Goal: Information Seeking & Learning: Compare options

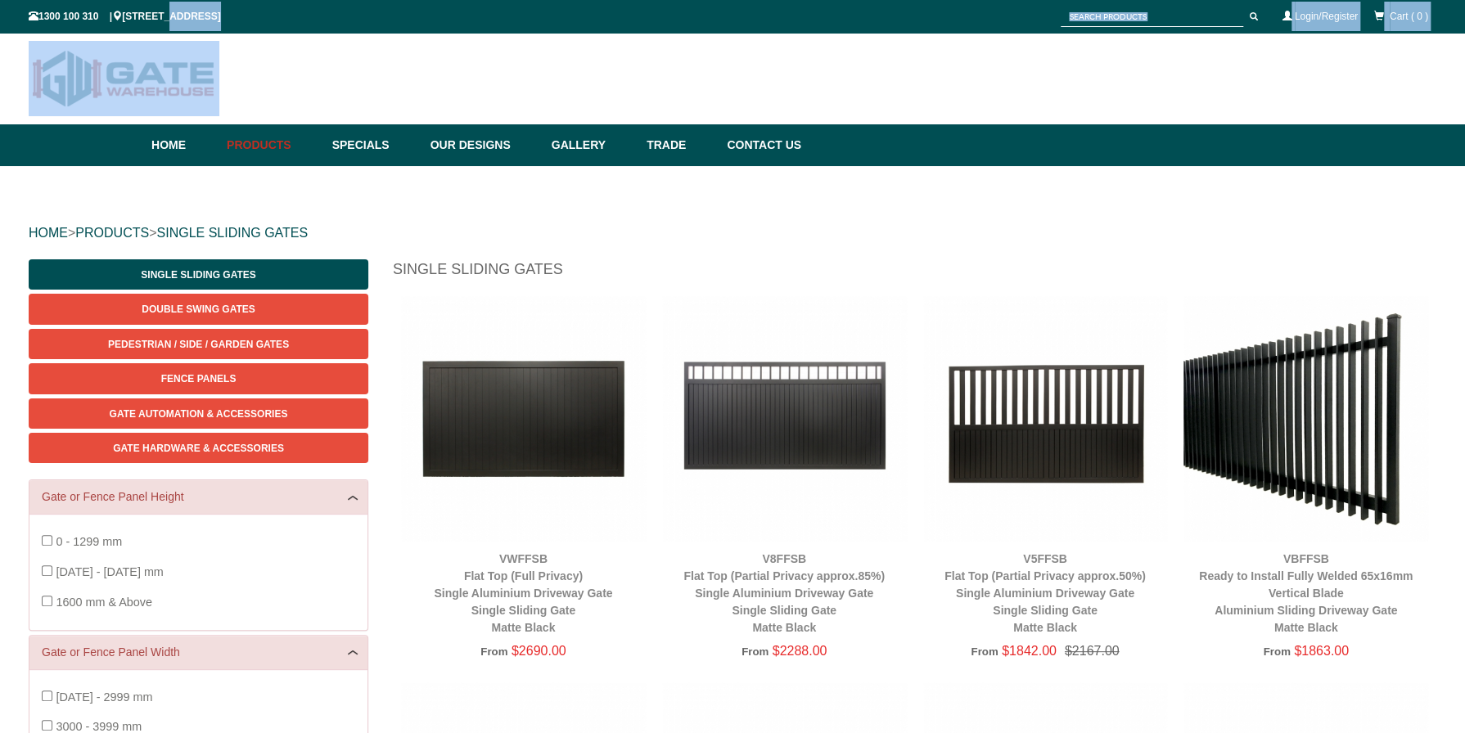
drag, startPoint x: 172, startPoint y: 21, endPoint x: 524, endPoint y: 113, distance: 363.7
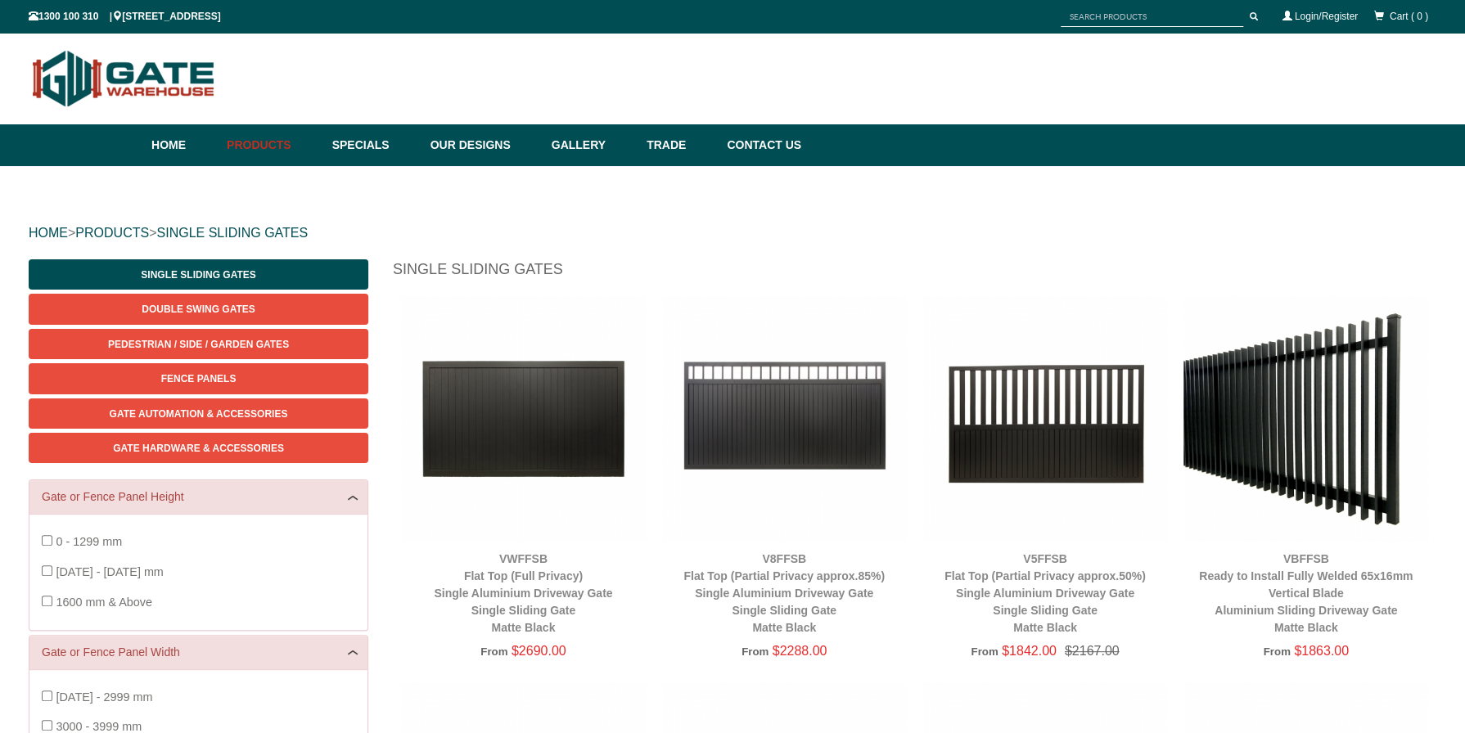
click at [796, 250] on div "HOME > PRODUCTS > SINGLE SLIDING GATES" at bounding box center [733, 233] width 1408 height 52
click at [381, 141] on link "Specials" at bounding box center [373, 145] width 98 height 42
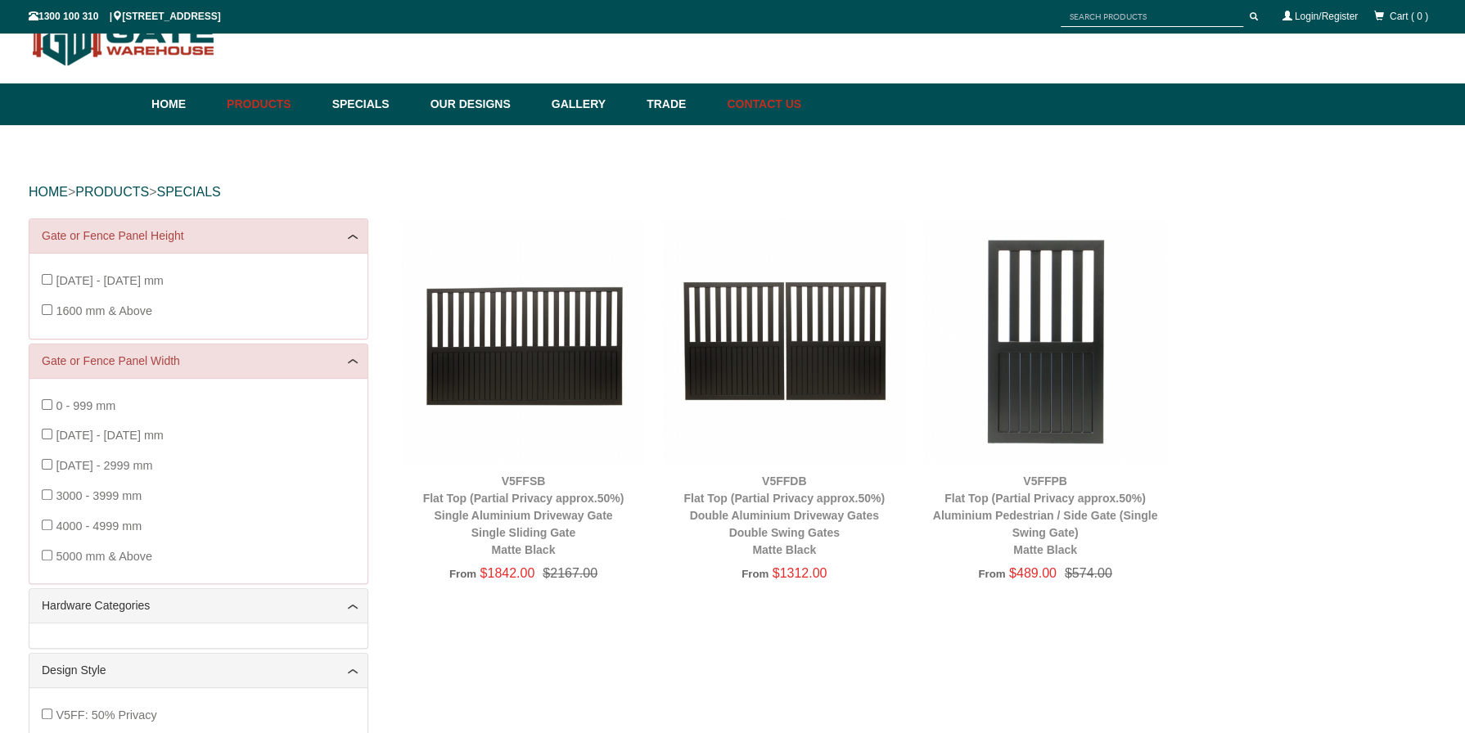
click at [801, 106] on link "Contact Us" at bounding box center [760, 104] width 83 height 42
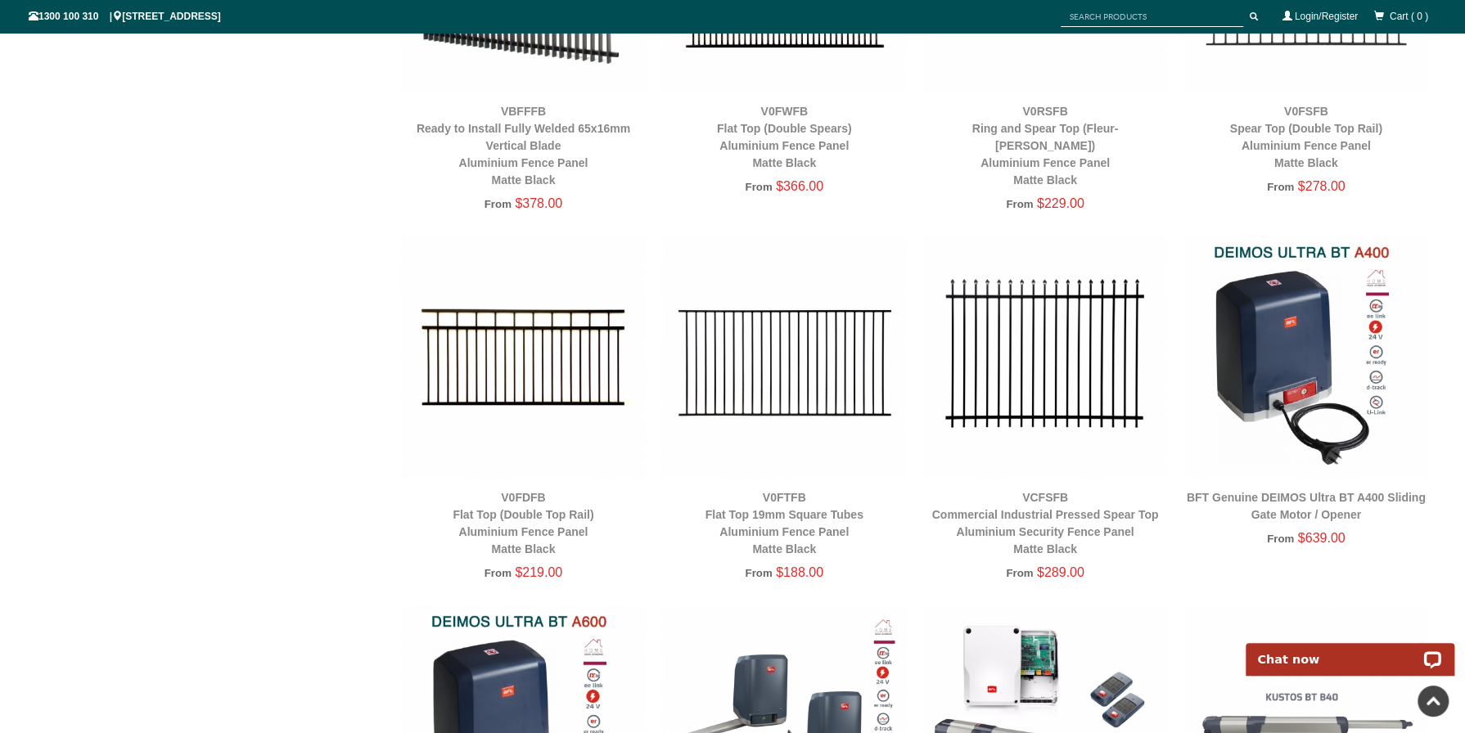
scroll to position [3315, 0]
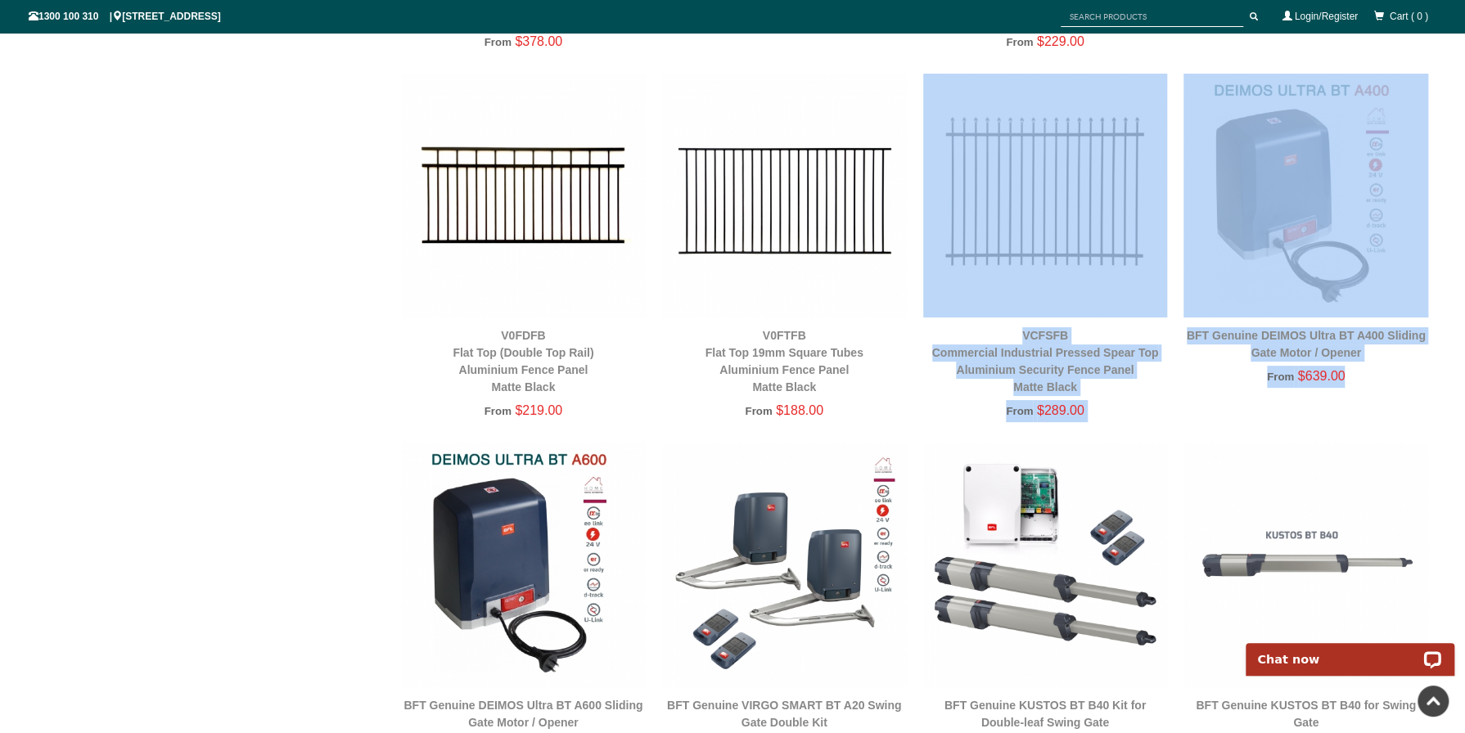
drag, startPoint x: 1373, startPoint y: 394, endPoint x: 1076, endPoint y: 236, distance: 335.8
click at [1377, 448] on img at bounding box center [1305, 565] width 245 height 245
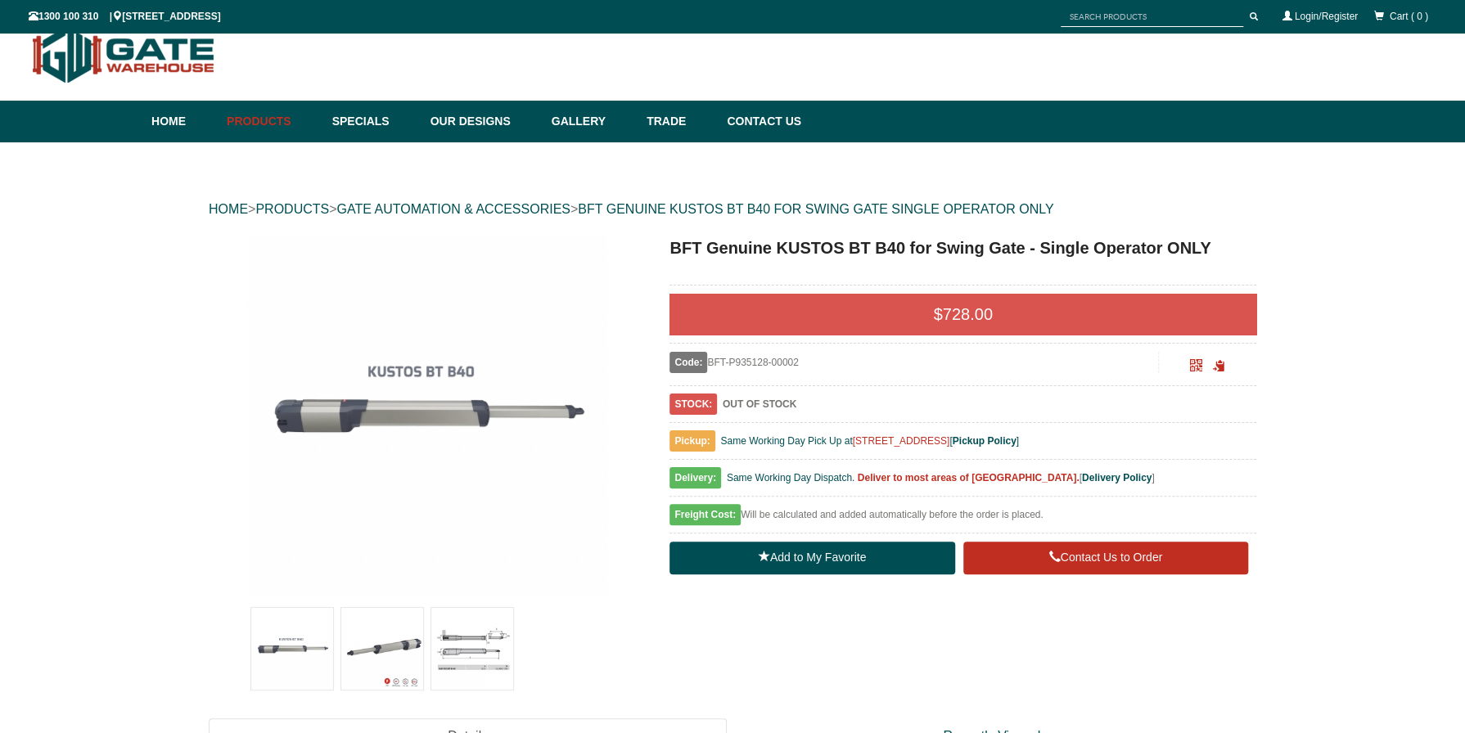
scroll to position [41, 0]
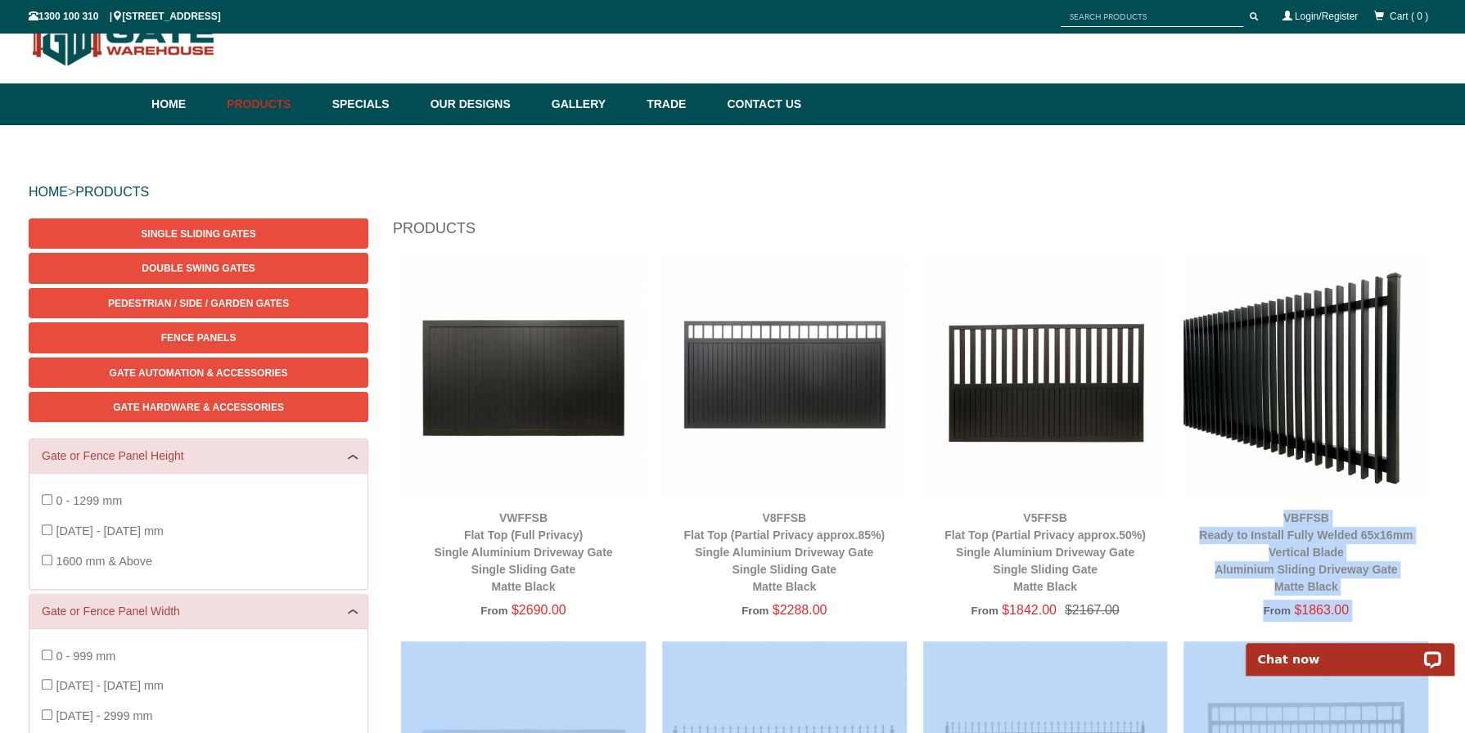
drag, startPoint x: 1443, startPoint y: 561, endPoint x: 1470, endPoint y: 573, distance: 29.3
click at [1464, 573] on html "Home Products Specials Our Designs Gallery Trade Contact Us Products Single Sli…" at bounding box center [732, 325] width 1465 height 733
drag, startPoint x: 1470, startPoint y: 573, endPoint x: 1437, endPoint y: 580, distance: 33.6
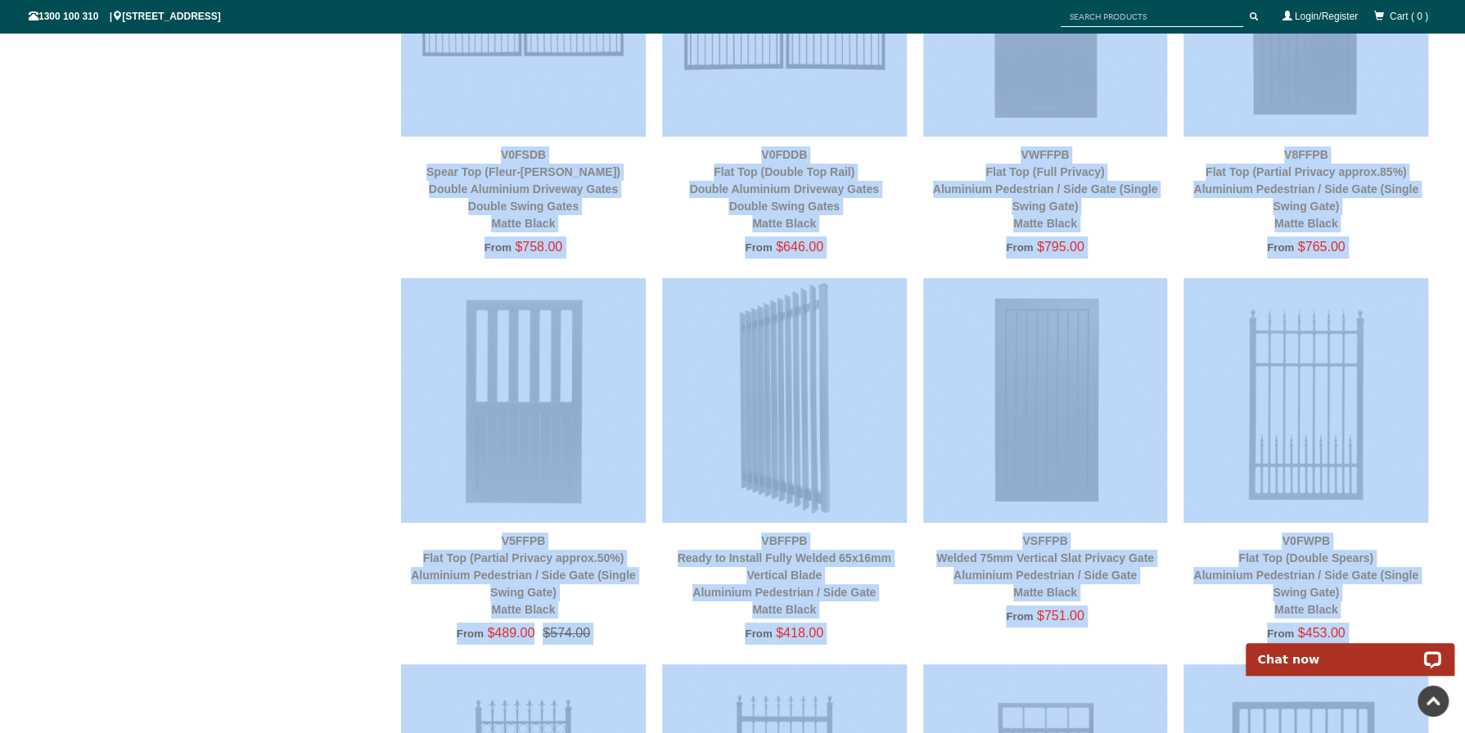
click at [1435, 576] on div "V0FWPB Flat Top (Double Spears) Aluminium Pedestrian / Side Gate (Single Swing …" at bounding box center [1305, 471] width 261 height 386
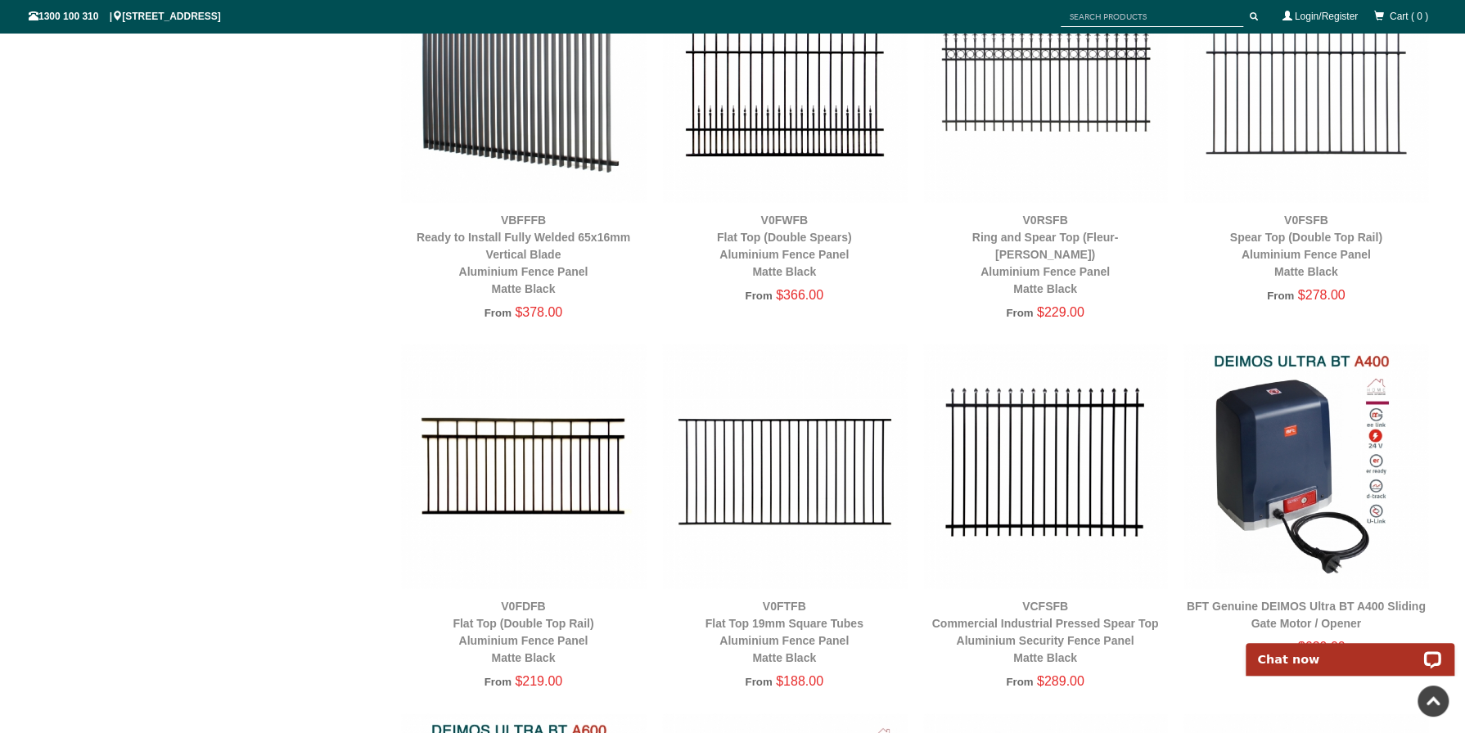
scroll to position [3315, 0]
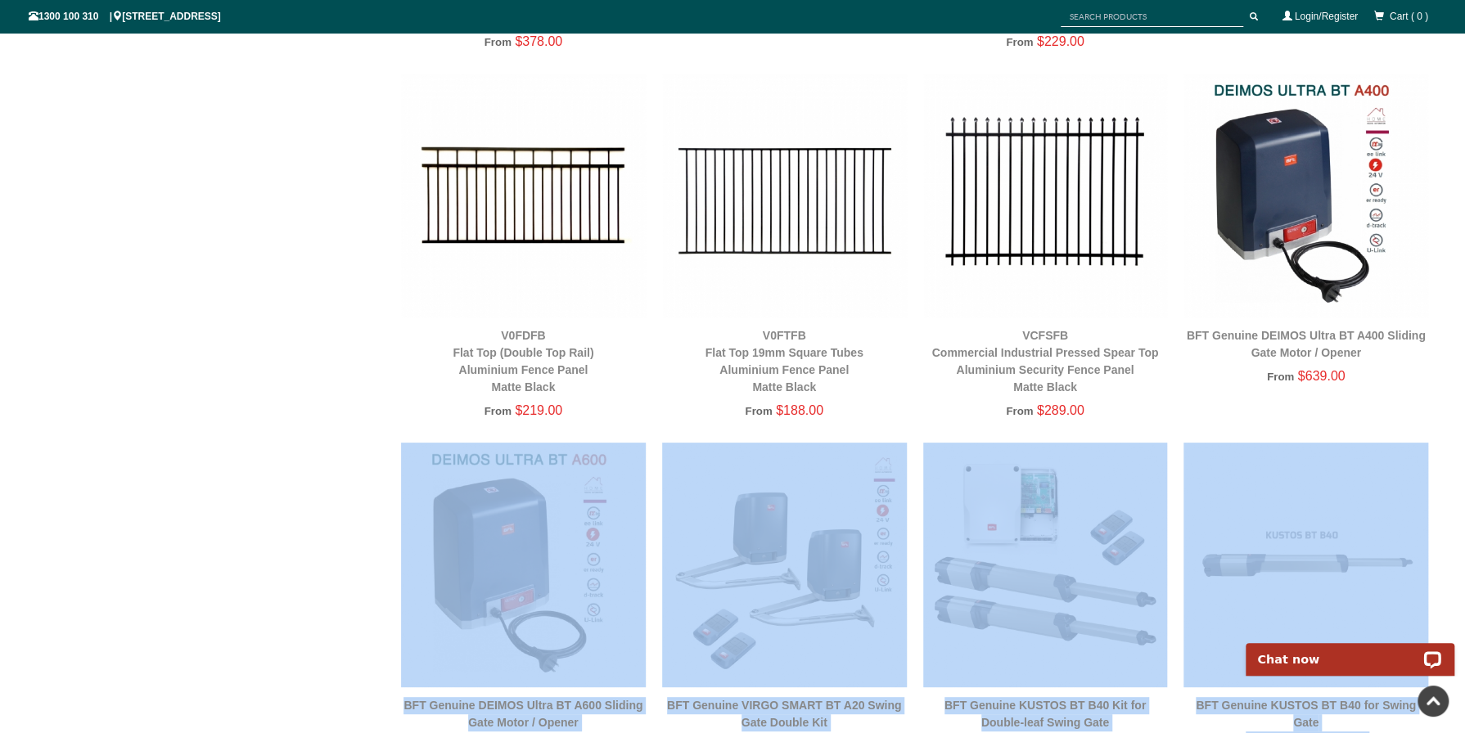
drag, startPoint x: 1429, startPoint y: 376, endPoint x: 1431, endPoint y: 416, distance: 39.3
drag, startPoint x: 1431, startPoint y: 416, endPoint x: 1291, endPoint y: 191, distance: 265.0
click at [1291, 191] on img at bounding box center [1305, 196] width 245 height 245
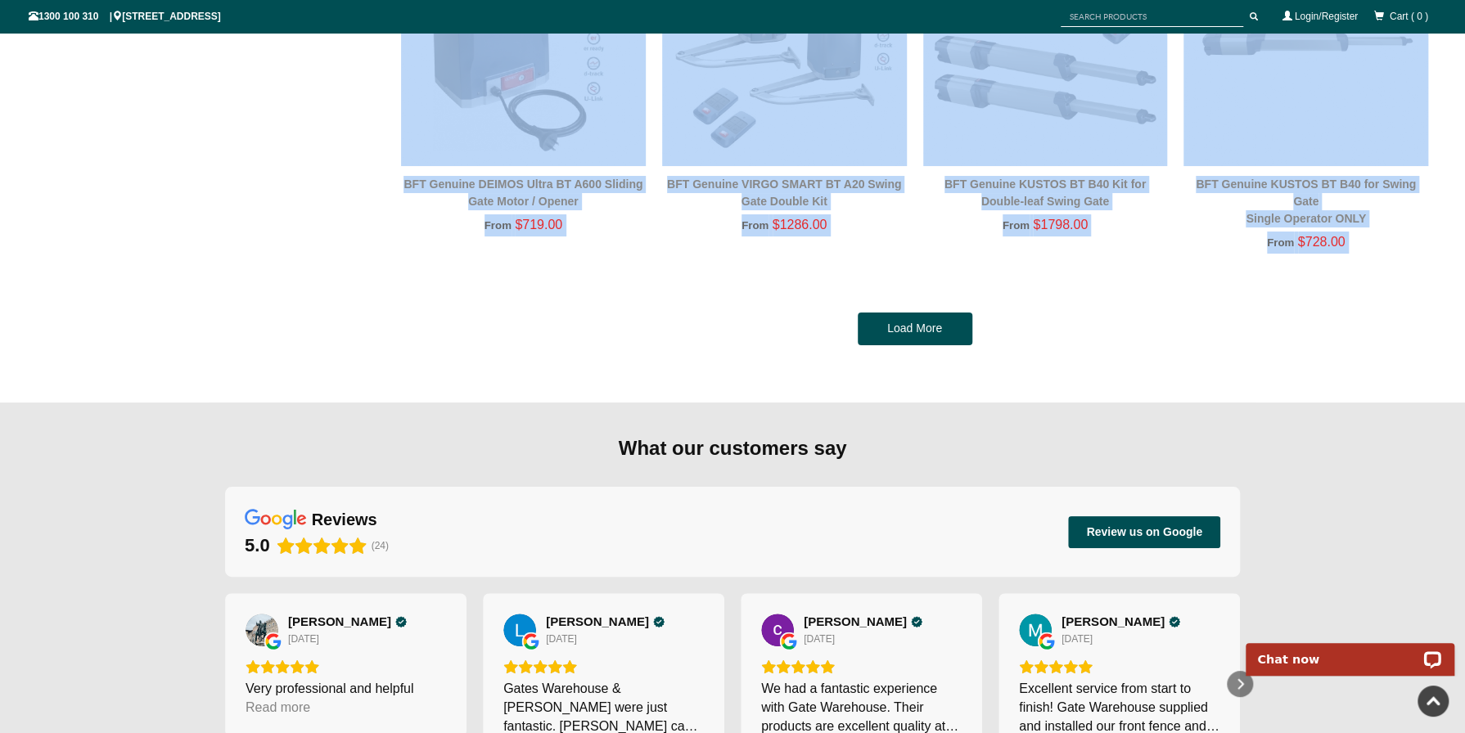
scroll to position [3860, 0]
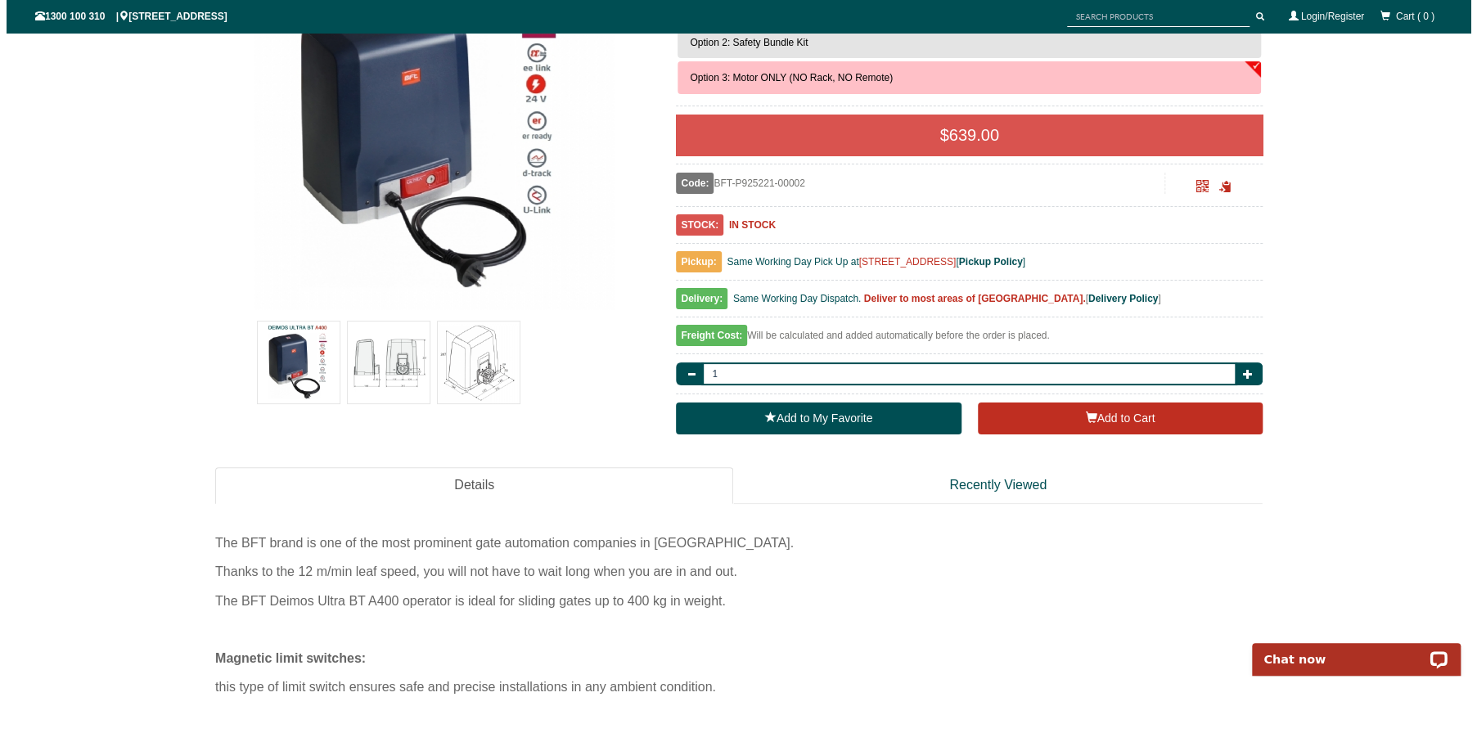
scroll to position [313, 0]
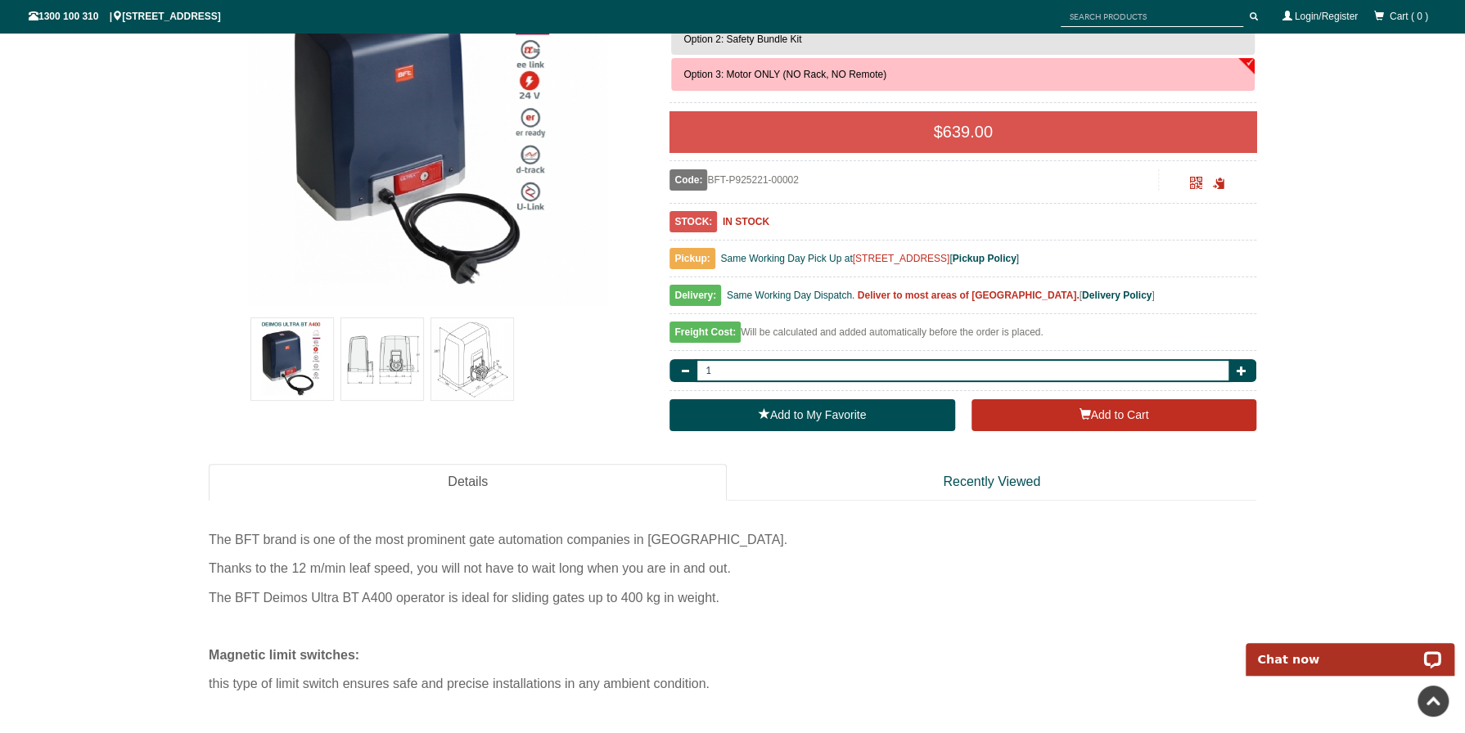
click at [371, 361] on img at bounding box center [382, 359] width 82 height 82
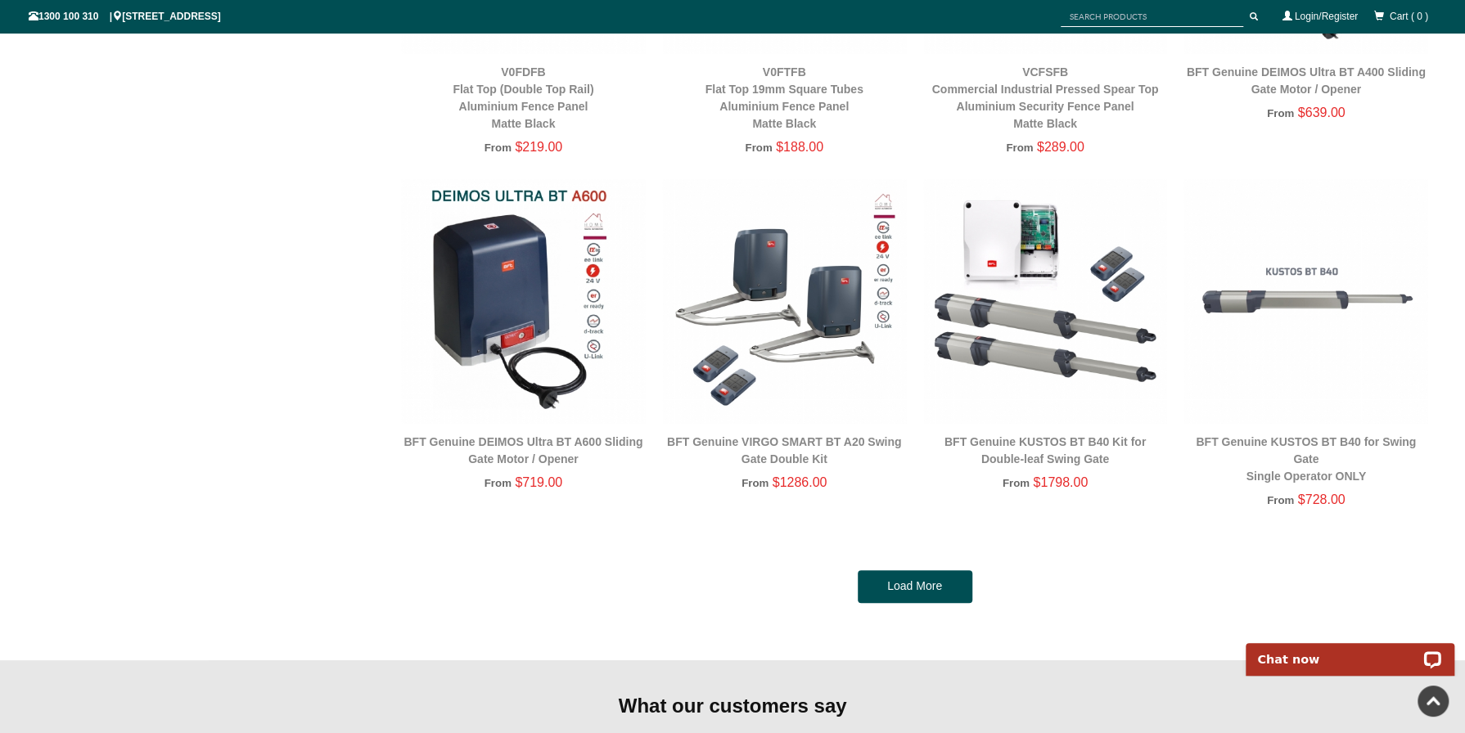
scroll to position [3587, 0]
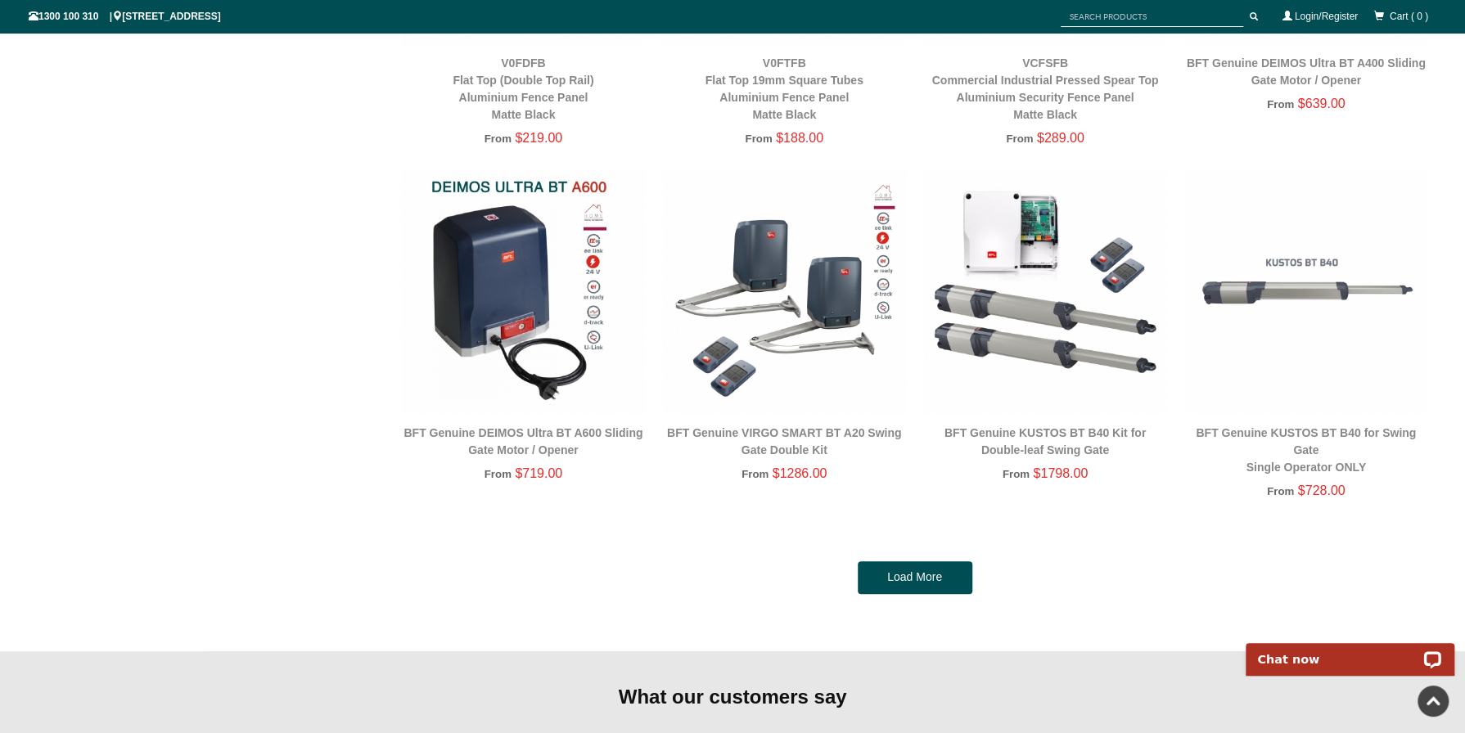
click at [693, 566] on div "Load More" at bounding box center [915, 577] width 1044 height 33
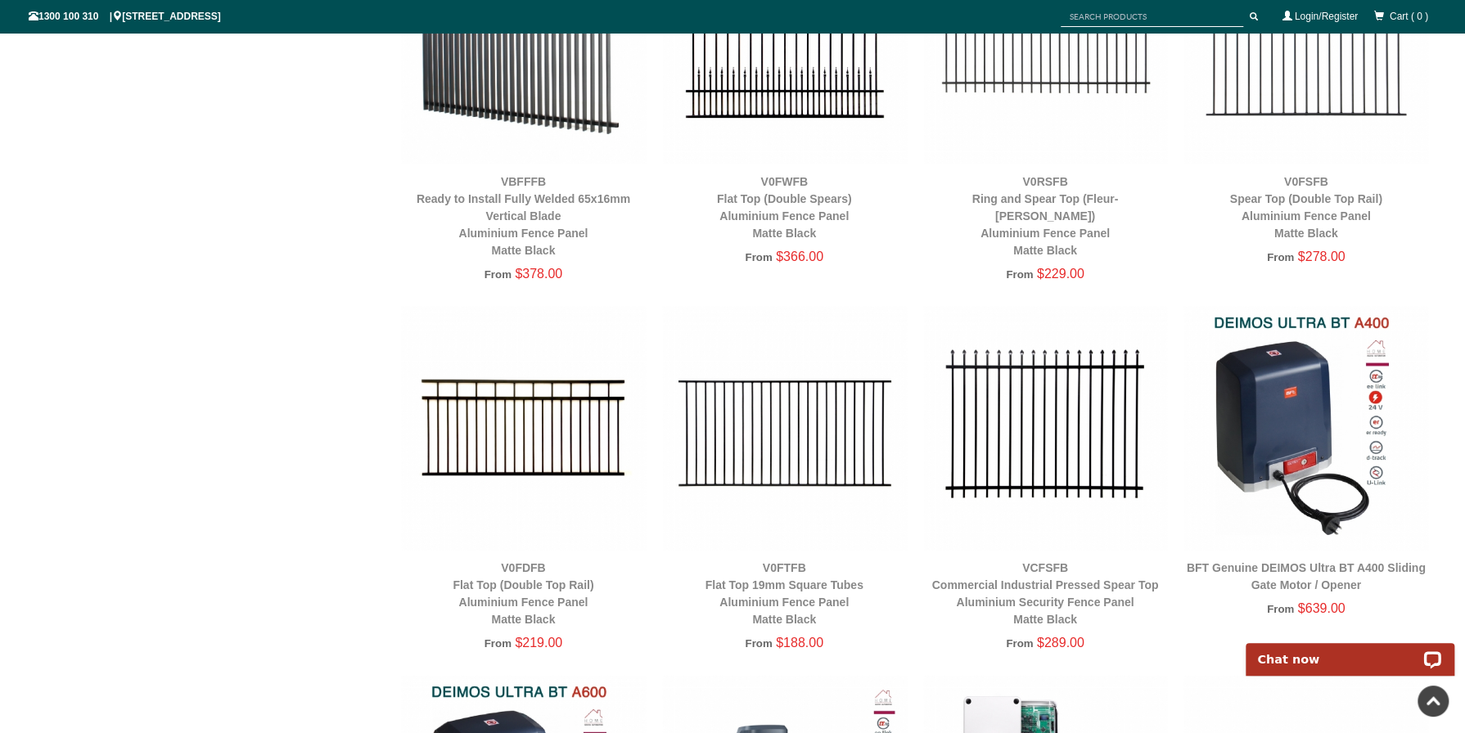
scroll to position [3041, 0]
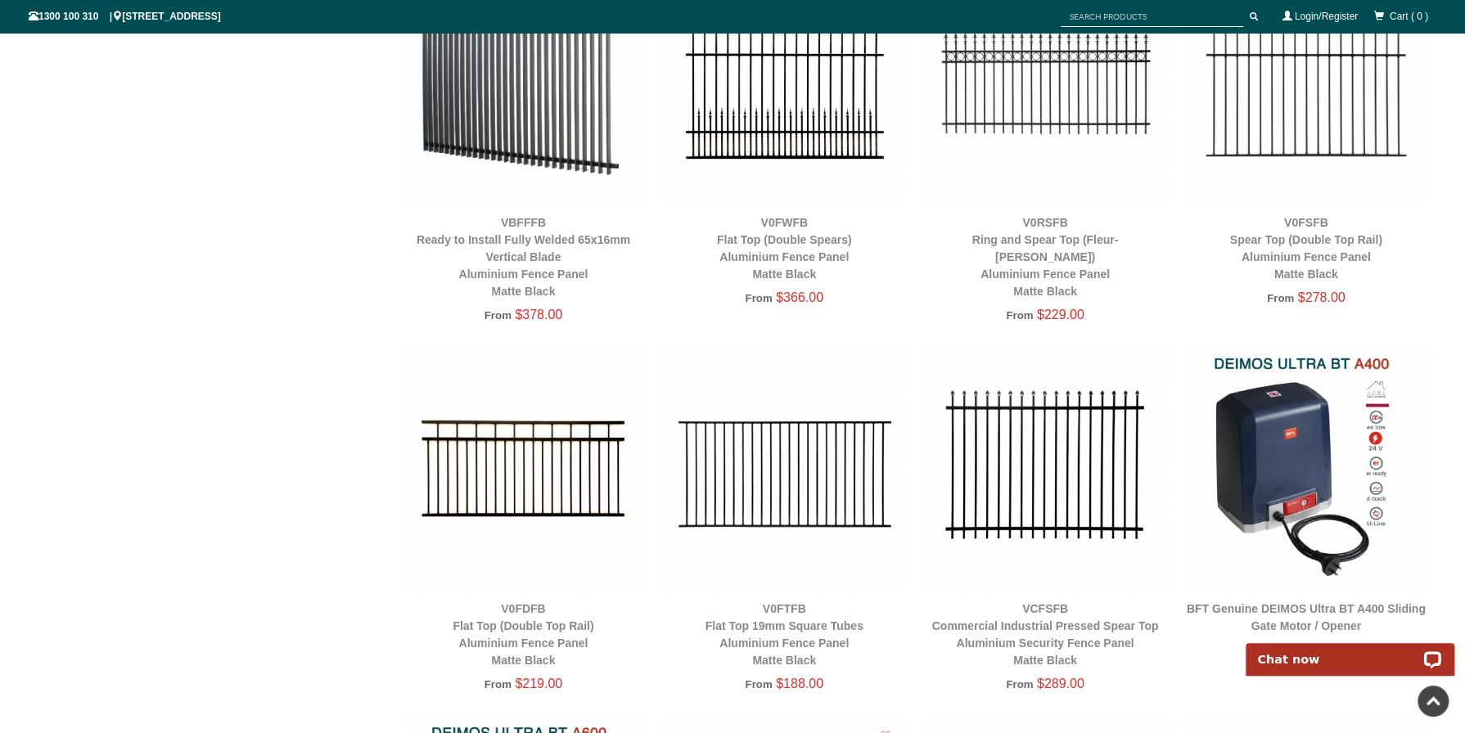
click at [1285, 484] on img at bounding box center [1305, 469] width 245 height 245
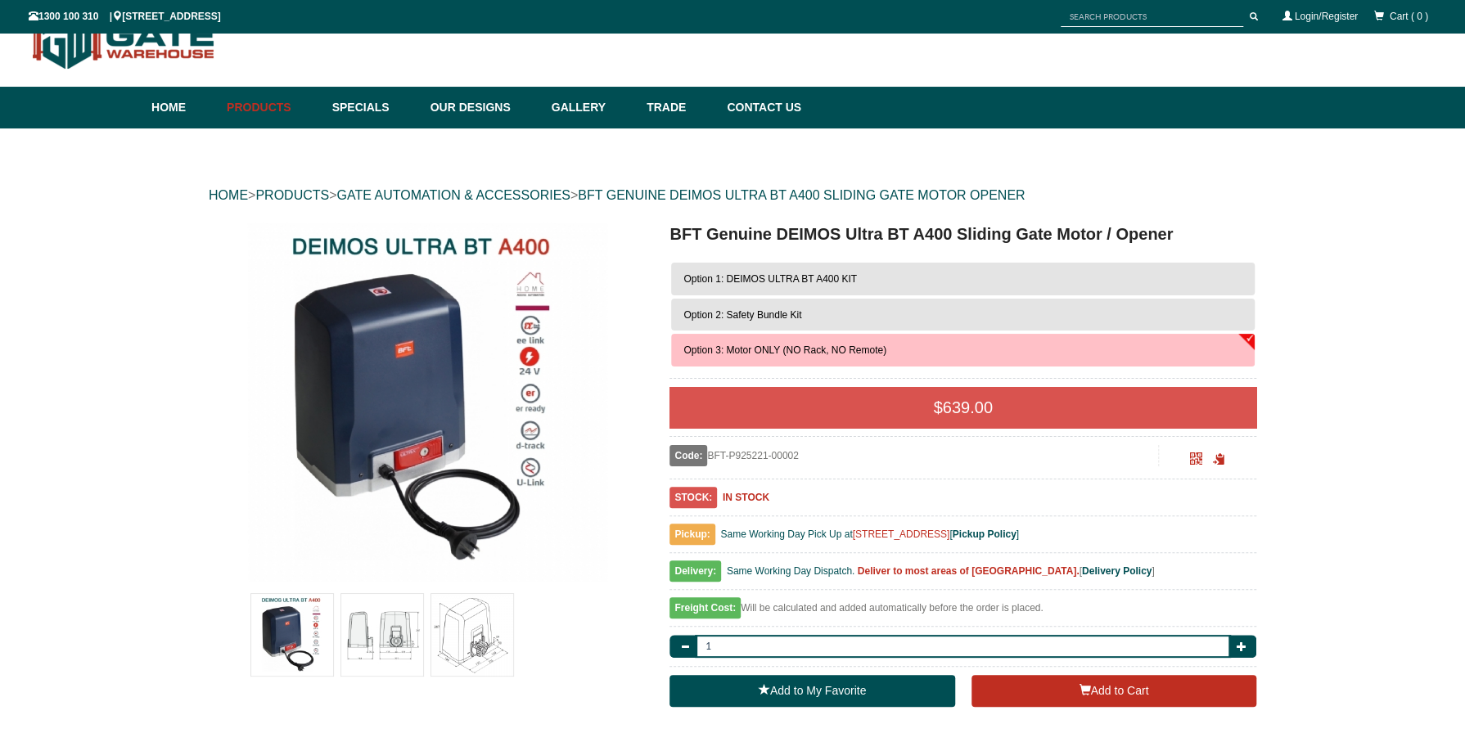
scroll to position [41, 0]
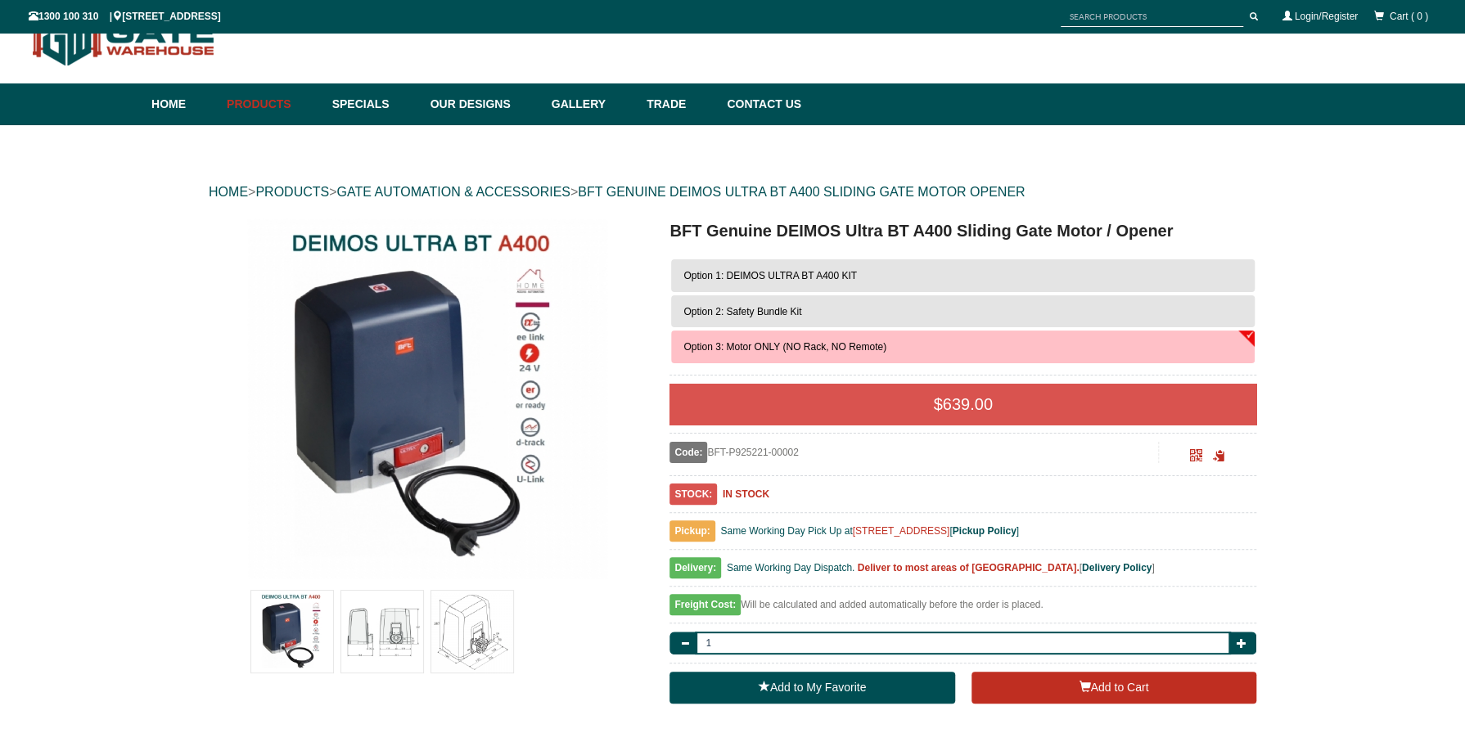
drag, startPoint x: 813, startPoint y: 511, endPoint x: 1259, endPoint y: 534, distance: 446.7
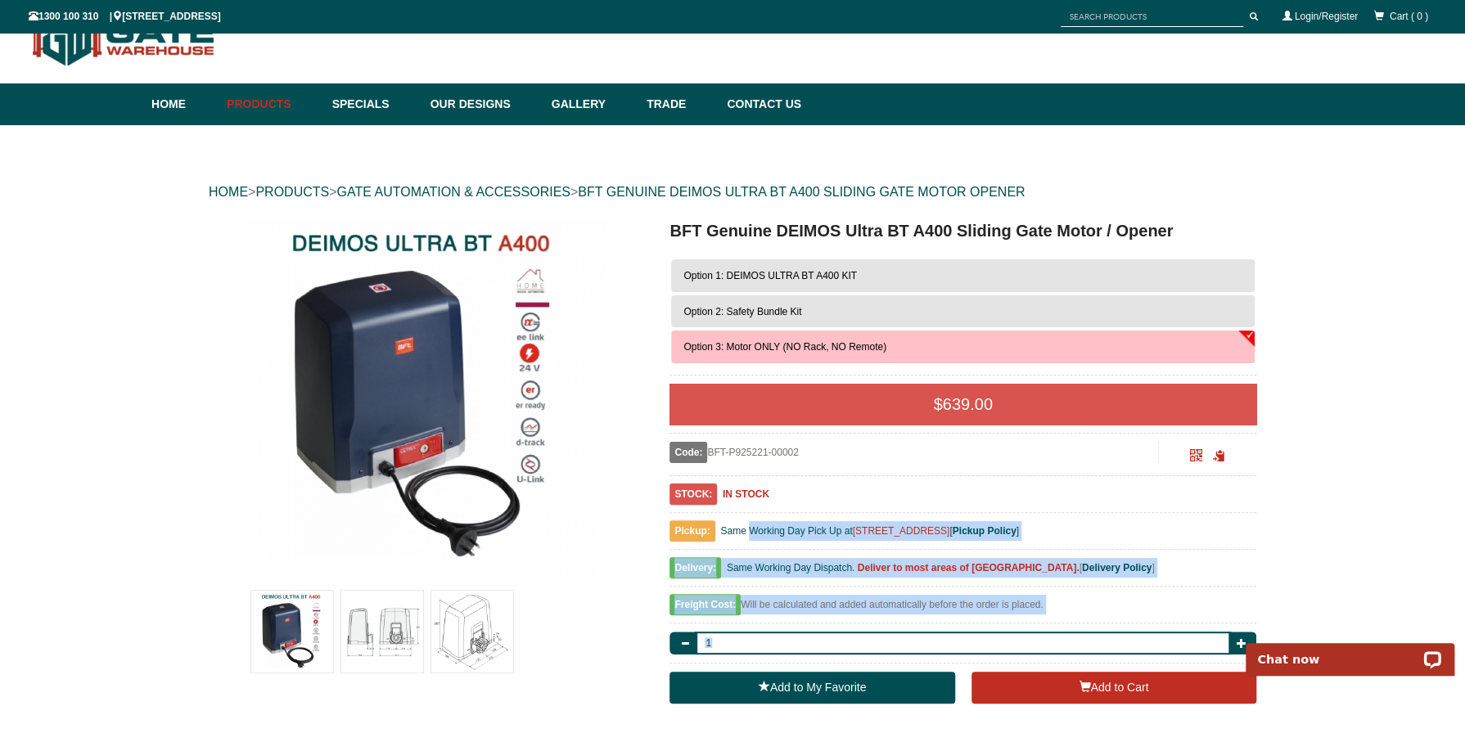
scroll to position [0, 0]
drag, startPoint x: 1259, startPoint y: 534, endPoint x: 1258, endPoint y: 553, distance: 18.8
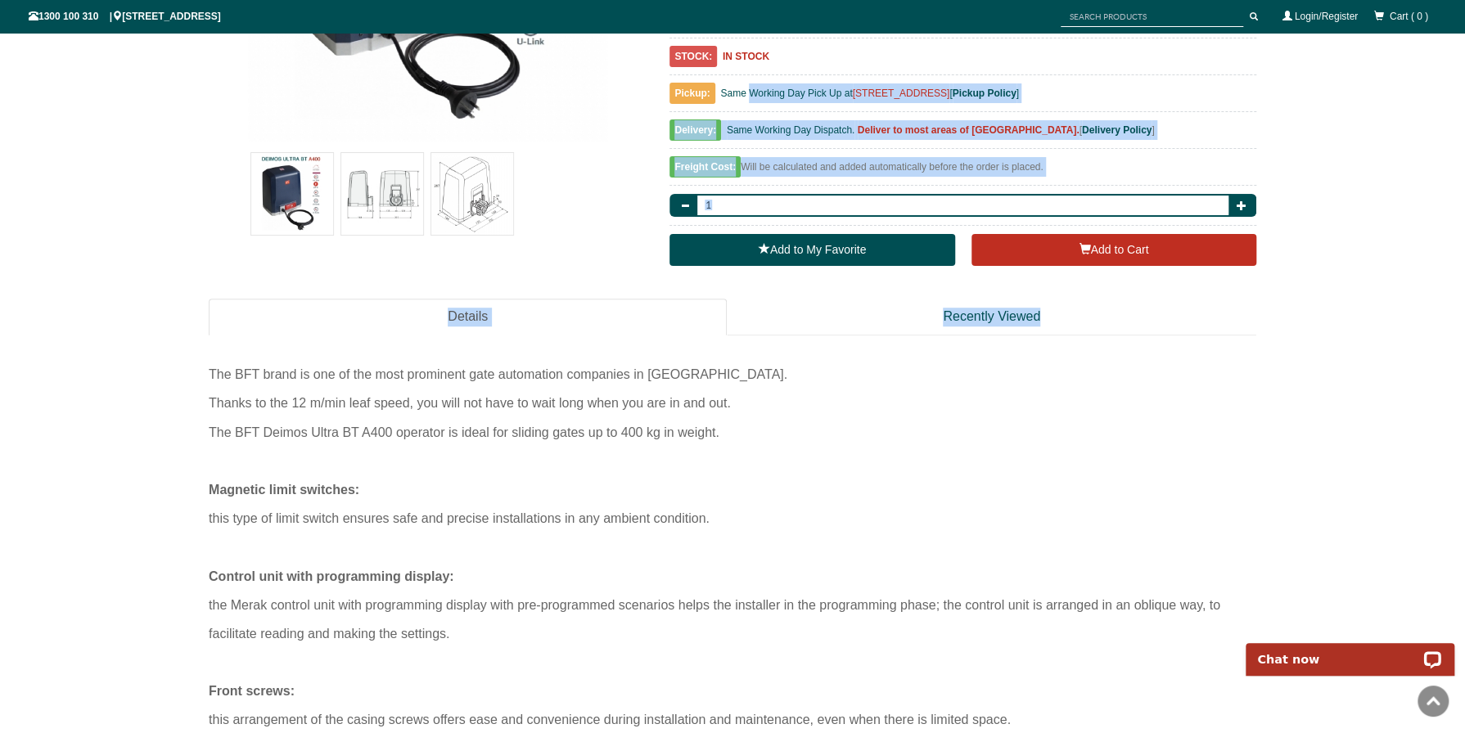
scroll to position [586, 0]
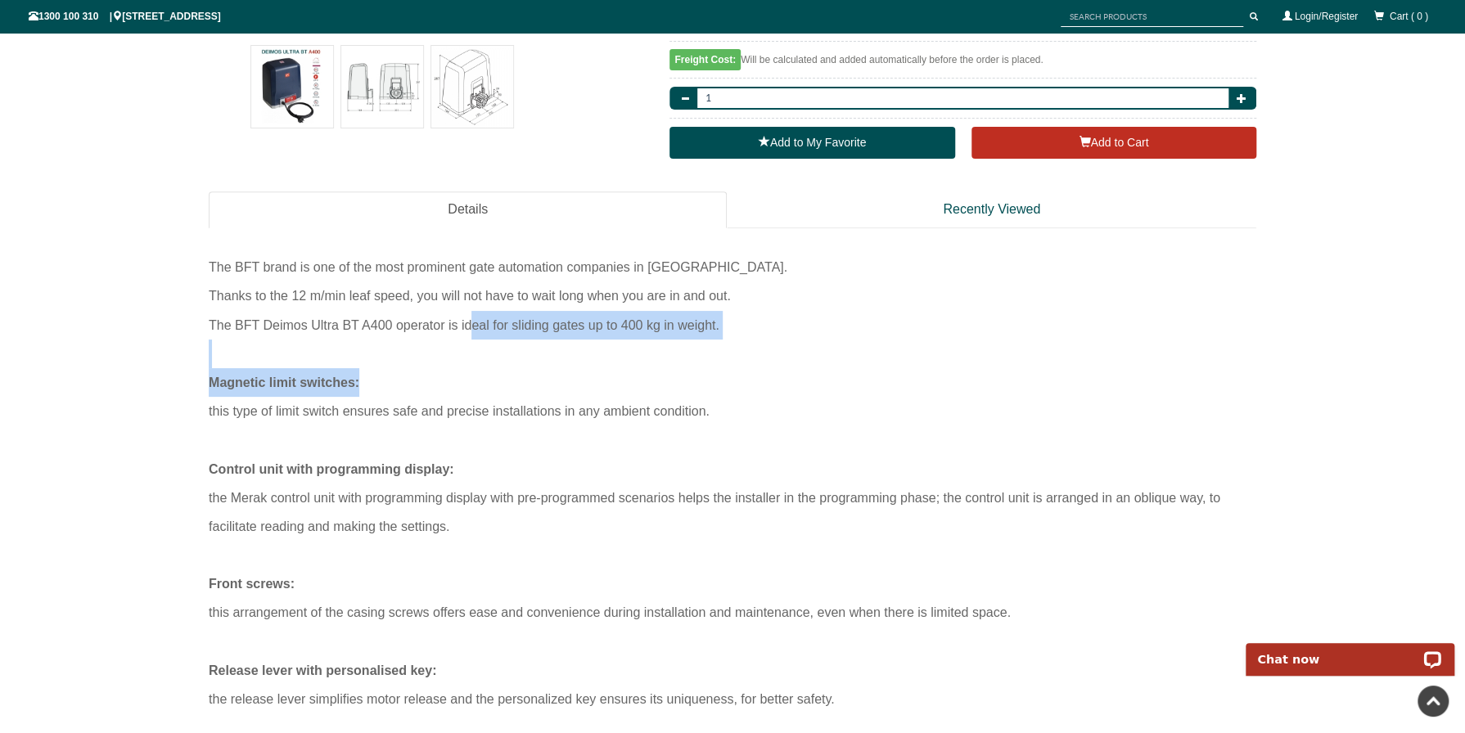
drag, startPoint x: 814, startPoint y: 368, endPoint x: 902, endPoint y: 385, distance: 89.9
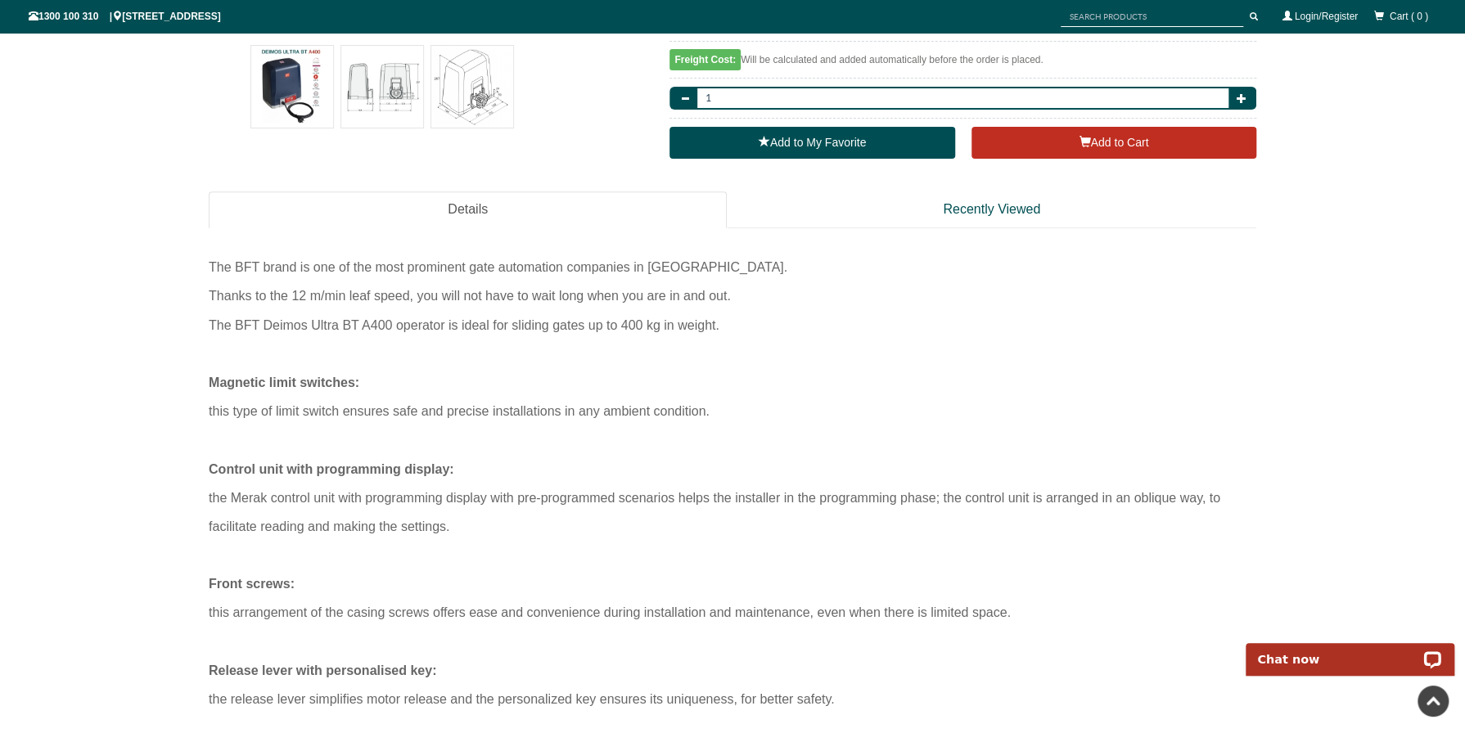
drag, startPoint x: 902, startPoint y: 385, endPoint x: 917, endPoint y: 406, distance: 25.9
click at [917, 406] on div "Magnetic limit switches: this type of limit switch ensures safe and precise ins…" at bounding box center [733, 396] width 1048 height 57
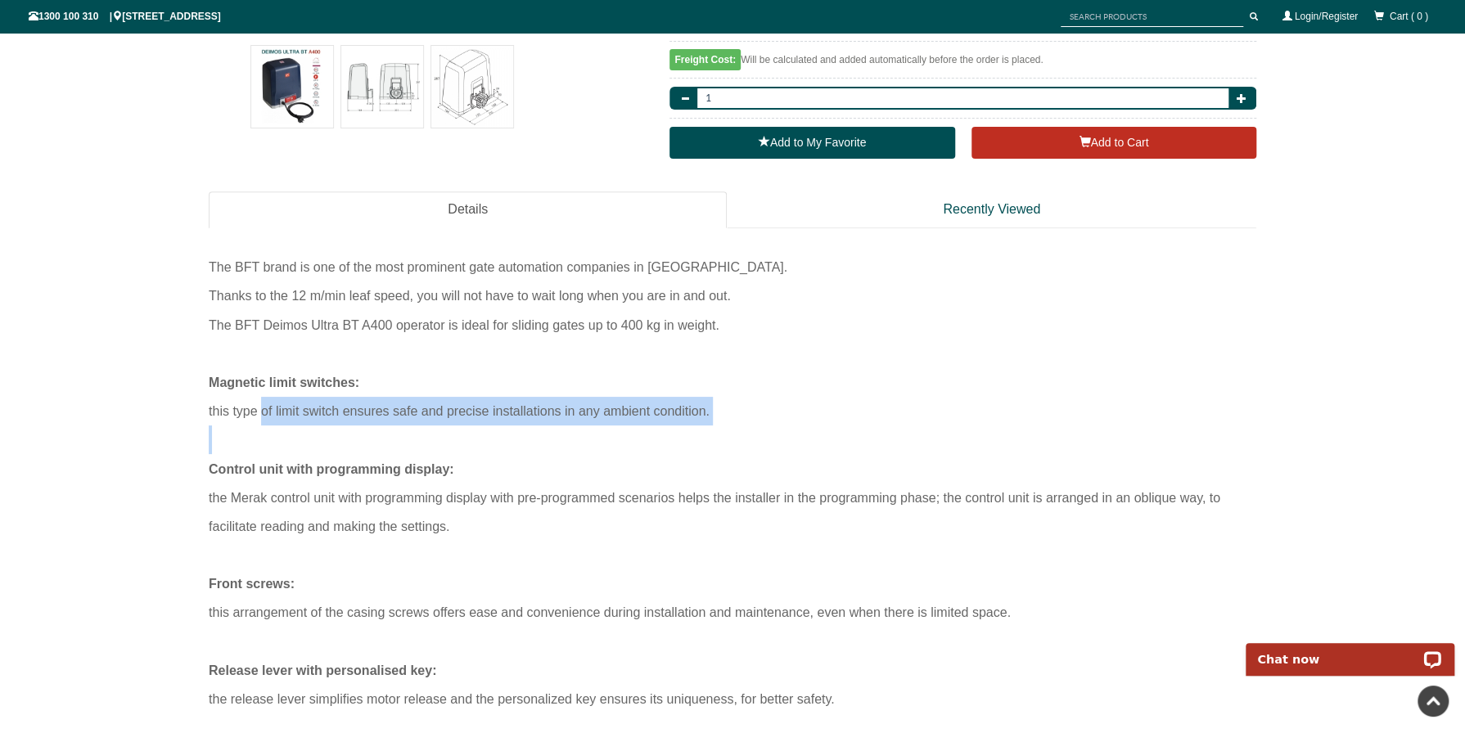
drag, startPoint x: 638, startPoint y: 442, endPoint x: 280, endPoint y: 398, distance: 360.4
click at [277, 398] on div "Magnetic limit switches: this type of limit switch ensures safe and precise ins…" at bounding box center [733, 540] width 1048 height 345
drag, startPoint x: 280, startPoint y: 398, endPoint x: 723, endPoint y: 460, distance: 447.1
click at [719, 453] on div "Magnetic limit switches: this type of limit switch ensures safe and precise ins…" at bounding box center [733, 540] width 1048 height 345
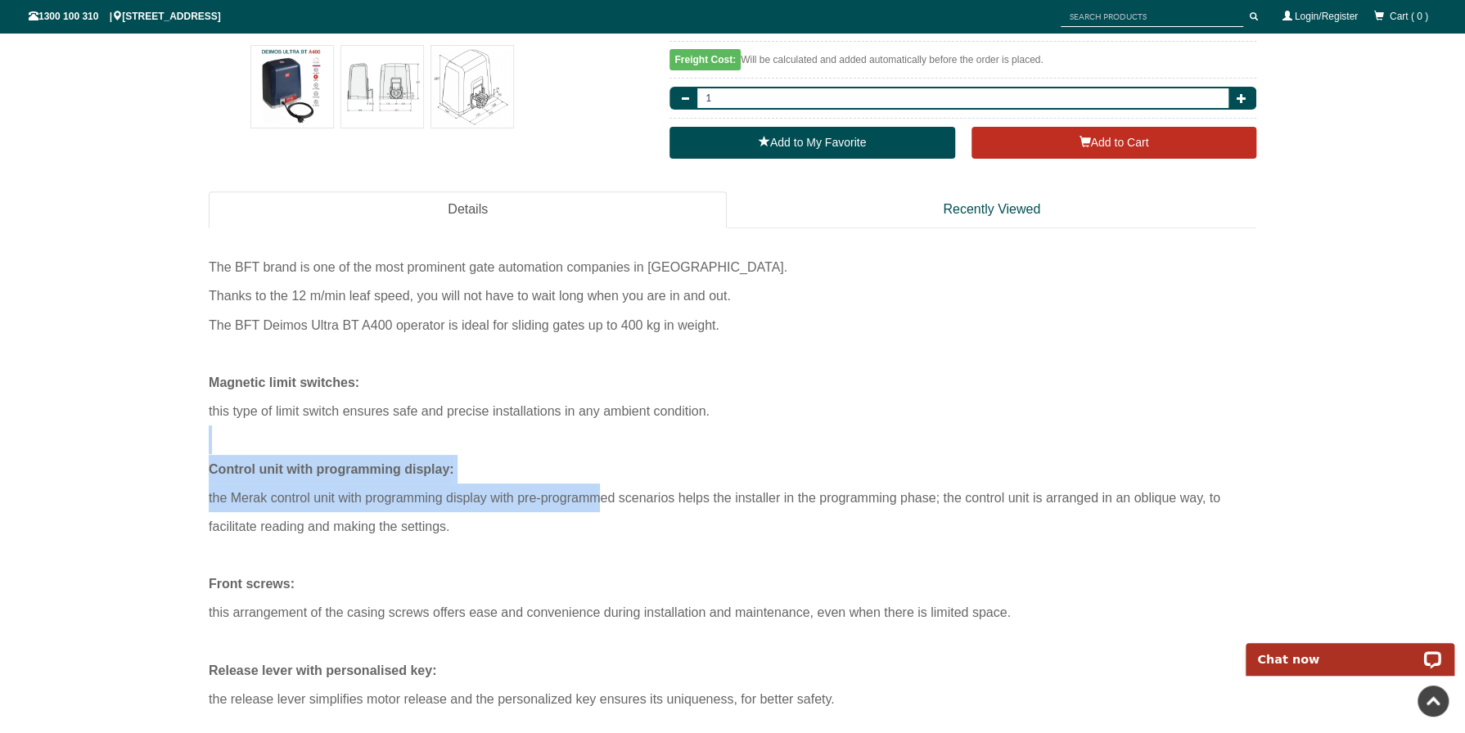
drag, startPoint x: 356, startPoint y: 450, endPoint x: 187, endPoint y: 429, distance: 170.8
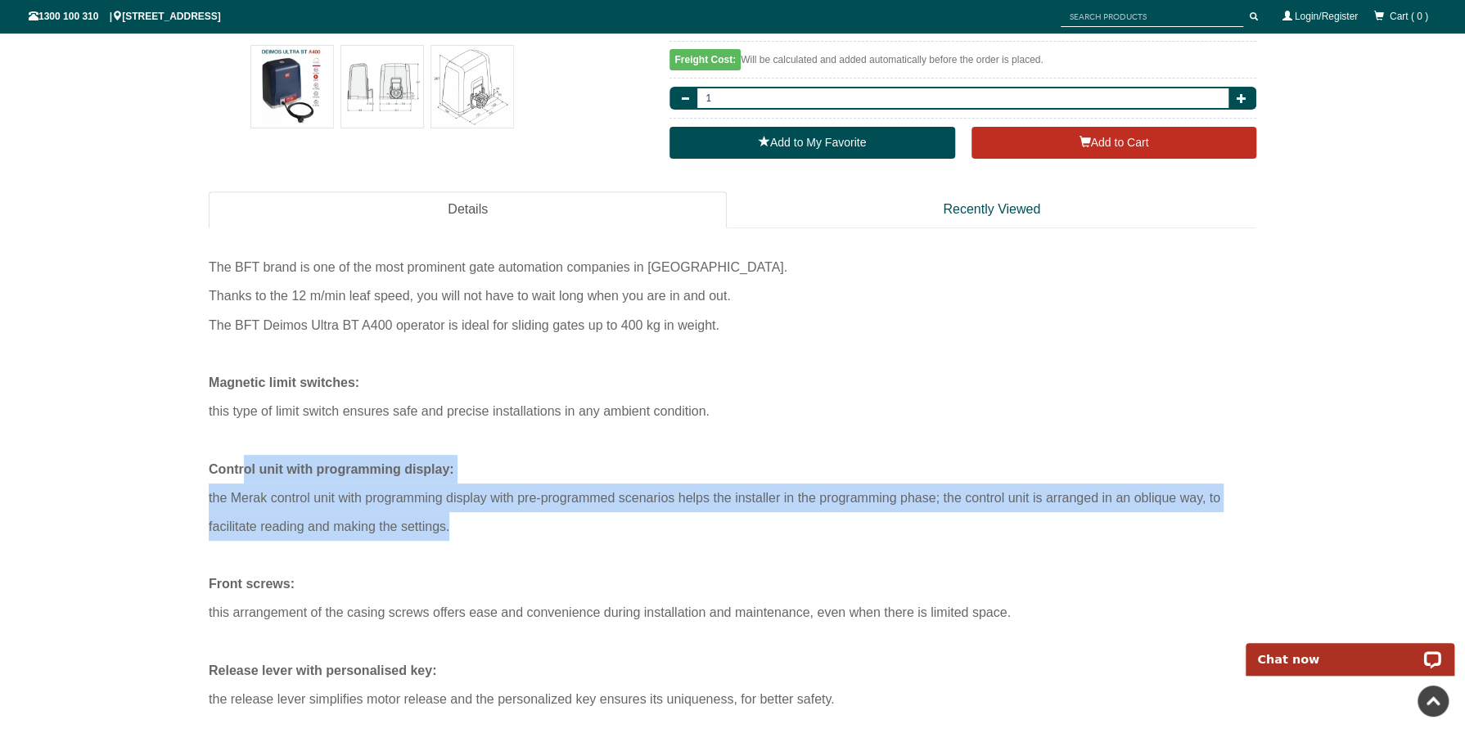
drag, startPoint x: 277, startPoint y: 476, endPoint x: 250, endPoint y: 471, distance: 28.4
click at [249, 471] on div "Control unit with programming display: the Merak control unit with programming …" at bounding box center [733, 498] width 1048 height 87
click at [300, 533] on div "Control unit with programming display: the Merak control unit with programming …" at bounding box center [733, 498] width 1048 height 87
drag, startPoint x: 224, startPoint y: 498, endPoint x: 543, endPoint y: 515, distance: 318.8
click at [542, 514] on div "Control unit with programming display: the Merak control unit with programming …" at bounding box center [733, 498] width 1048 height 87
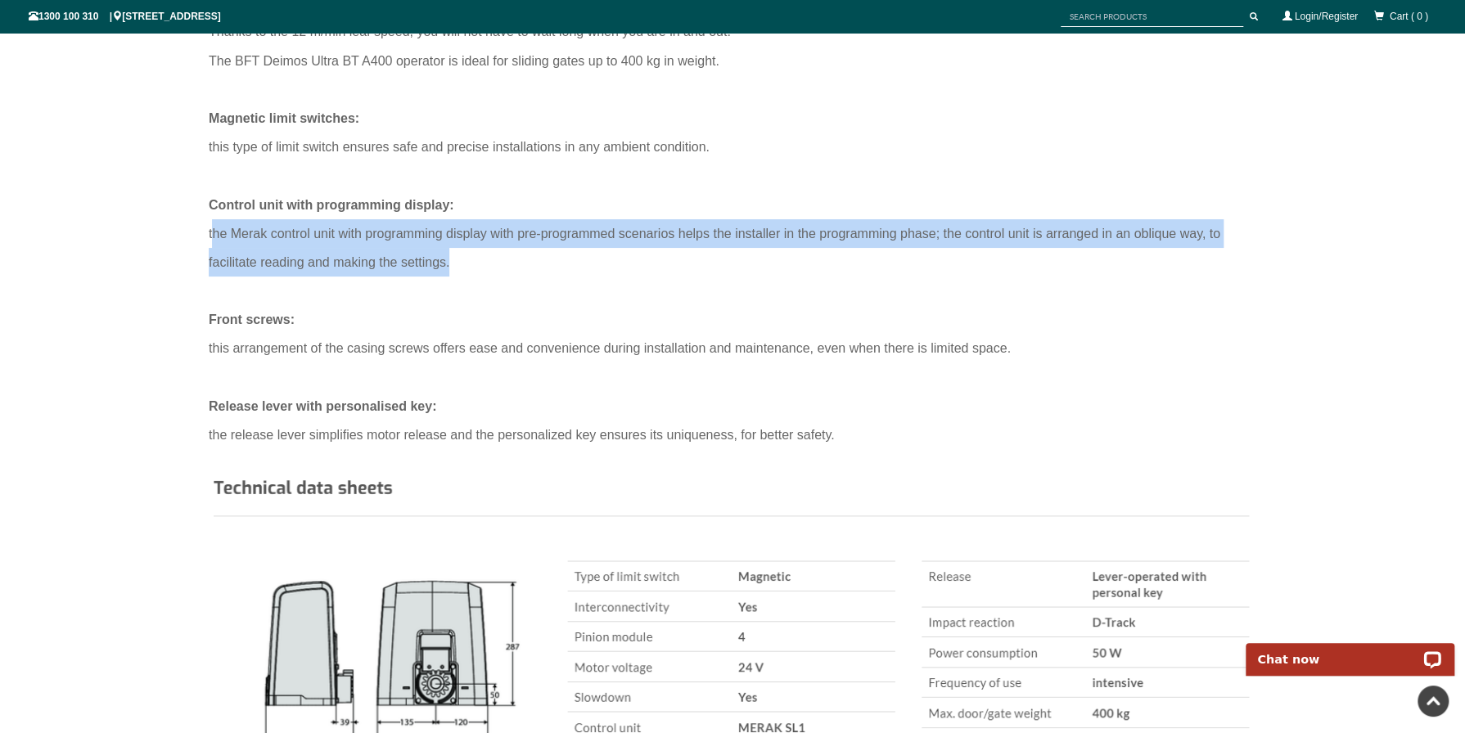
scroll to position [859, 0]
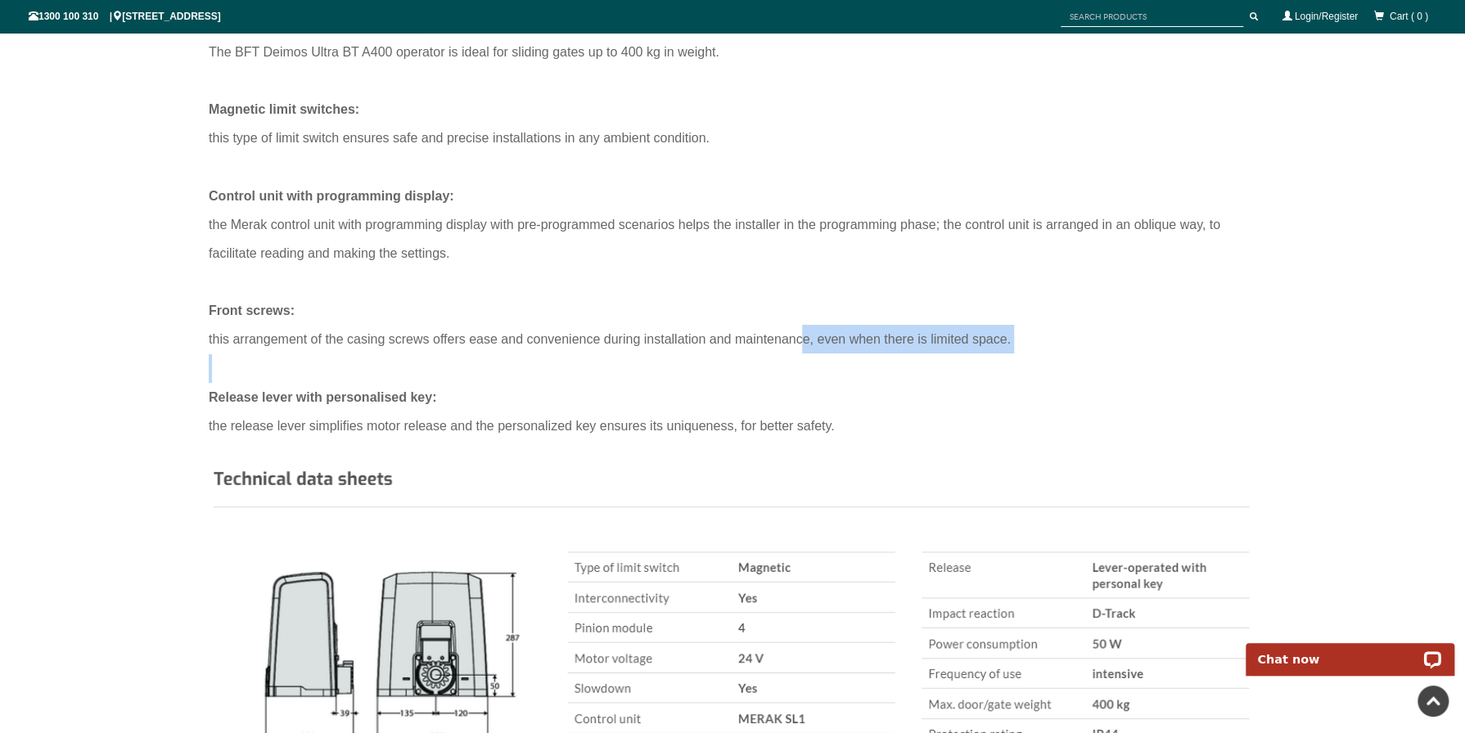
drag, startPoint x: 271, startPoint y: 357, endPoint x: 812, endPoint y: 344, distance: 541.2
click at [811, 344] on div "Magnetic limit switches: this type of limit switch ensures safe and precise ins…" at bounding box center [733, 267] width 1048 height 345
drag, startPoint x: 812, startPoint y: 344, endPoint x: 747, endPoint y: 351, distance: 65.1
click at [825, 345] on div "Front screws: this arrangement of the casing screws offers ease and convenience…" at bounding box center [733, 324] width 1048 height 57
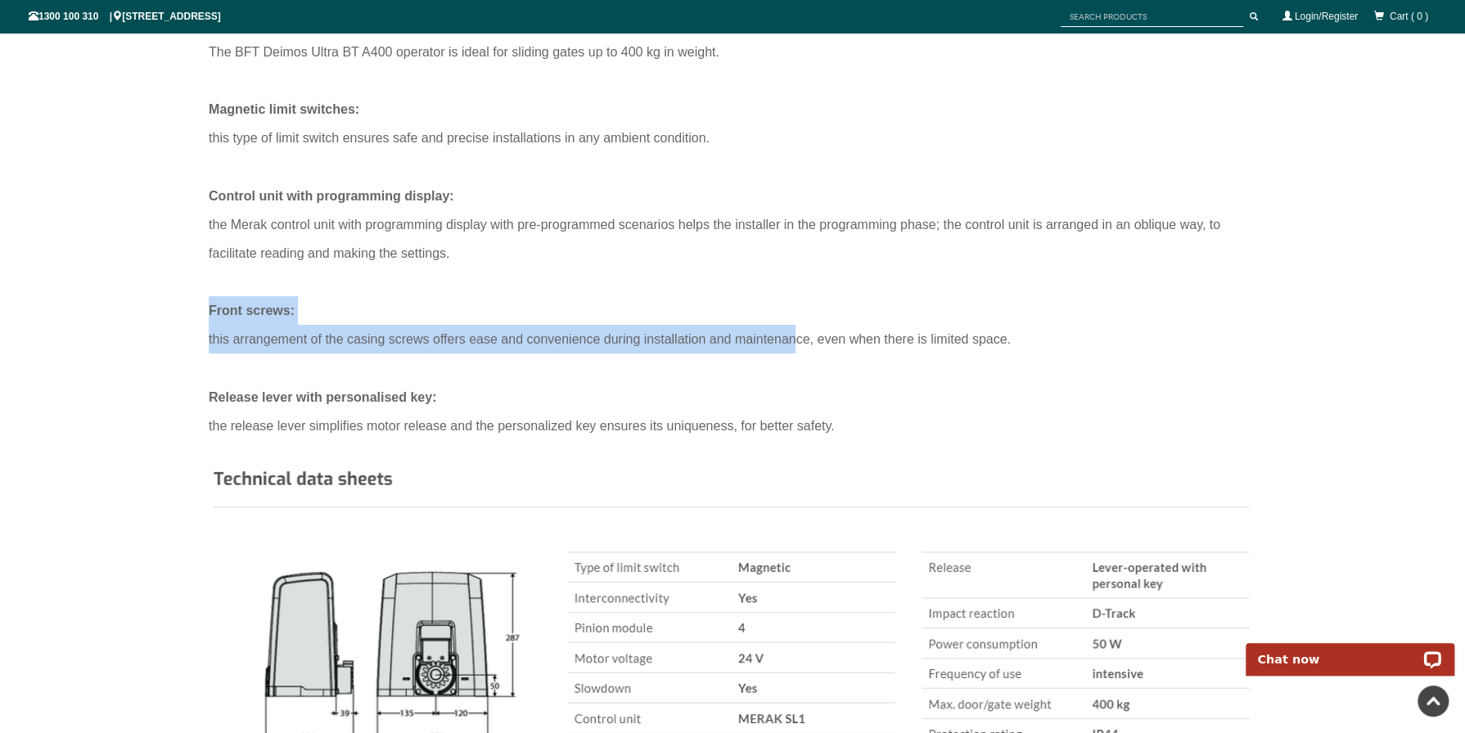
drag, startPoint x: 325, startPoint y: 321, endPoint x: 804, endPoint y: 335, distance: 479.0
click at [804, 335] on div "Front screws: this arrangement of the casing screws offers ease and convenience…" at bounding box center [733, 324] width 1048 height 57
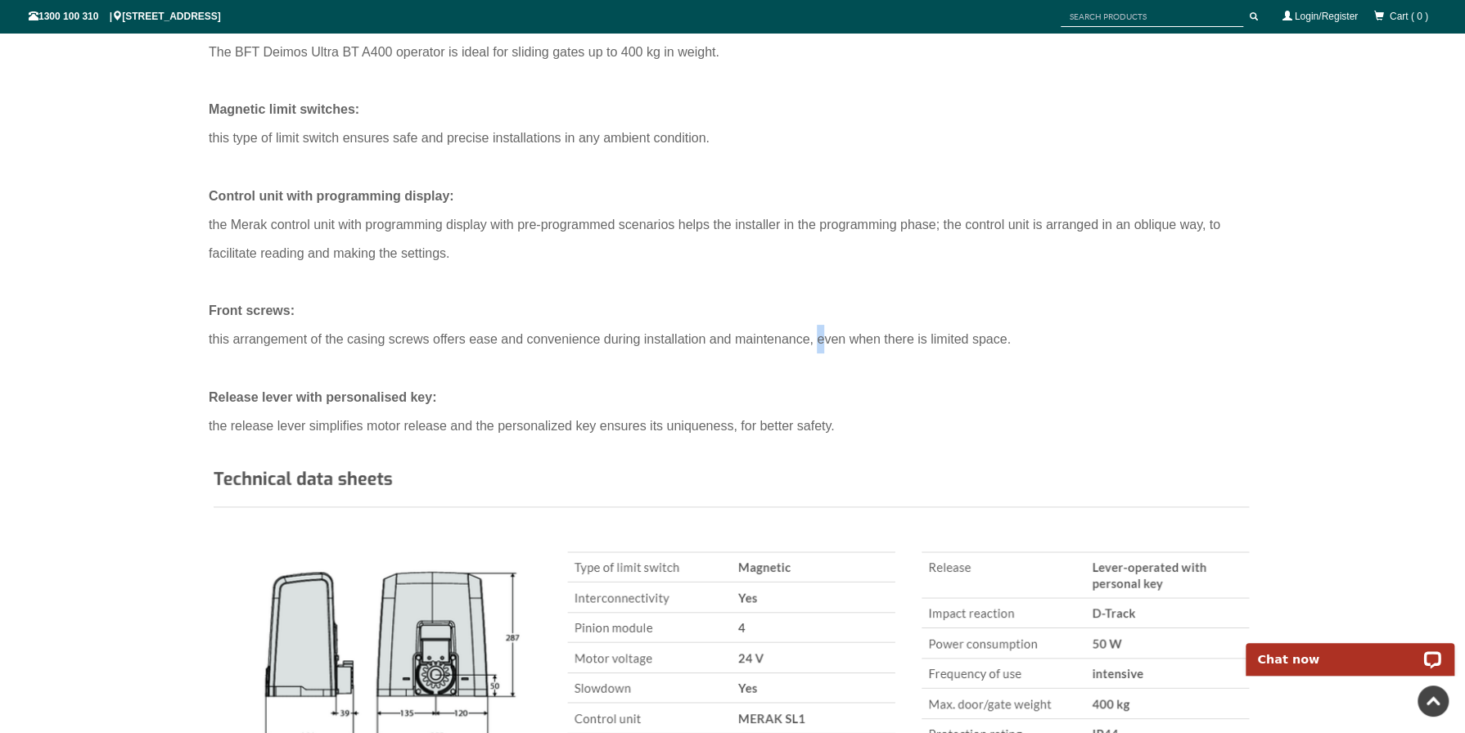
drag, startPoint x: 804, startPoint y: 335, endPoint x: 823, endPoint y: 344, distance: 20.9
click at [823, 344] on div "Front screws: this arrangement of the casing screws offers ease and convenience…" at bounding box center [733, 324] width 1048 height 57
drag, startPoint x: 273, startPoint y: 418, endPoint x: 868, endPoint y: 411, distance: 595.1
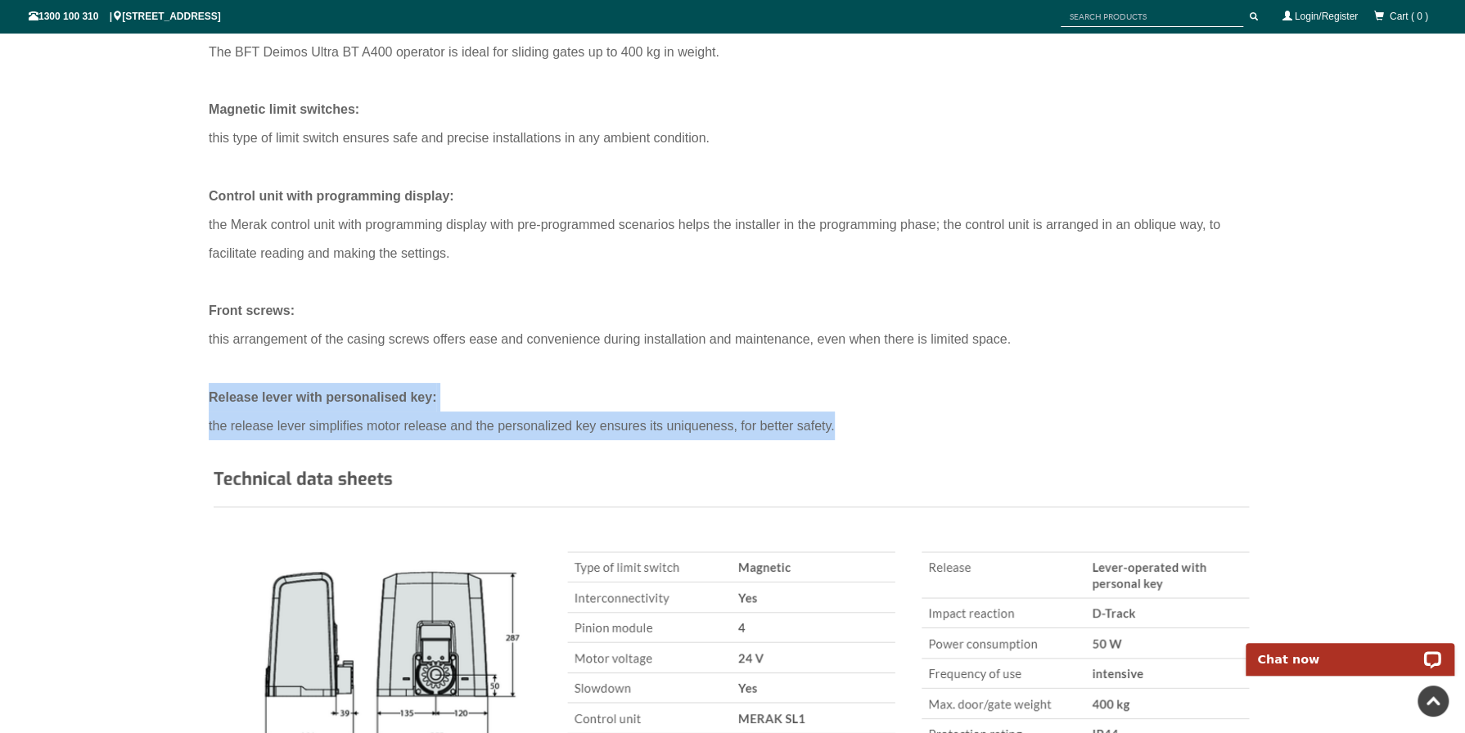
drag, startPoint x: 868, startPoint y: 411, endPoint x: 895, endPoint y: 410, distance: 26.2
click at [895, 410] on div "Release lever with personalised key: the release lever simplifies motor release…" at bounding box center [733, 411] width 1048 height 57
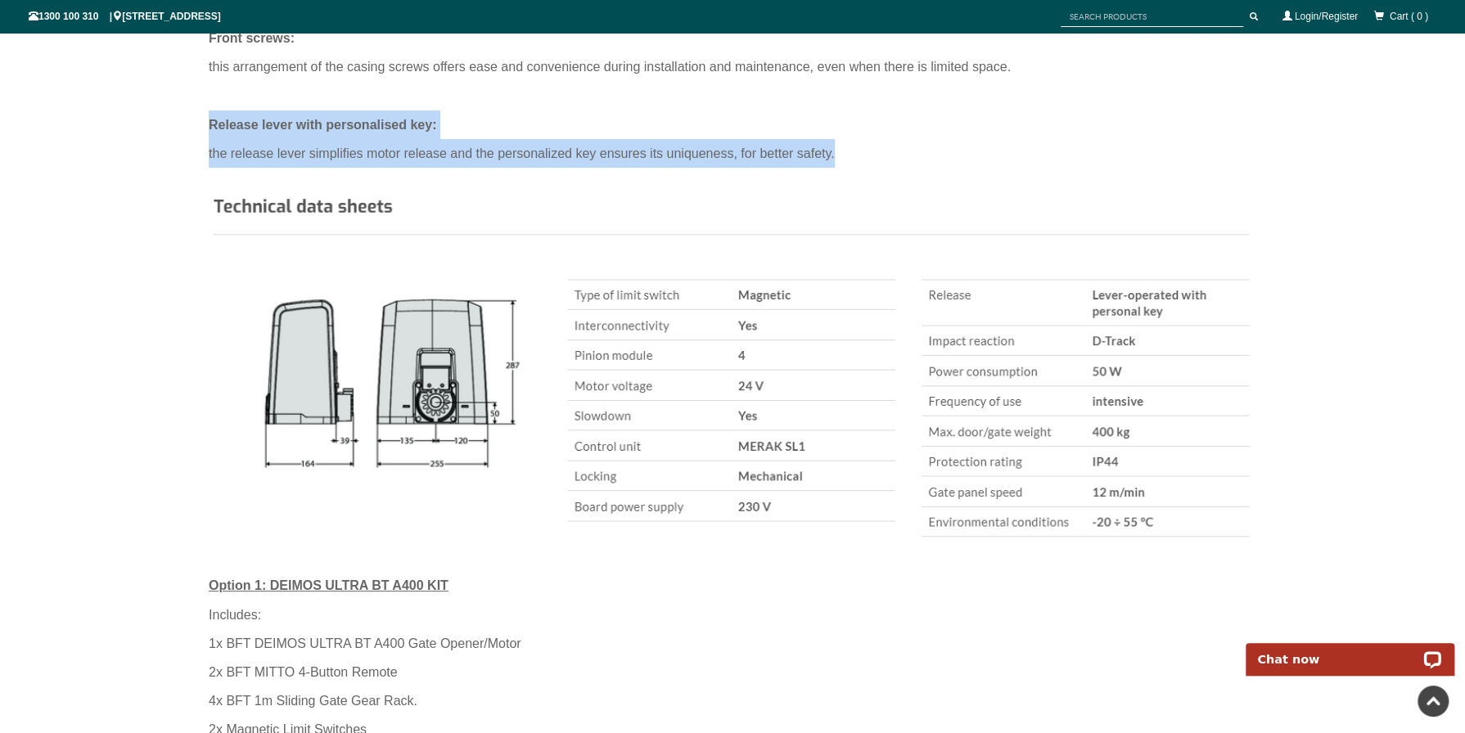
scroll to position [1404, 0]
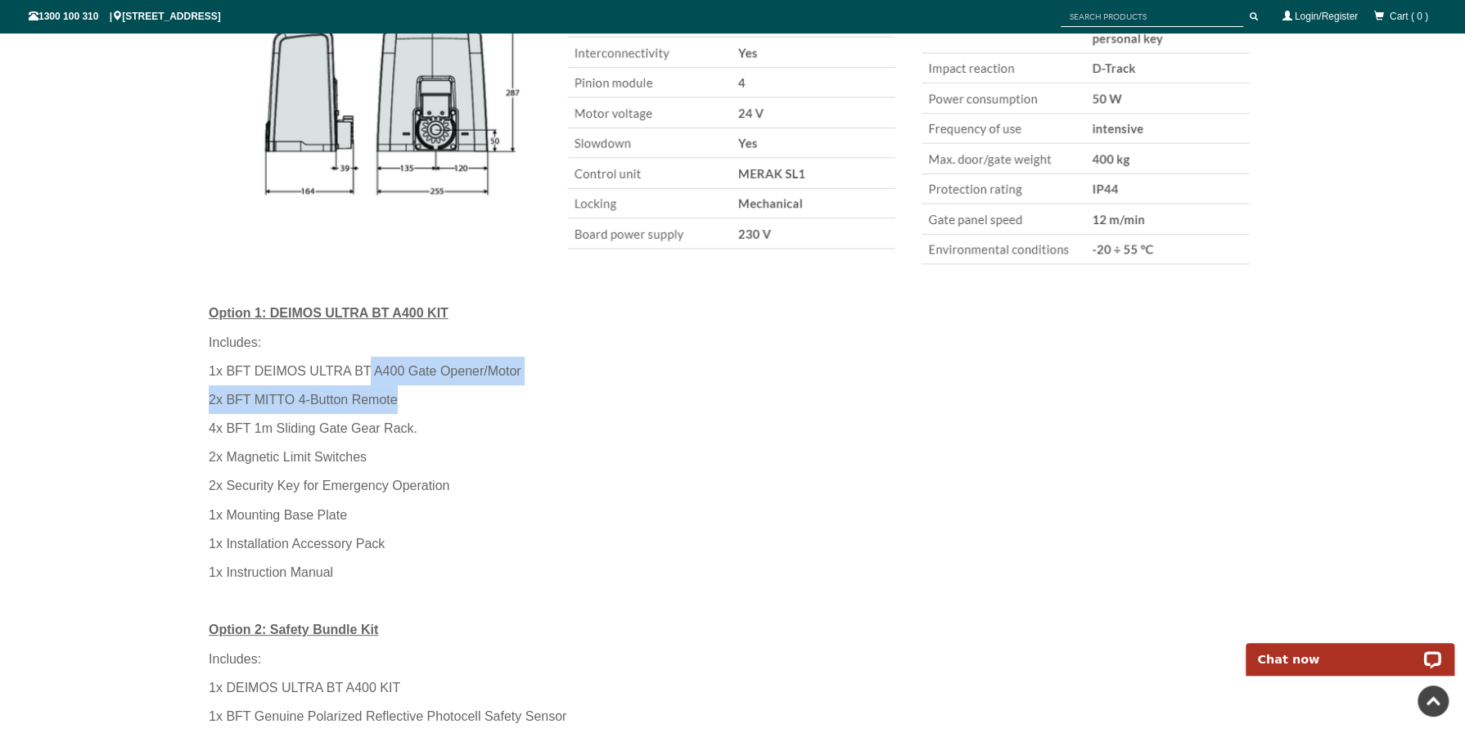
drag, startPoint x: 539, startPoint y: 363, endPoint x: 694, endPoint y: 403, distance: 160.6
click at [694, 403] on div "Option 1: DEIMOS ULTRA BT A400 KIT Includes: 1x BFT DEIMOS ULTRA BT A400 Gate O…" at bounding box center [733, 645] width 1048 height 692
drag, startPoint x: 694, startPoint y: 403, endPoint x: 694, endPoint y: 435, distance: 32.7
click at [710, 431] on div "4x BFT 1m Sliding Gate Gear Rack." at bounding box center [733, 428] width 1048 height 29
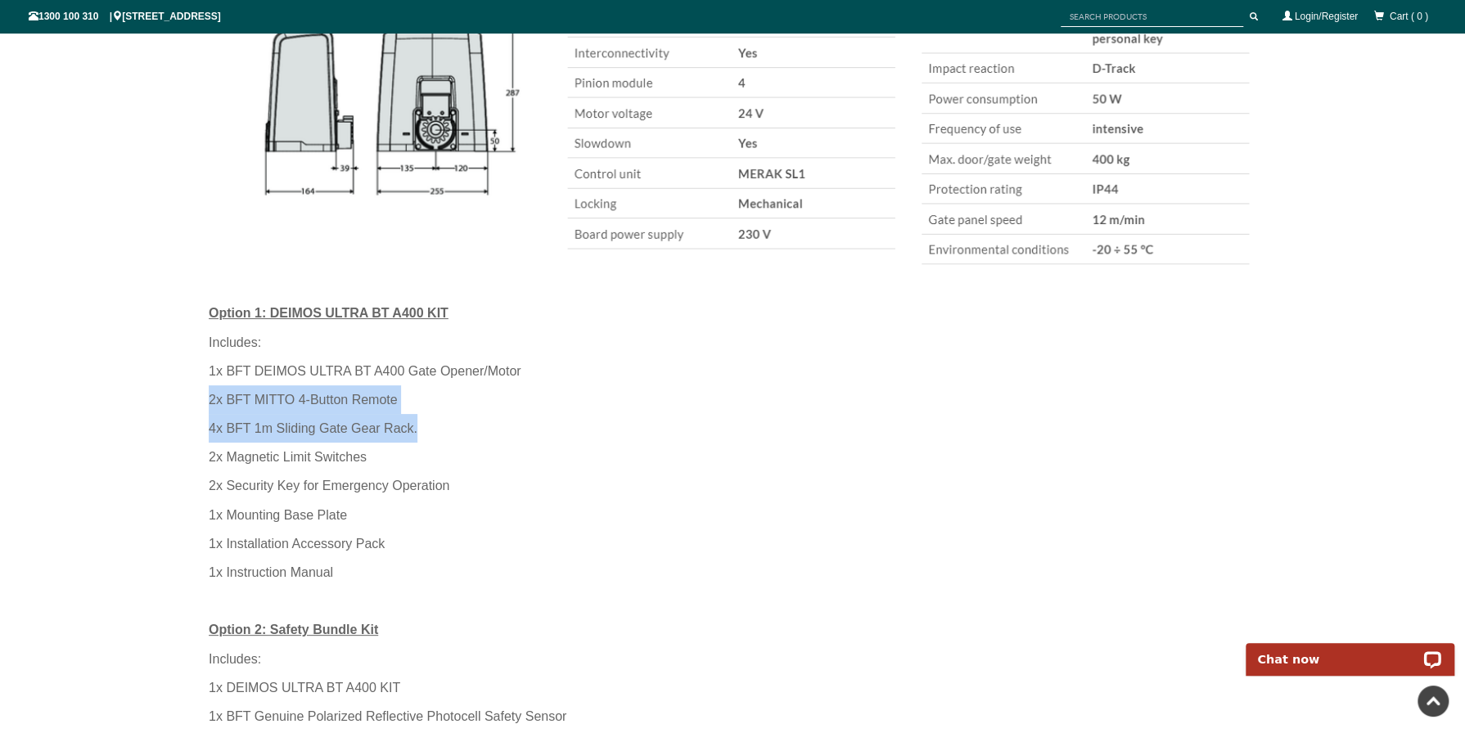
drag, startPoint x: 392, startPoint y: 424, endPoint x: 119, endPoint y: 391, distance: 274.5
drag, startPoint x: 119, startPoint y: 391, endPoint x: 362, endPoint y: 458, distance: 251.2
click at [362, 458] on div "2x Magnetic Limit Switches" at bounding box center [733, 457] width 1048 height 29
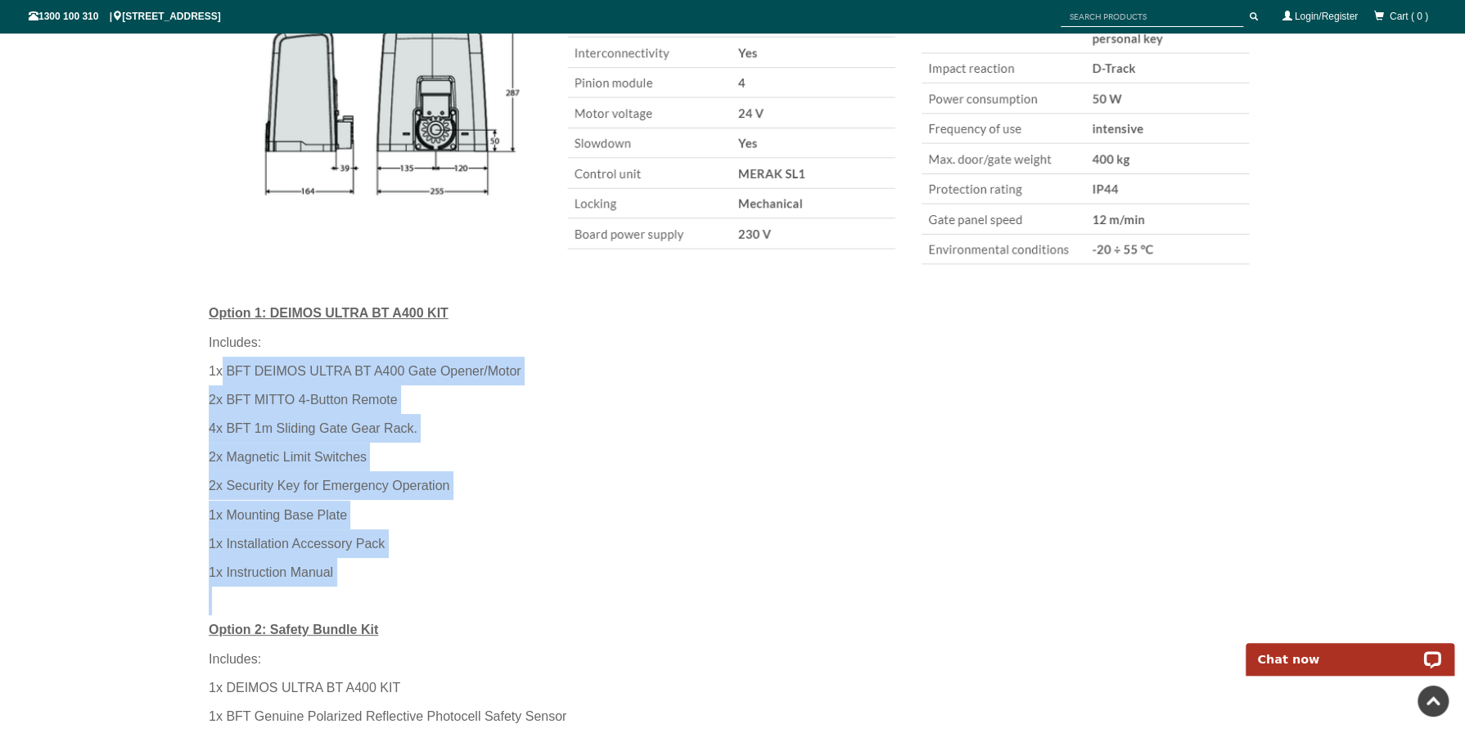
drag, startPoint x: 231, startPoint y: 361, endPoint x: 448, endPoint y: 593, distance: 317.9
click at [448, 593] on div "Option 1: DEIMOS ULTRA BT A400 KIT Includes: 1x BFT DEIMOS ULTRA BT A400 Gate O…" at bounding box center [733, 645] width 1048 height 692
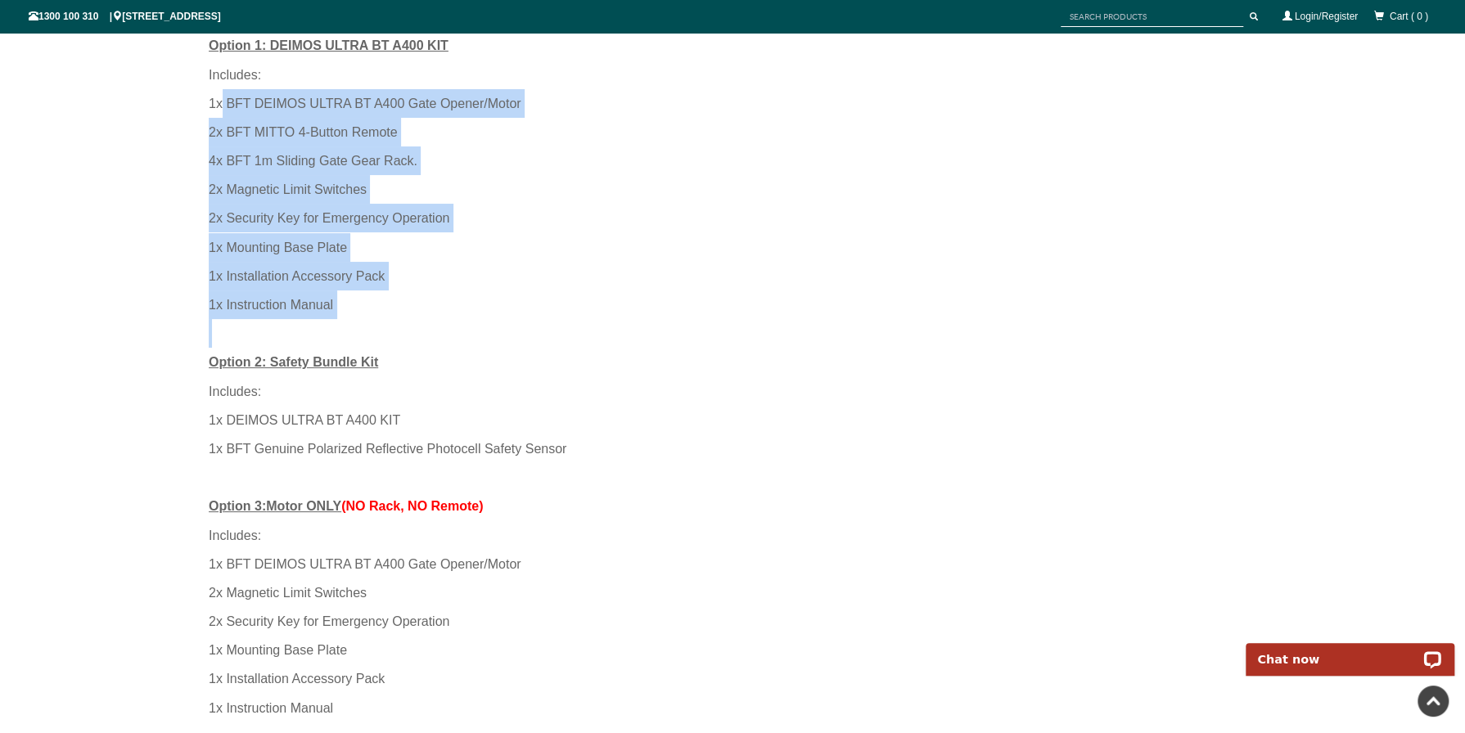
scroll to position [1678, 0]
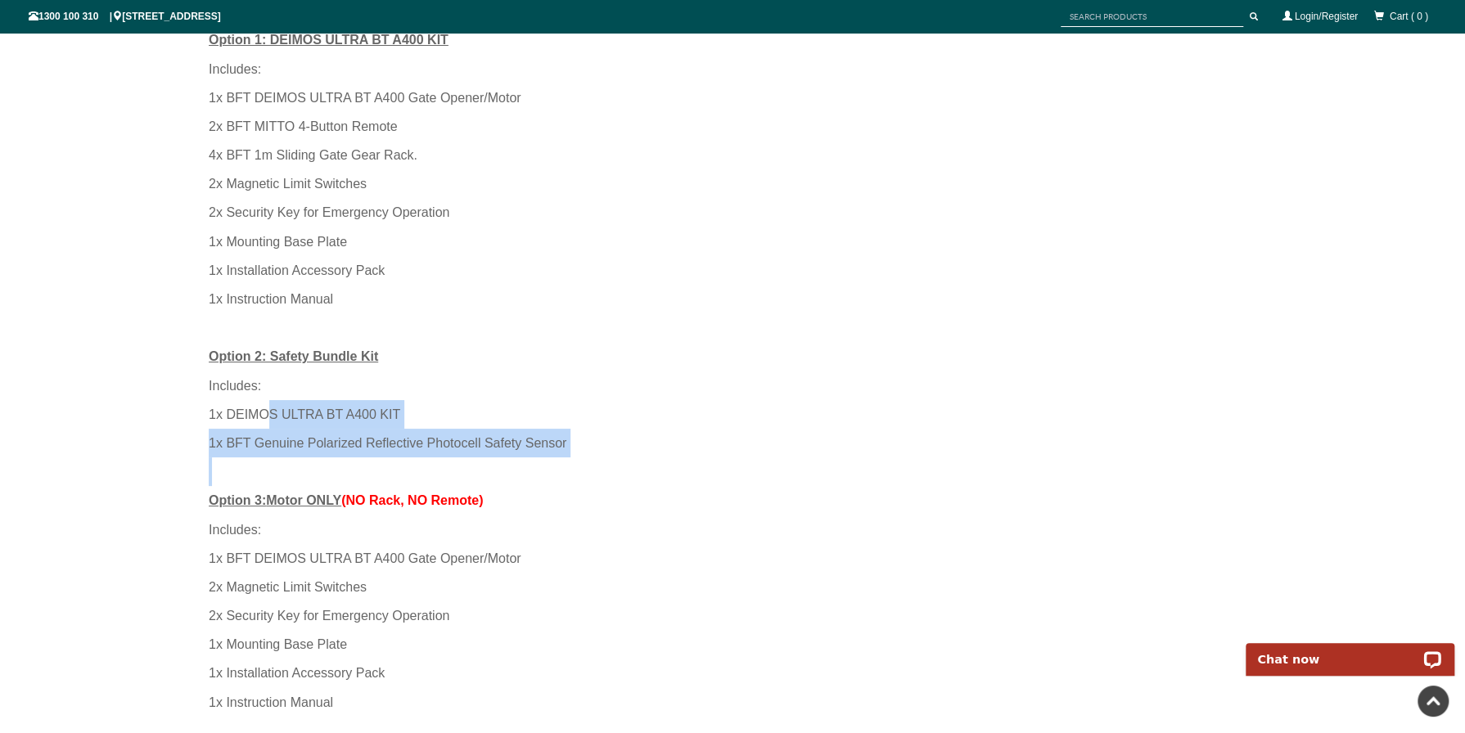
drag, startPoint x: 311, startPoint y: 422, endPoint x: 656, endPoint y: 479, distance: 349.3
click at [654, 479] on div "Option 1: DEIMOS ULTRA BT A400 KIT Includes: 1x BFT DEIMOS ULTRA BT A400 Gate O…" at bounding box center [733, 371] width 1048 height 692
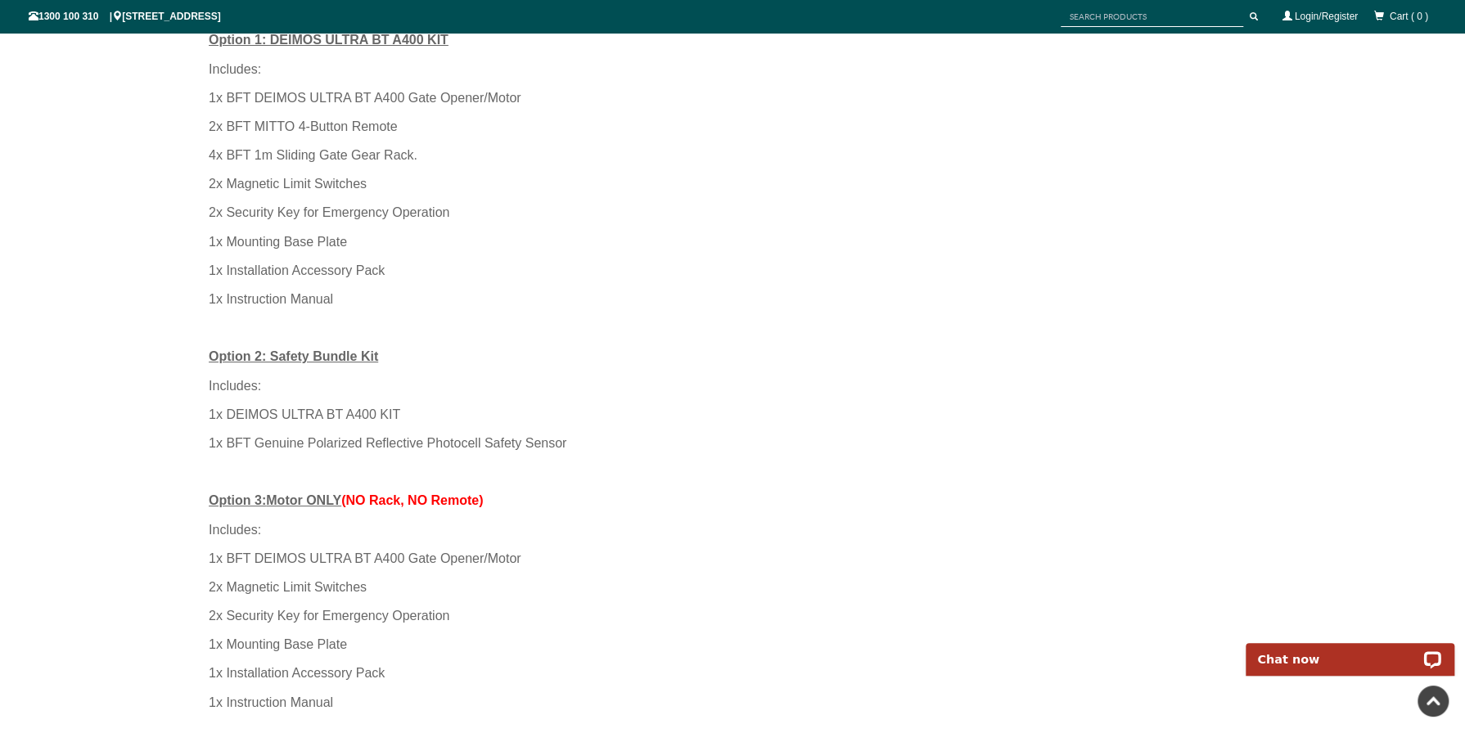
drag, startPoint x: 656, startPoint y: 479, endPoint x: 709, endPoint y: 501, distance: 57.6
click at [709, 495] on div "Option 3: Motor ONLY (NO Rack, NO Remote)" at bounding box center [733, 500] width 1048 height 29
drag, startPoint x: 337, startPoint y: 449, endPoint x: 951, endPoint y: 489, distance: 615.2
click at [949, 489] on div "Option 1: DEIMOS ULTRA BT A400 KIT Includes: 1x BFT DEIMOS ULTRA BT A400 Gate O…" at bounding box center [733, 371] width 1048 height 692
drag, startPoint x: 542, startPoint y: 530, endPoint x: 566, endPoint y: 525, distance: 24.1
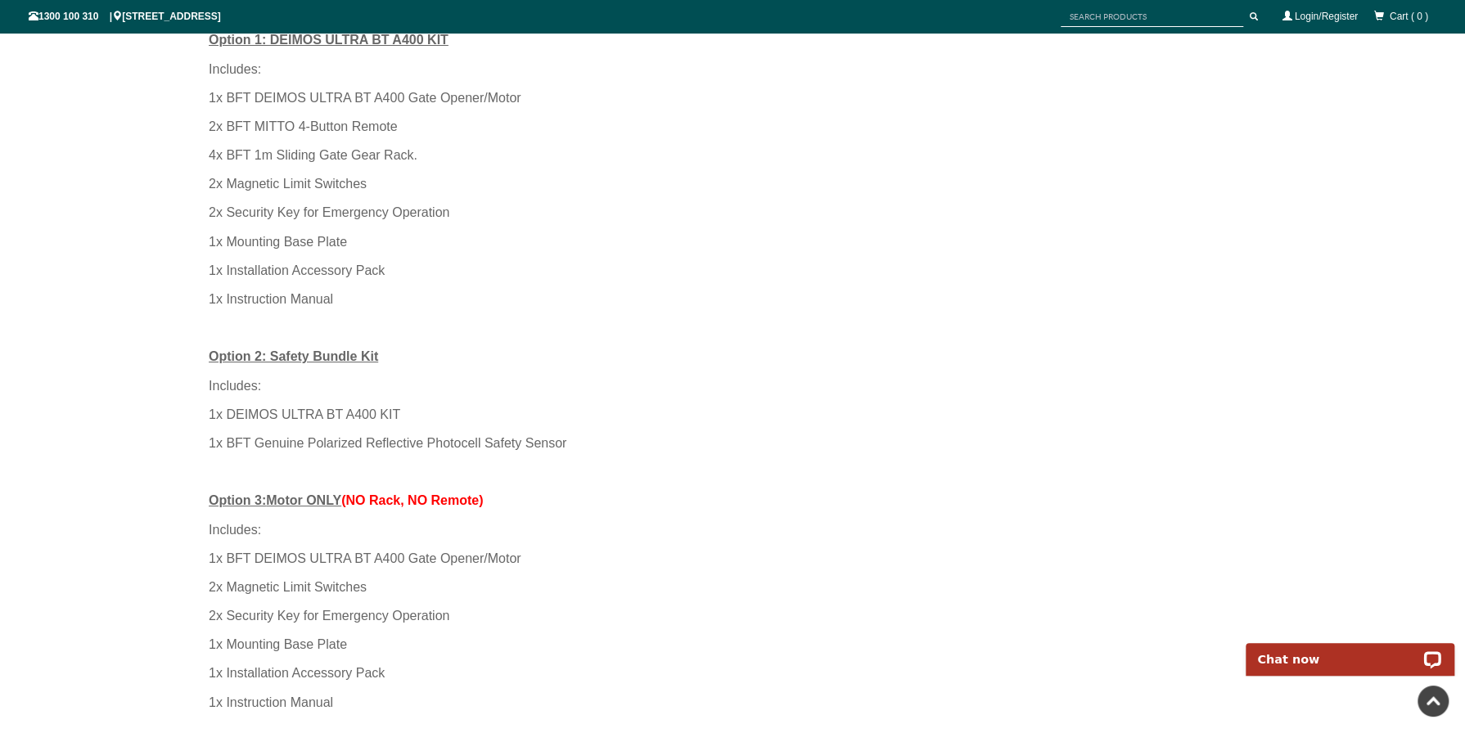
click at [552, 526] on div "Includes:" at bounding box center [733, 530] width 1048 height 29
drag, startPoint x: 228, startPoint y: 556, endPoint x: 567, endPoint y: 576, distance: 340.3
click at [566, 576] on div "Option 1: DEIMOS ULTRA BT A400 KIT Includes: 1x BFT DEIMOS ULTRA BT A400 Gate O…" at bounding box center [733, 371] width 1048 height 692
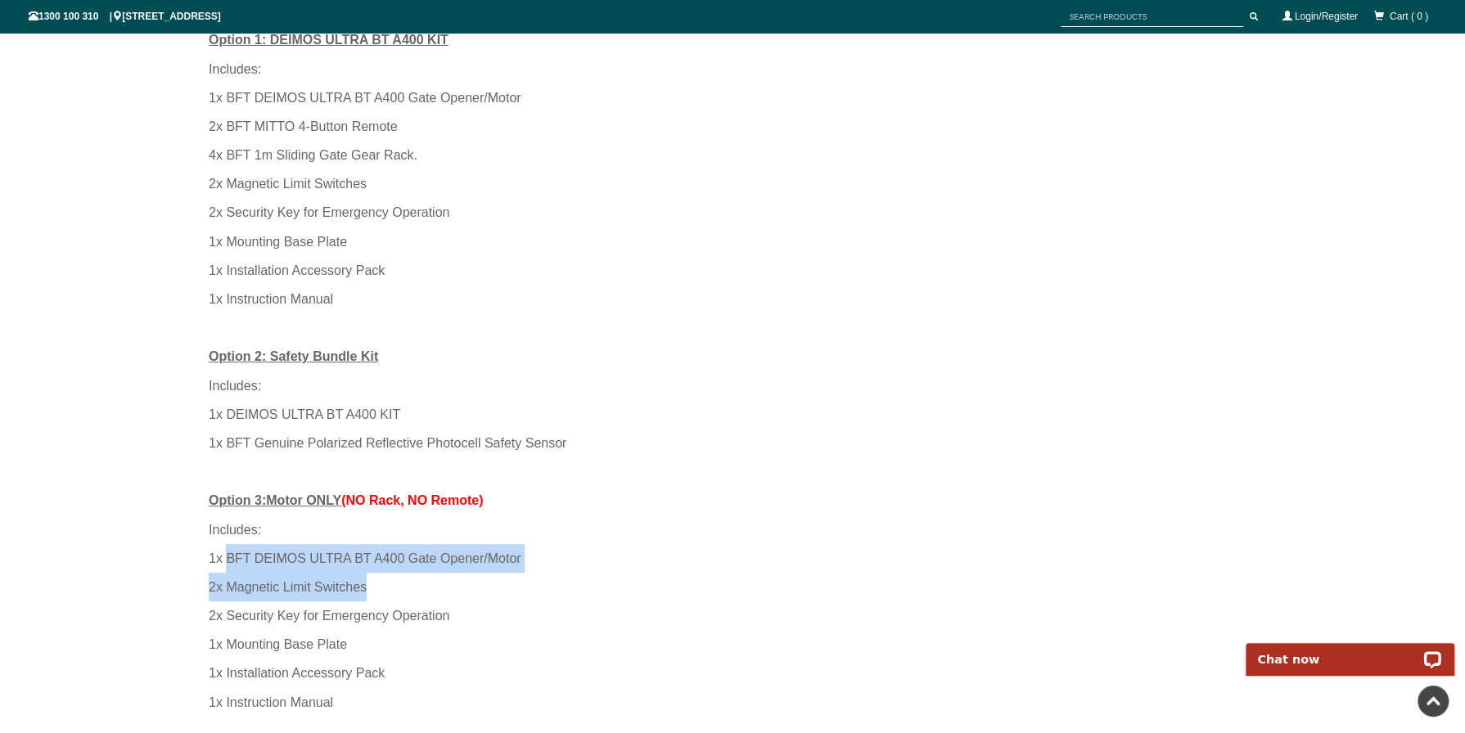
drag, startPoint x: 567, startPoint y: 576, endPoint x: 556, endPoint y: 593, distance: 20.0
click at [606, 584] on div "2x Magnetic Limit Switches" at bounding box center [733, 587] width 1048 height 29
drag, startPoint x: 316, startPoint y: 531, endPoint x: 558, endPoint y: 586, distance: 248.4
click at [558, 586] on div "Option 1: DEIMOS ULTRA BT A400 KIT Includes: 1x BFT DEIMOS ULTRA BT A400 Gate O…" at bounding box center [733, 371] width 1048 height 692
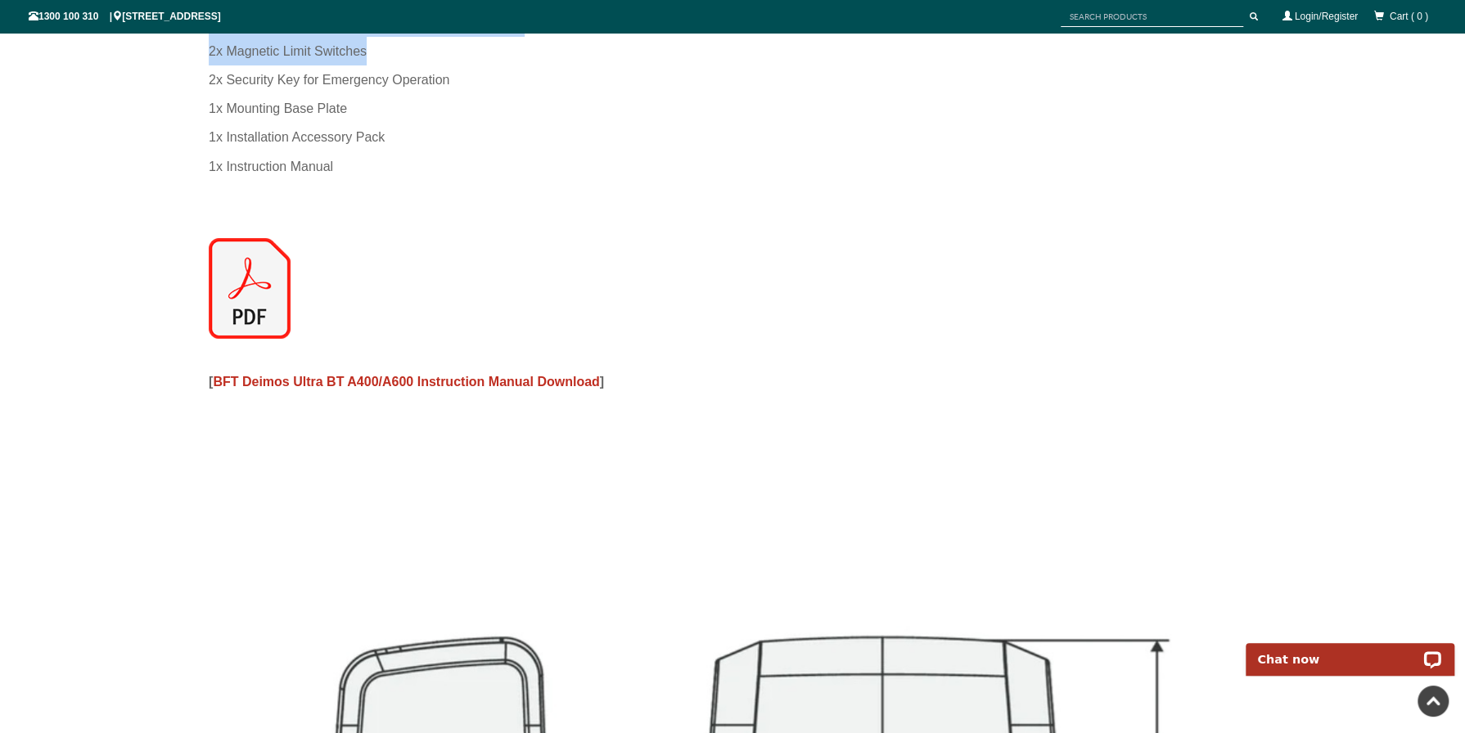
scroll to position [2223, 0]
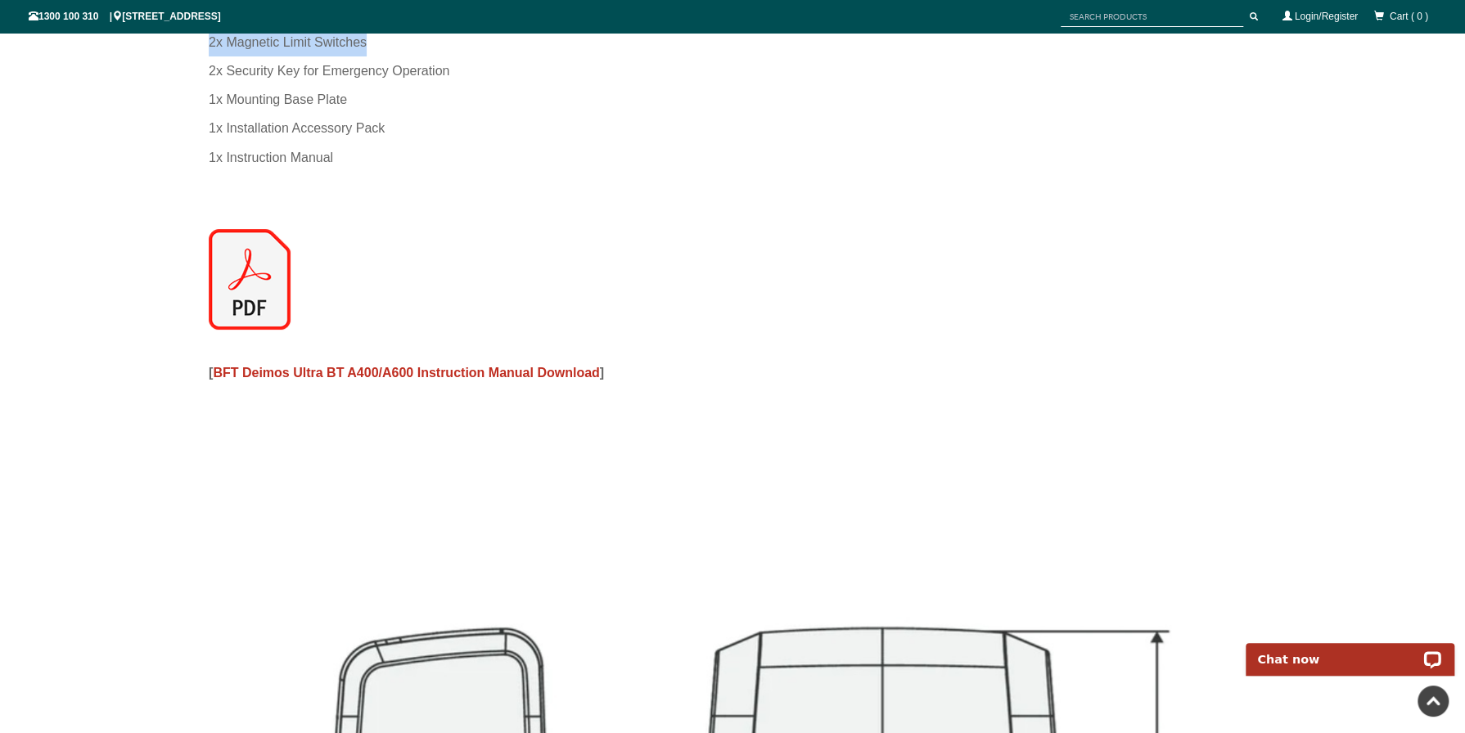
click at [223, 254] on img at bounding box center [250, 279] width 82 height 101
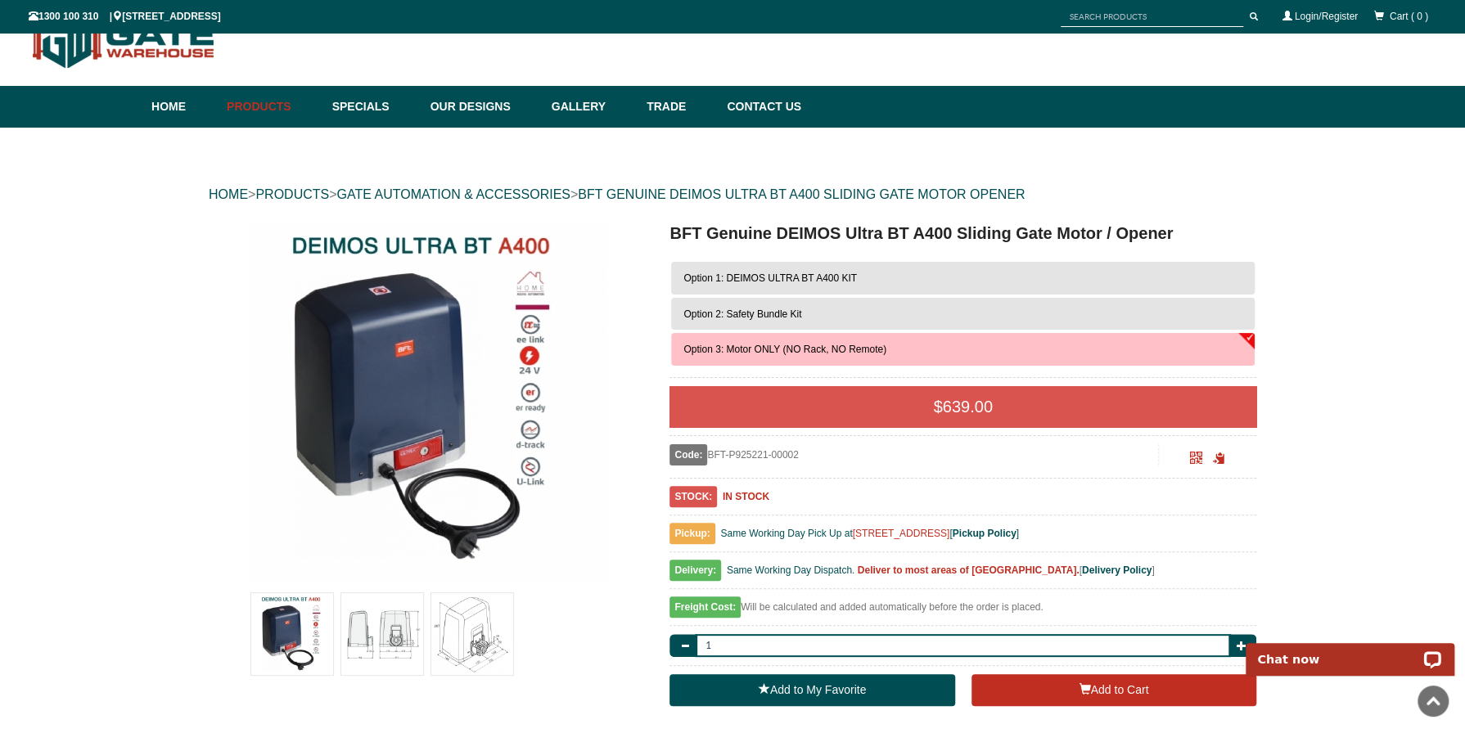
scroll to position [0, 0]
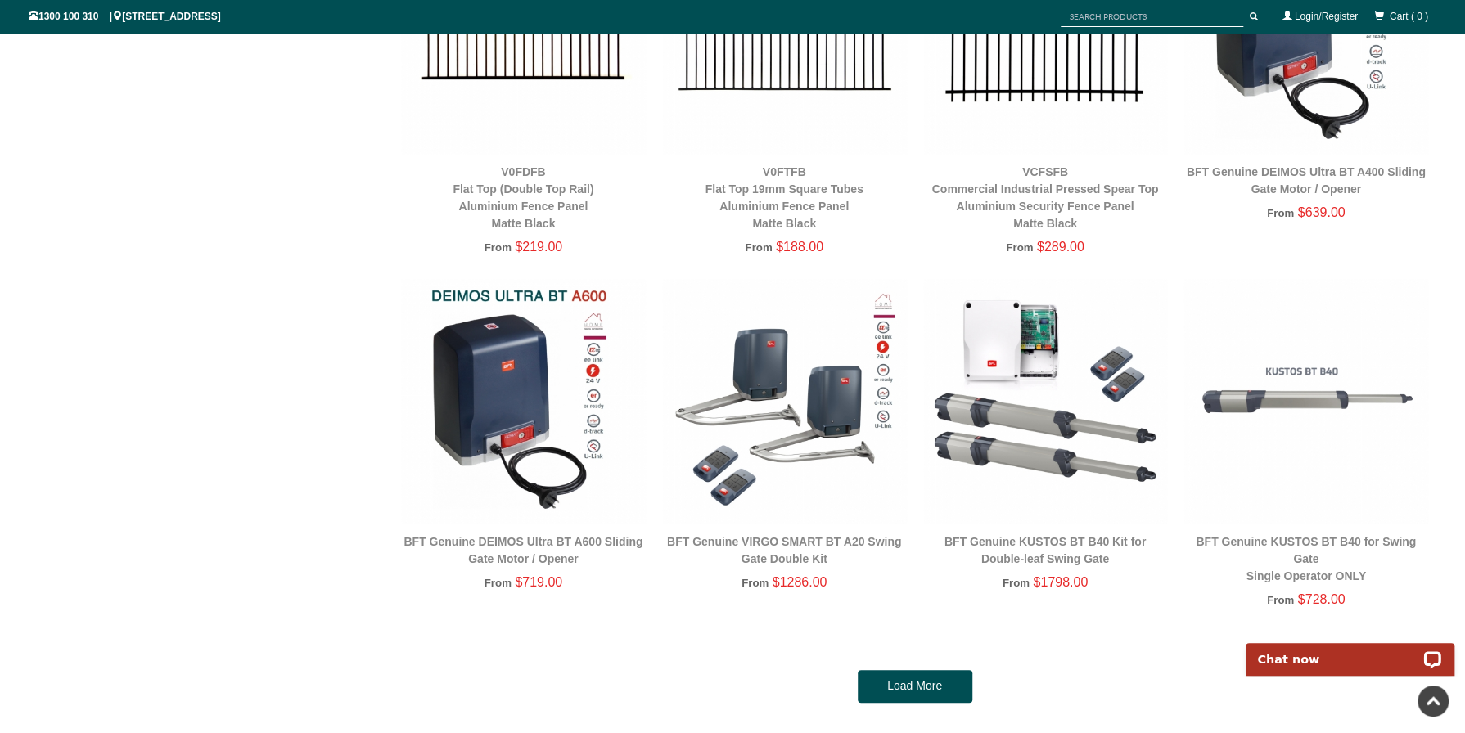
scroll to position [3860, 0]
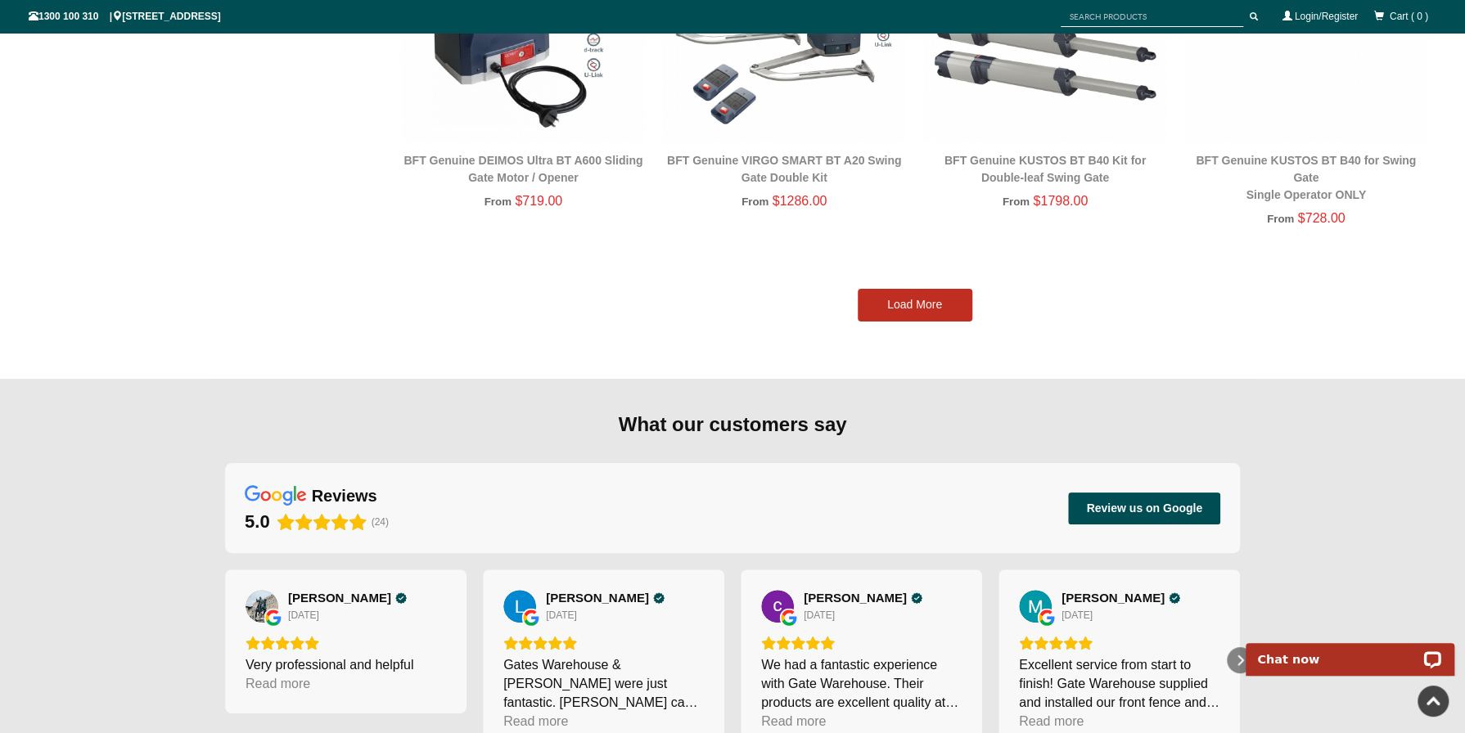
click at [931, 294] on link "Load More" at bounding box center [915, 305] width 115 height 33
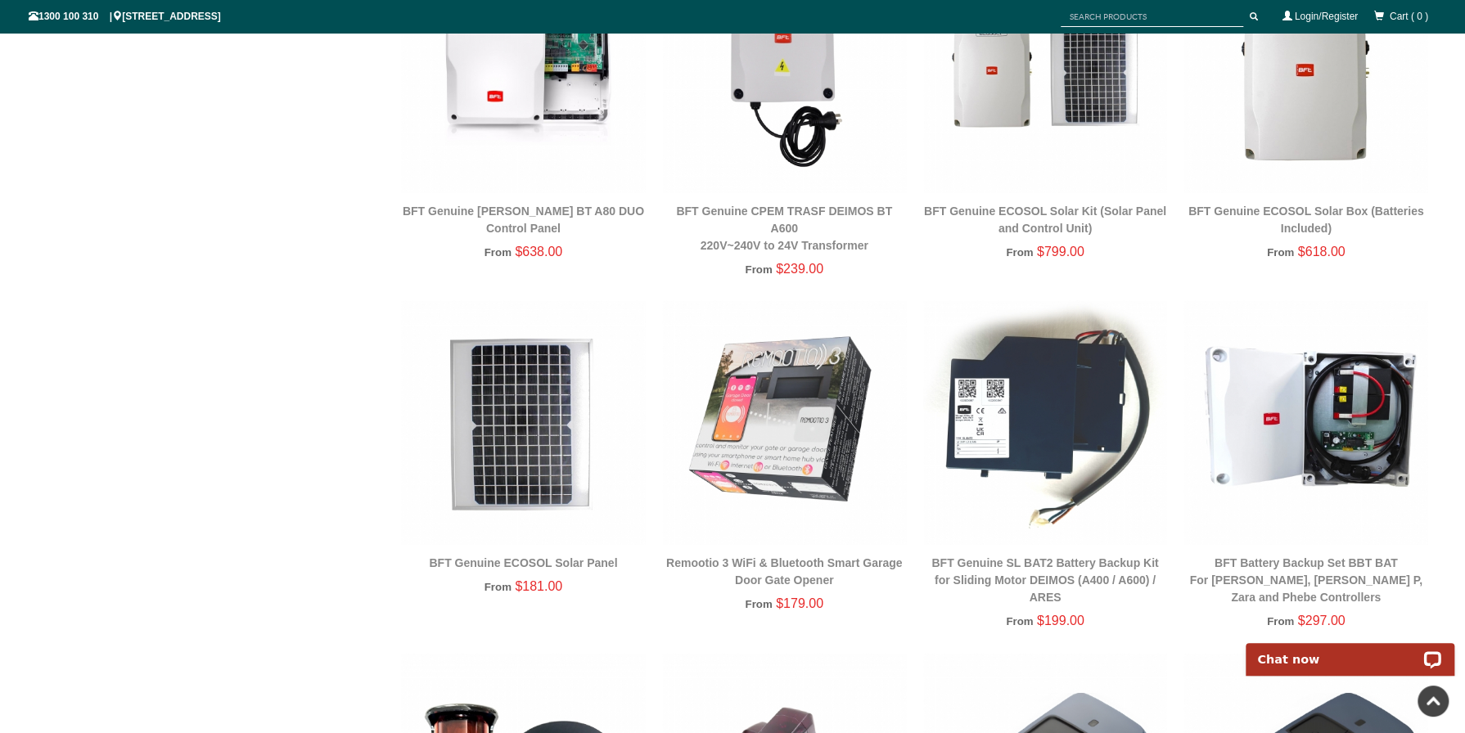
scroll to position [4678, 0]
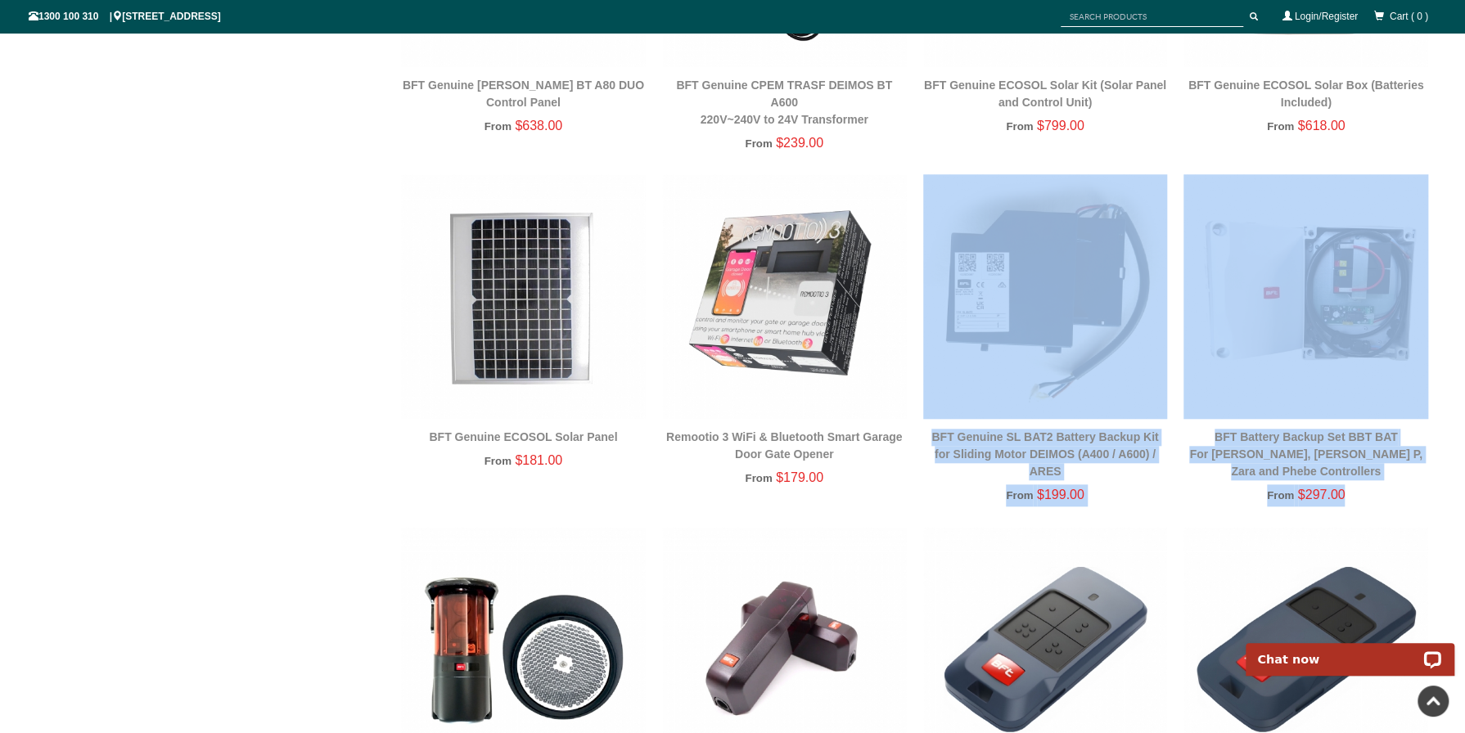
drag, startPoint x: 1388, startPoint y: 500, endPoint x: 1119, endPoint y: 400, distance: 287.2
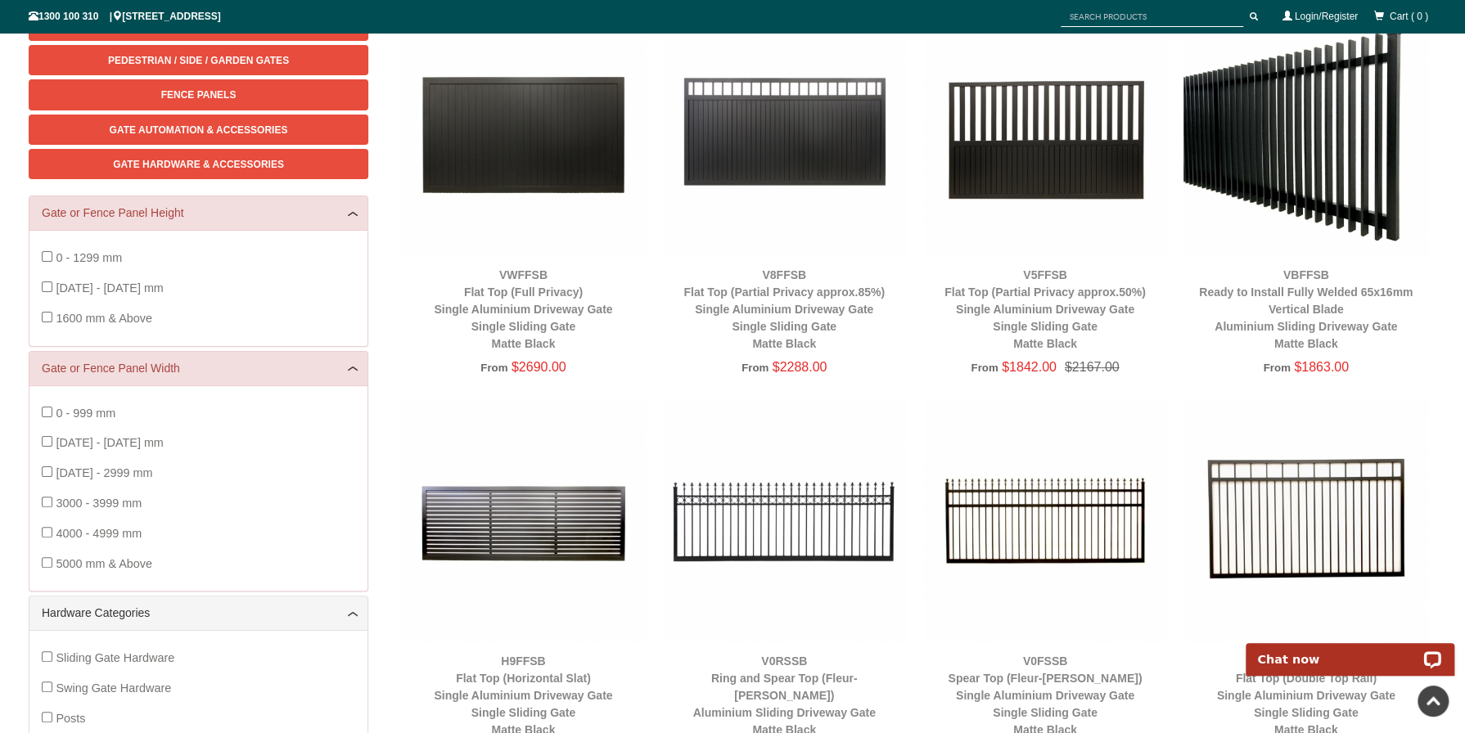
scroll to position [0, 0]
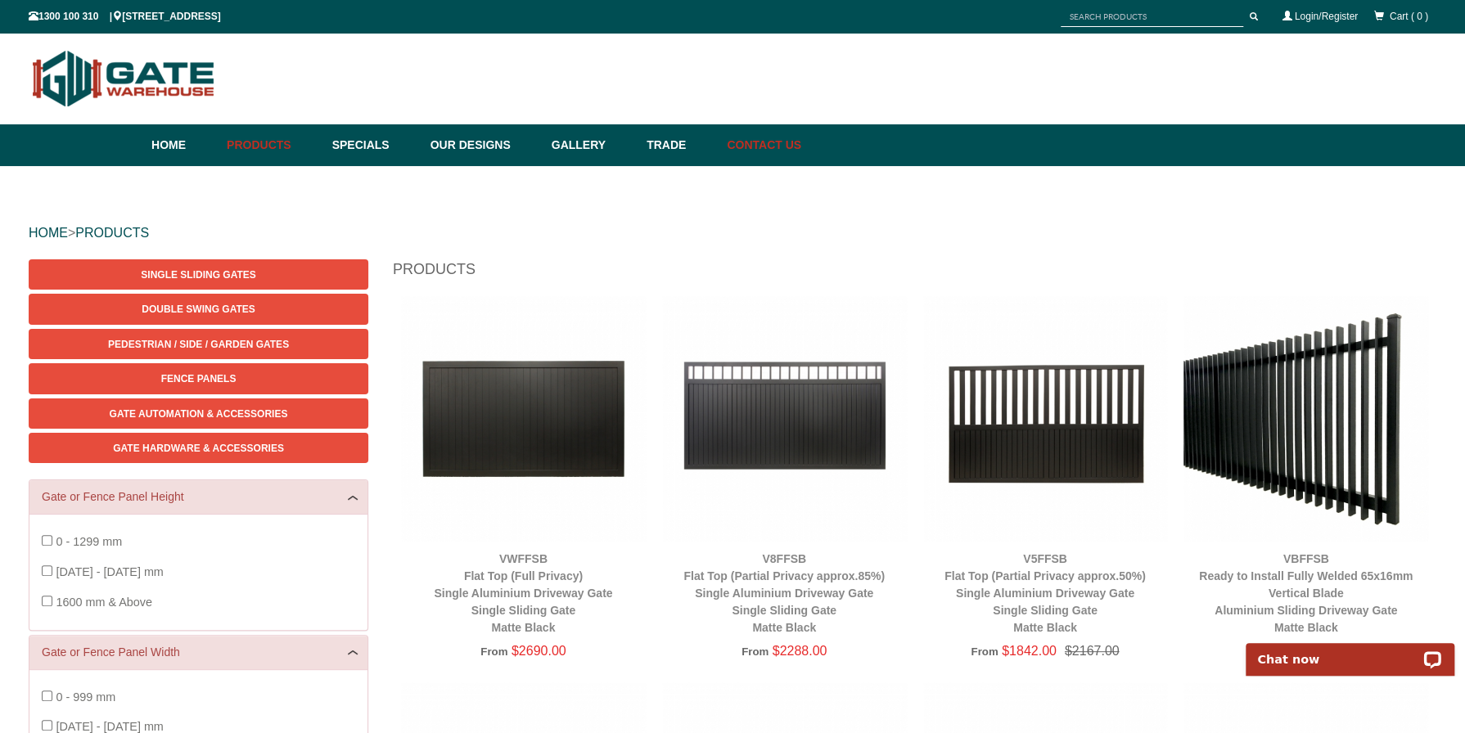
click at [774, 142] on link "Contact Us" at bounding box center [760, 145] width 83 height 42
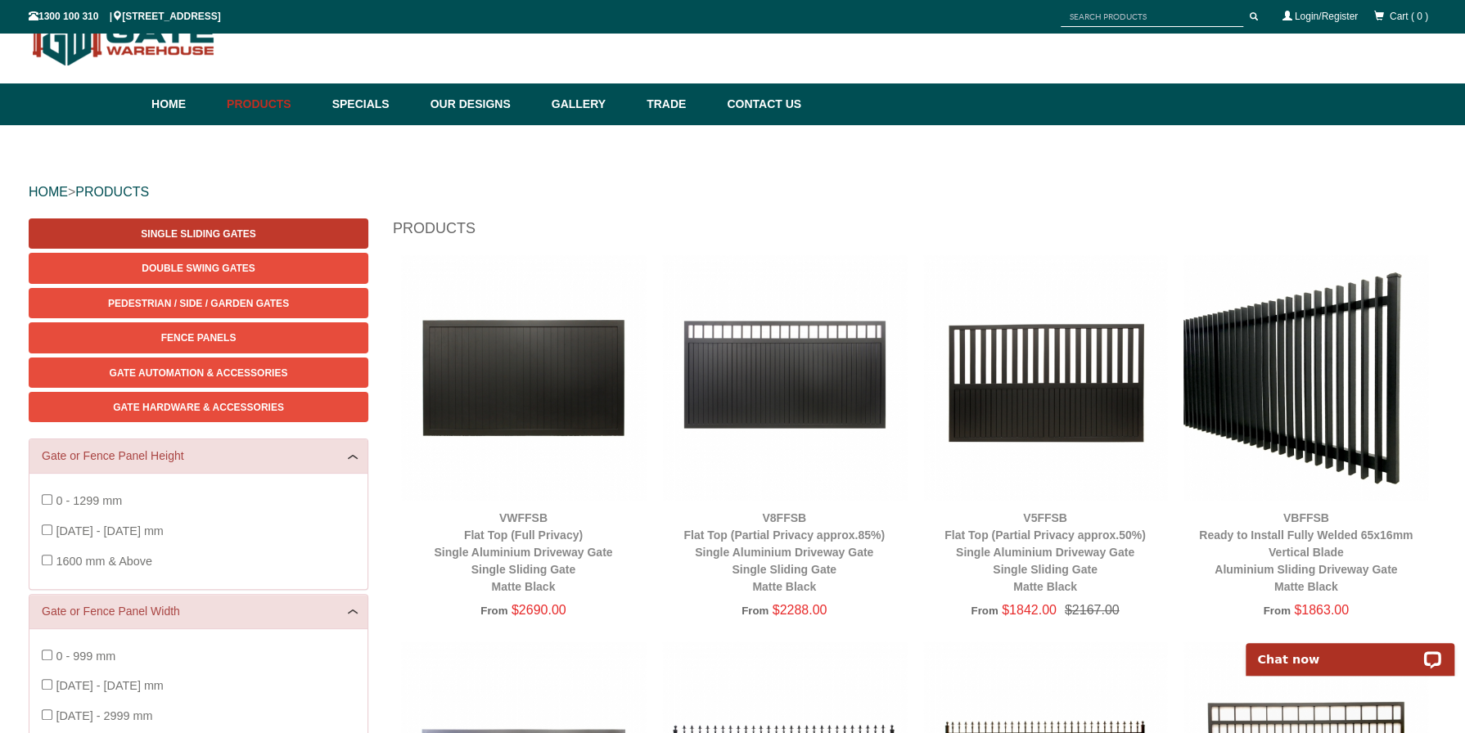
click at [239, 236] on span "Single Sliding Gates" at bounding box center [198, 233] width 115 height 11
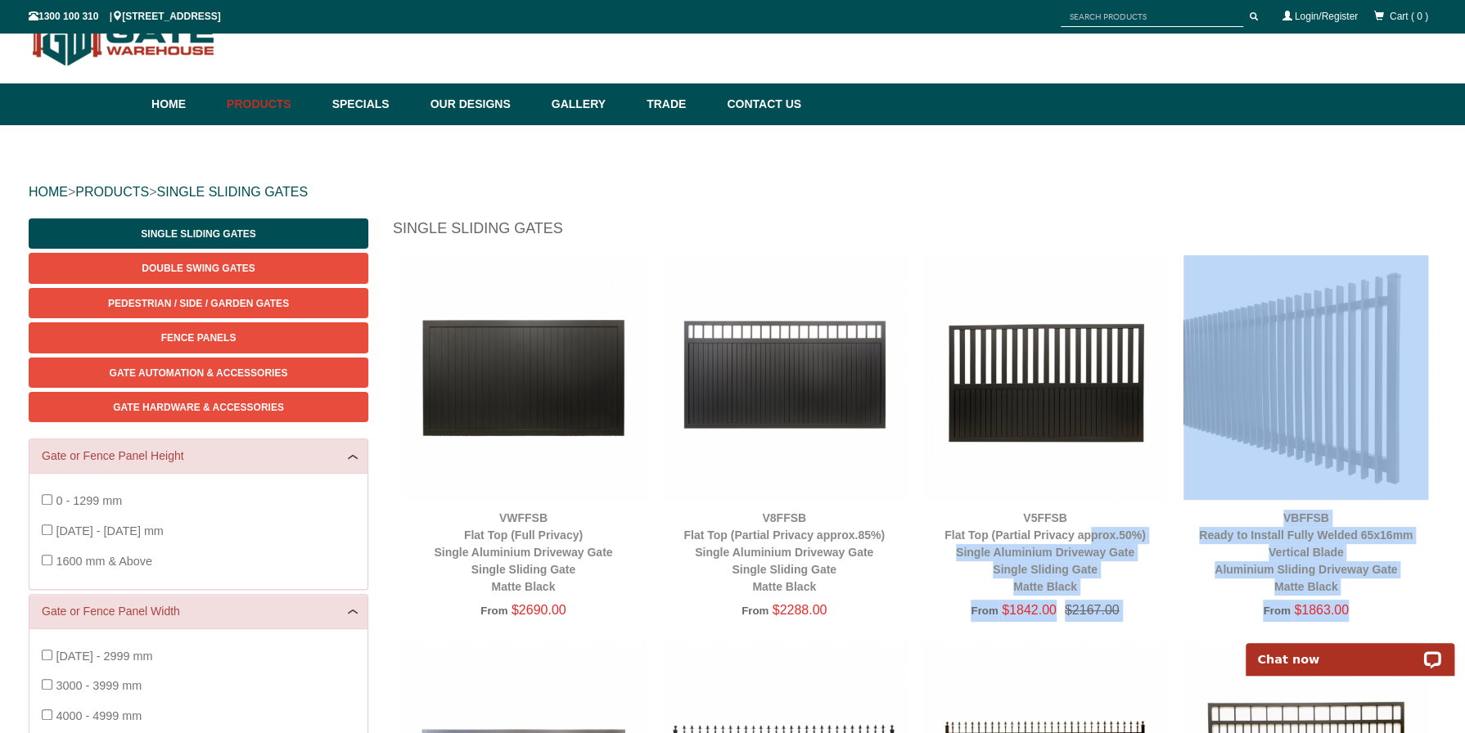
drag, startPoint x: 1277, startPoint y: 599, endPoint x: 1095, endPoint y: 514, distance: 200.6
click at [1095, 514] on div "VWFFSB Flat Top (Full Privacy) Single Aluminium Driveway Gate Single Sliding Ga…" at bounding box center [915, 641] width 1044 height 773
click at [1401, 610] on div "From $1863.00" at bounding box center [1305, 611] width 245 height 22
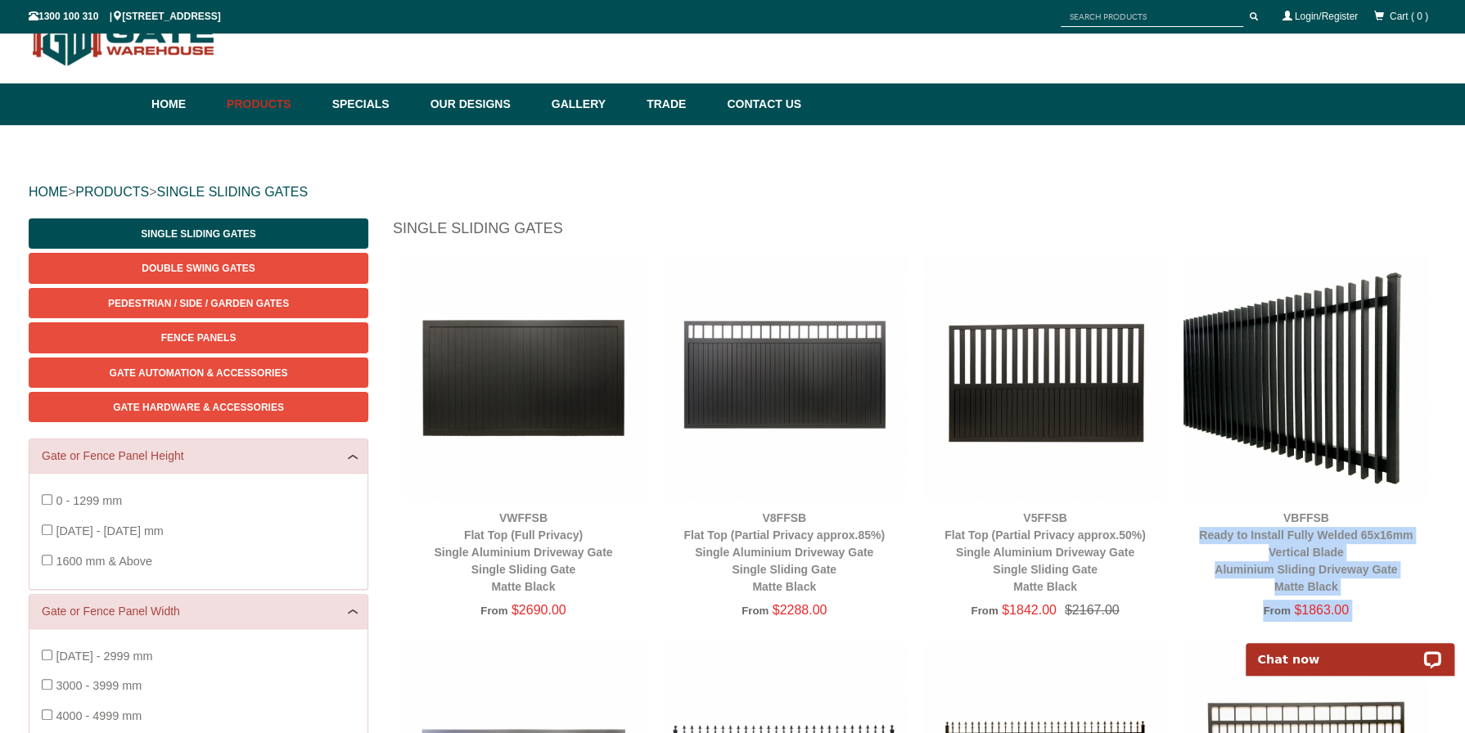
drag, startPoint x: 1400, startPoint y: 611, endPoint x: 1192, endPoint y: 525, distance: 224.6
click at [1192, 525] on div "VBFFSB Ready to Install Fully Welded 65x16mm Vertical Blade Aluminium Sliding D…" at bounding box center [1305, 448] width 245 height 386
click at [1413, 593] on div "VBFFSB Ready to Install Fully Welded 65x16mm Vertical Blade Aluminium Sliding D…" at bounding box center [1305, 553] width 245 height 86
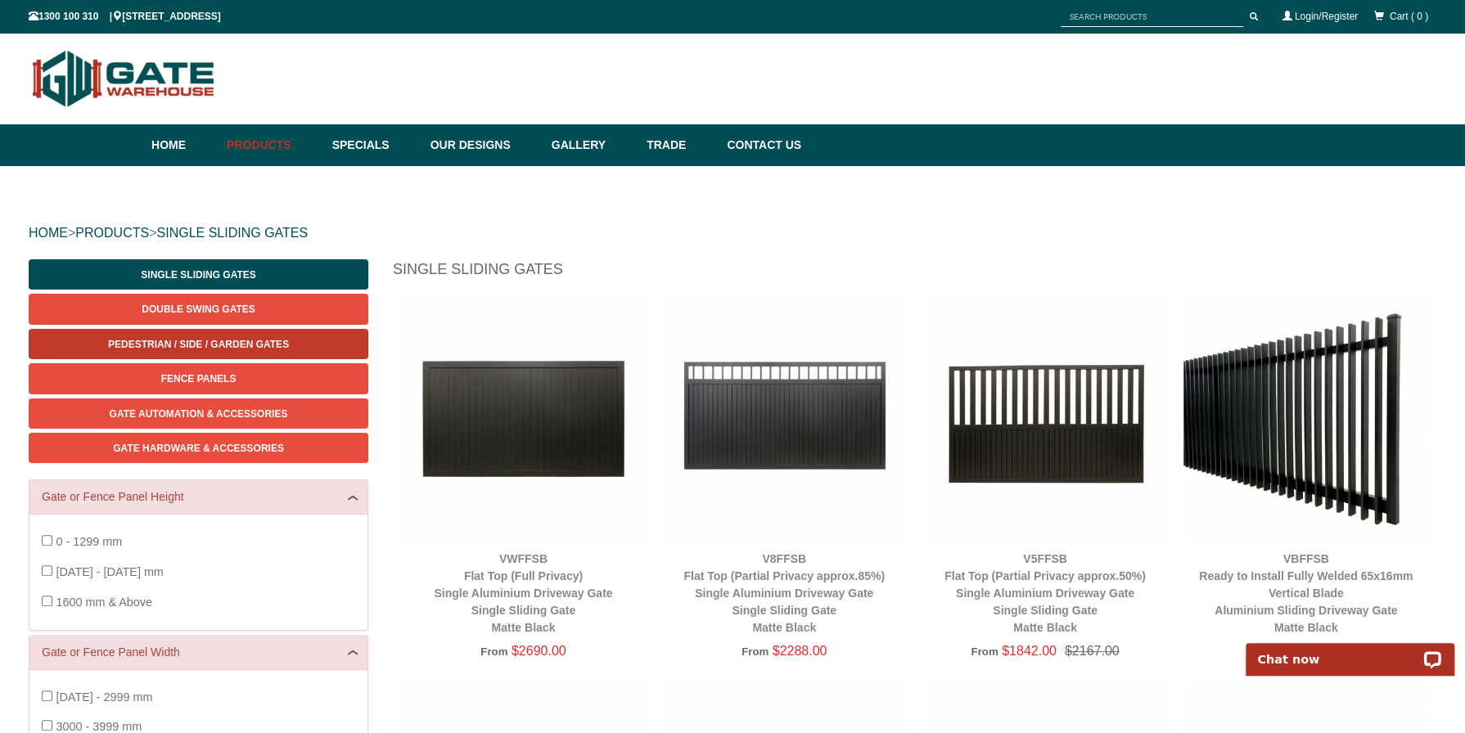
click at [246, 342] on span "Pedestrian / Side / Garden Gates" at bounding box center [198, 344] width 181 height 11
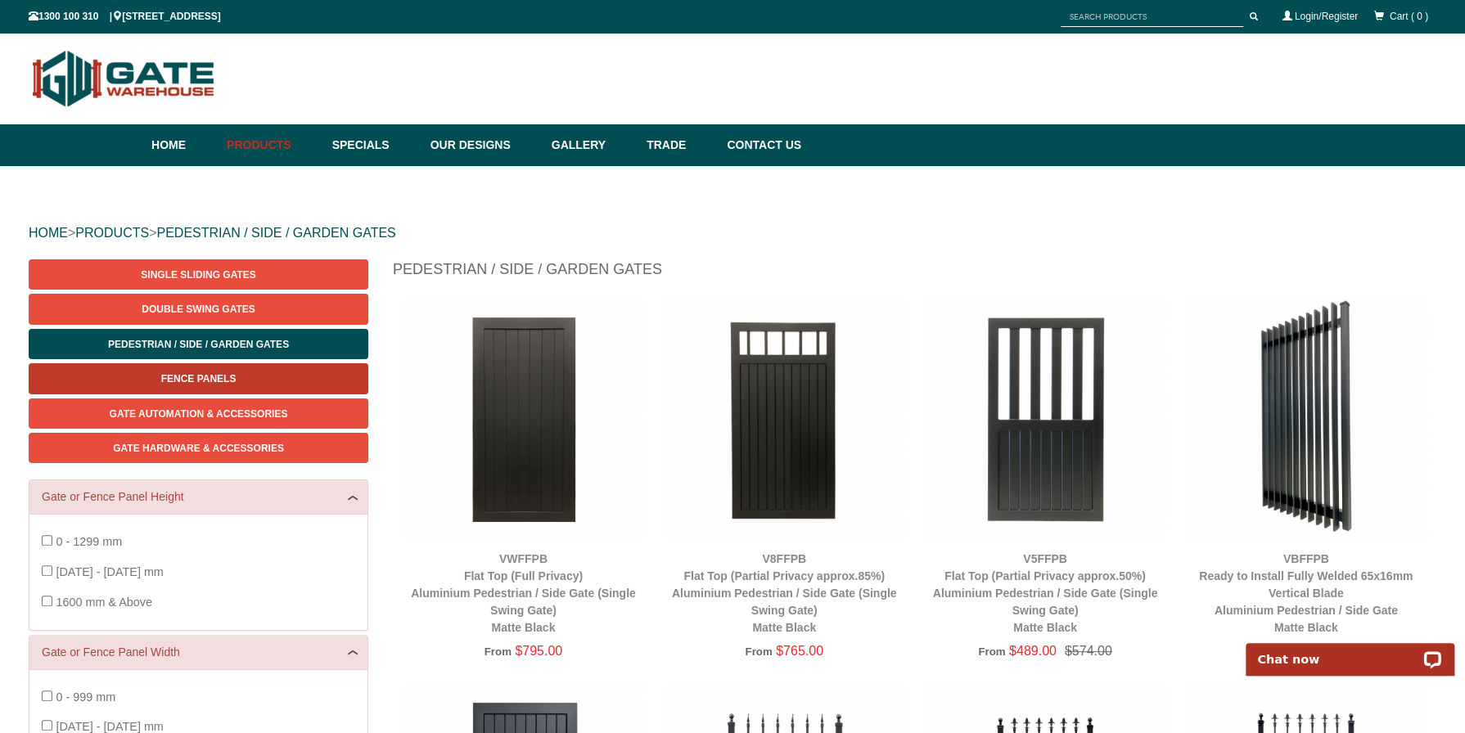
click at [201, 380] on span "Fence Panels" at bounding box center [198, 378] width 75 height 11
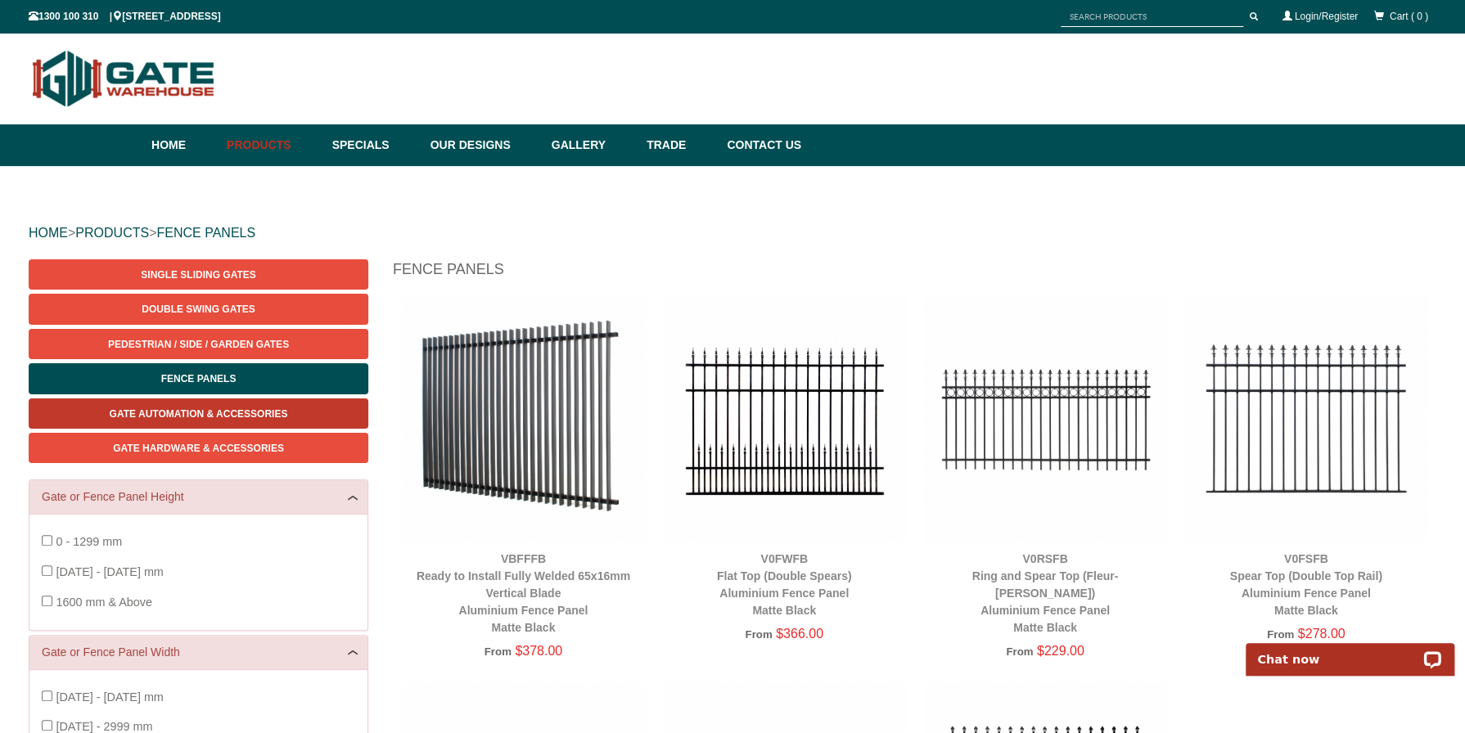
click at [205, 409] on span "Gate Automation & Accessories" at bounding box center [199, 413] width 178 height 11
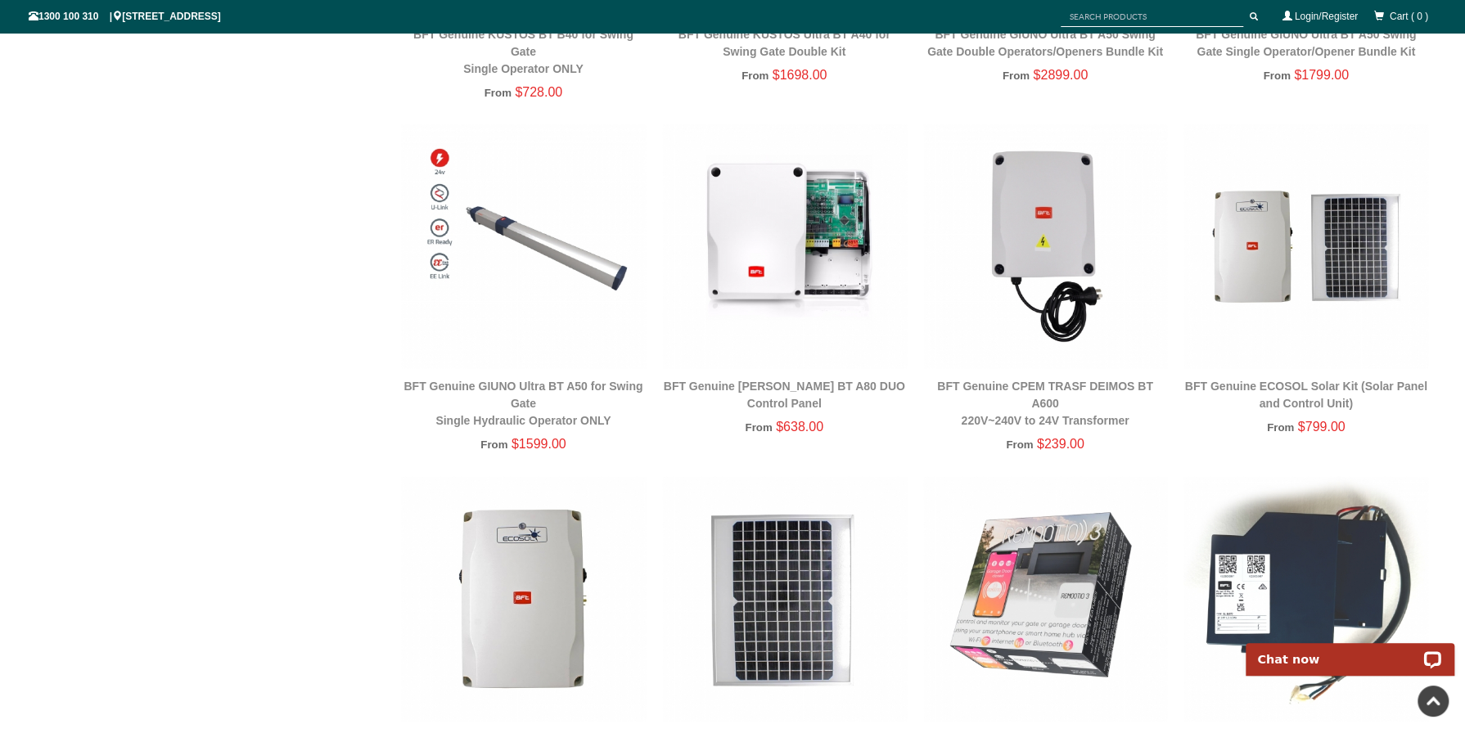
scroll to position [1132, 0]
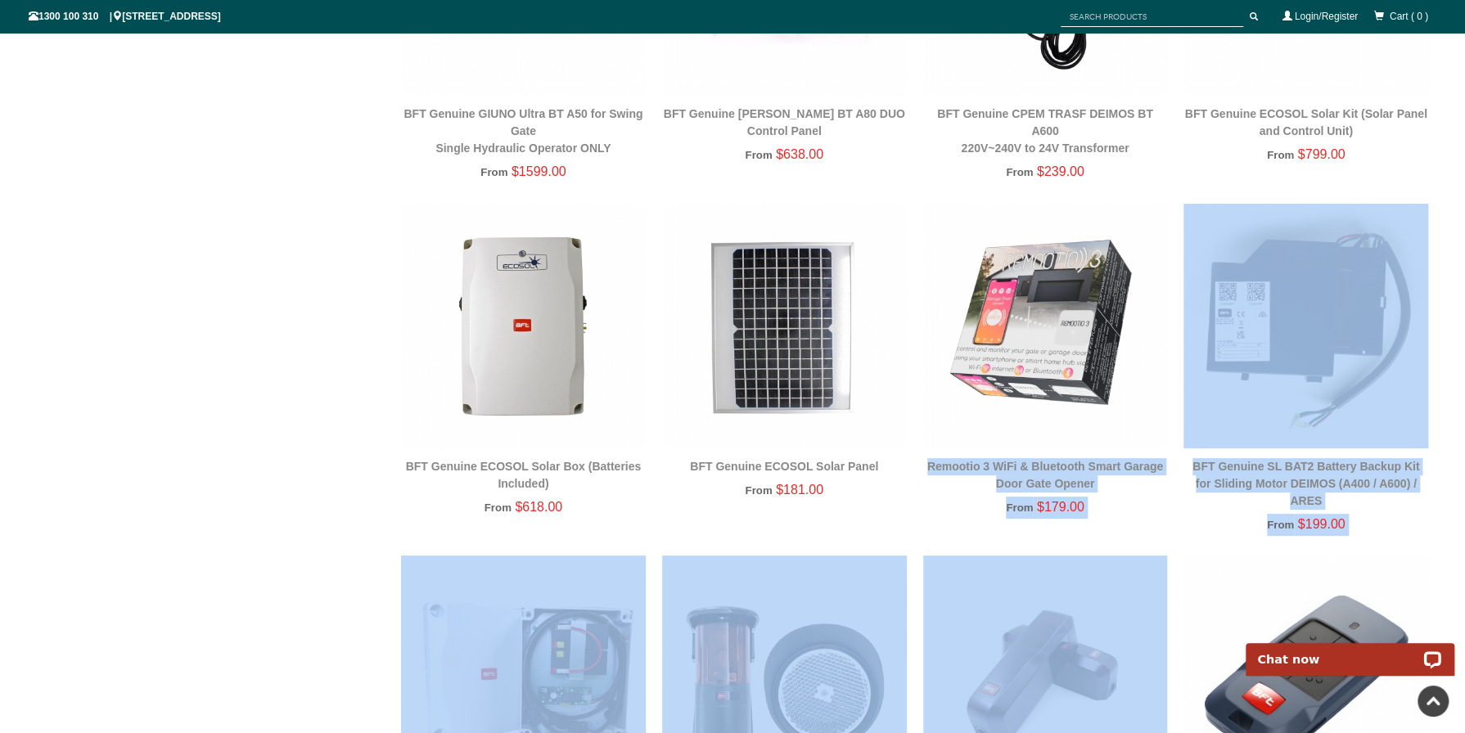
drag, startPoint x: 925, startPoint y: 459, endPoint x: 1194, endPoint y: 596, distance: 302.0
click at [1193, 595] on div "BFT Genuine DEIMOS Ultra BT A400 Sliding Gate Motor / Opener From $639.00 From …" at bounding box center [915, 379] width 1044 height 2430
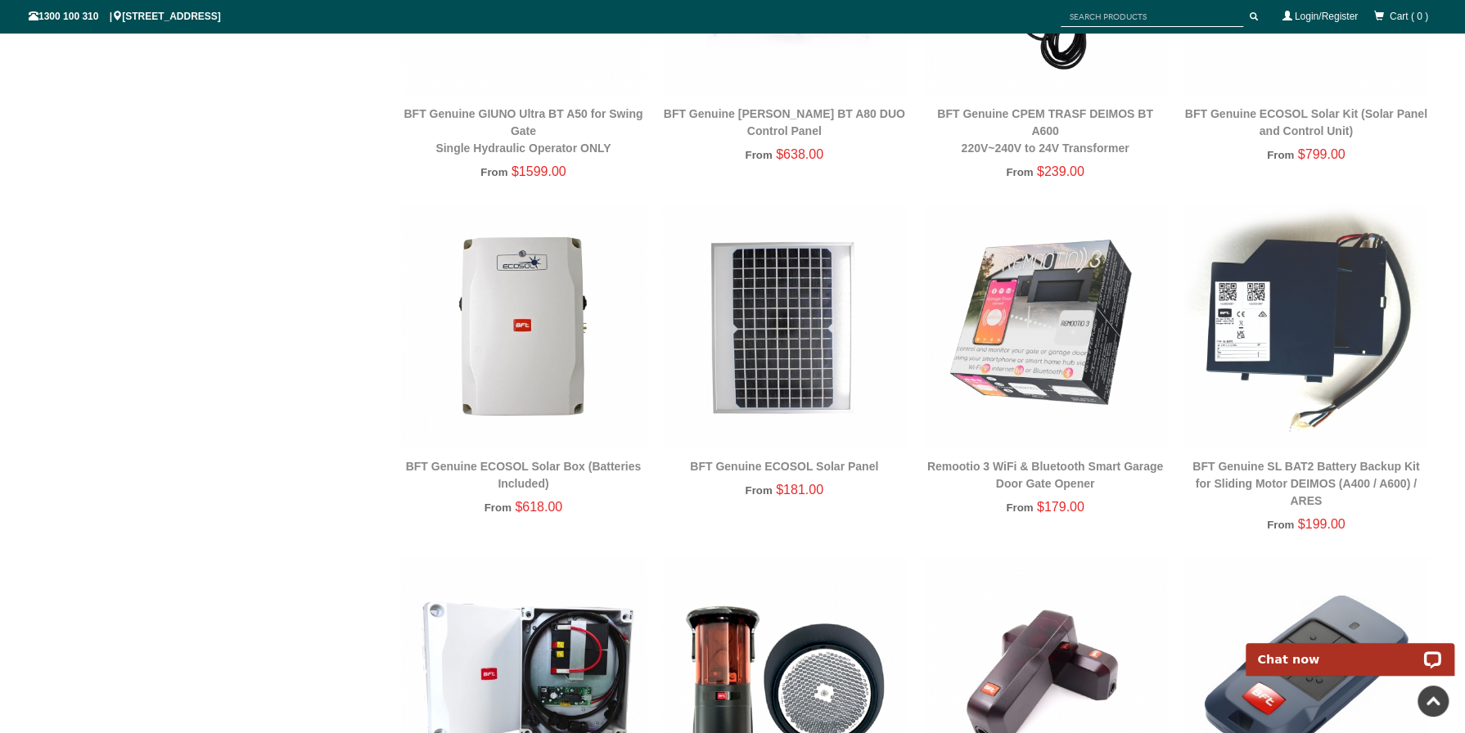
click at [92, 514] on div "Single Sliding Gates Double Swing Gates Pedestrian / Side / Garden Gates Fence …" at bounding box center [733, 370] width 1408 height 2484
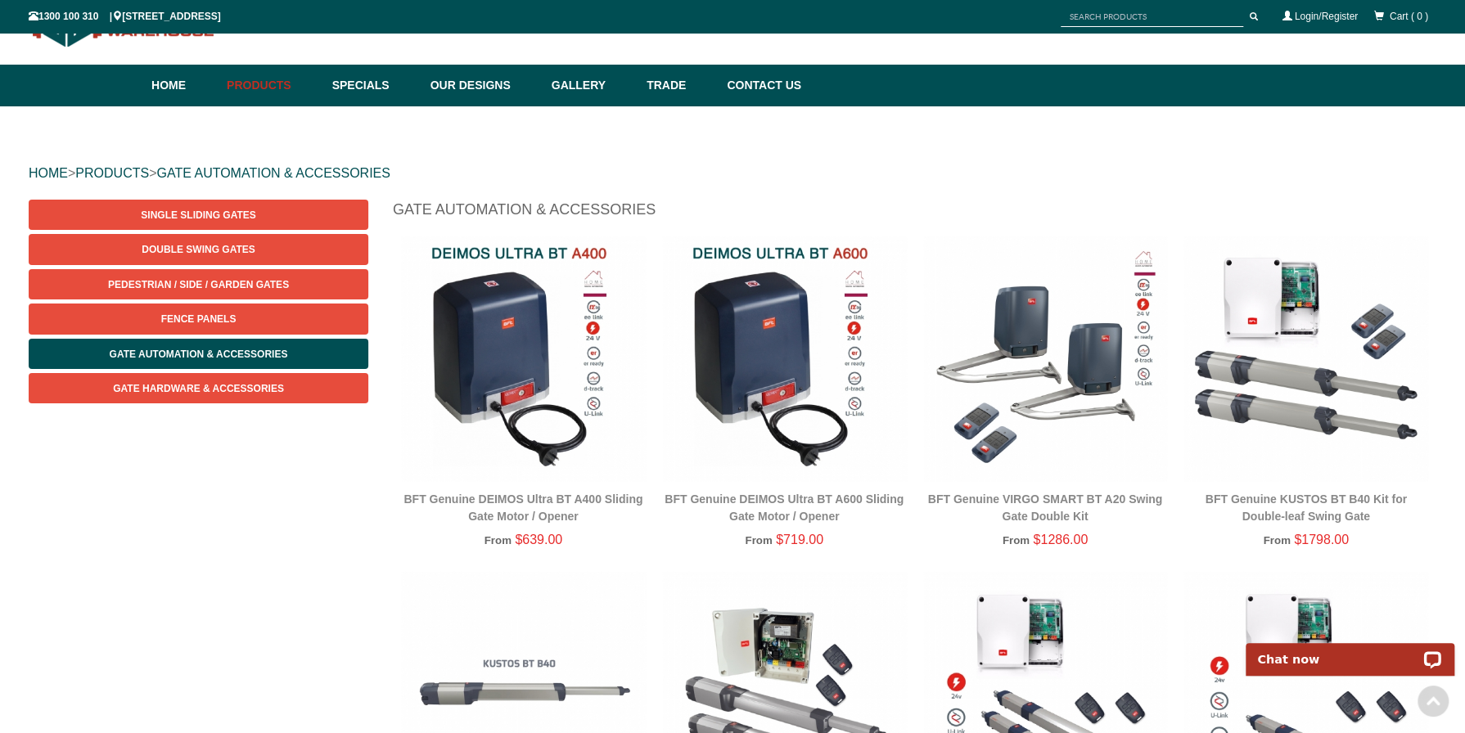
scroll to position [0, 0]
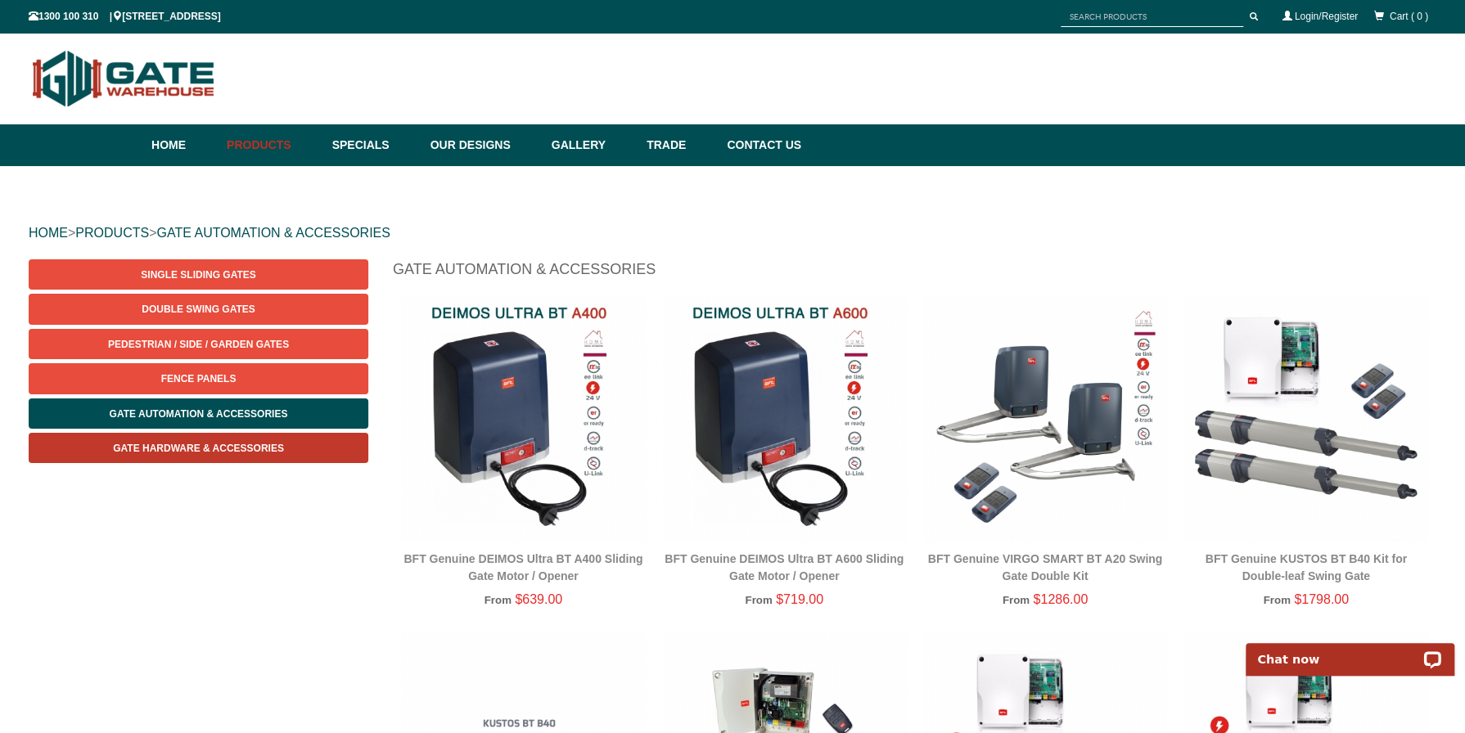
click at [205, 448] on span "Gate Hardware & Accessories" at bounding box center [198, 448] width 171 height 11
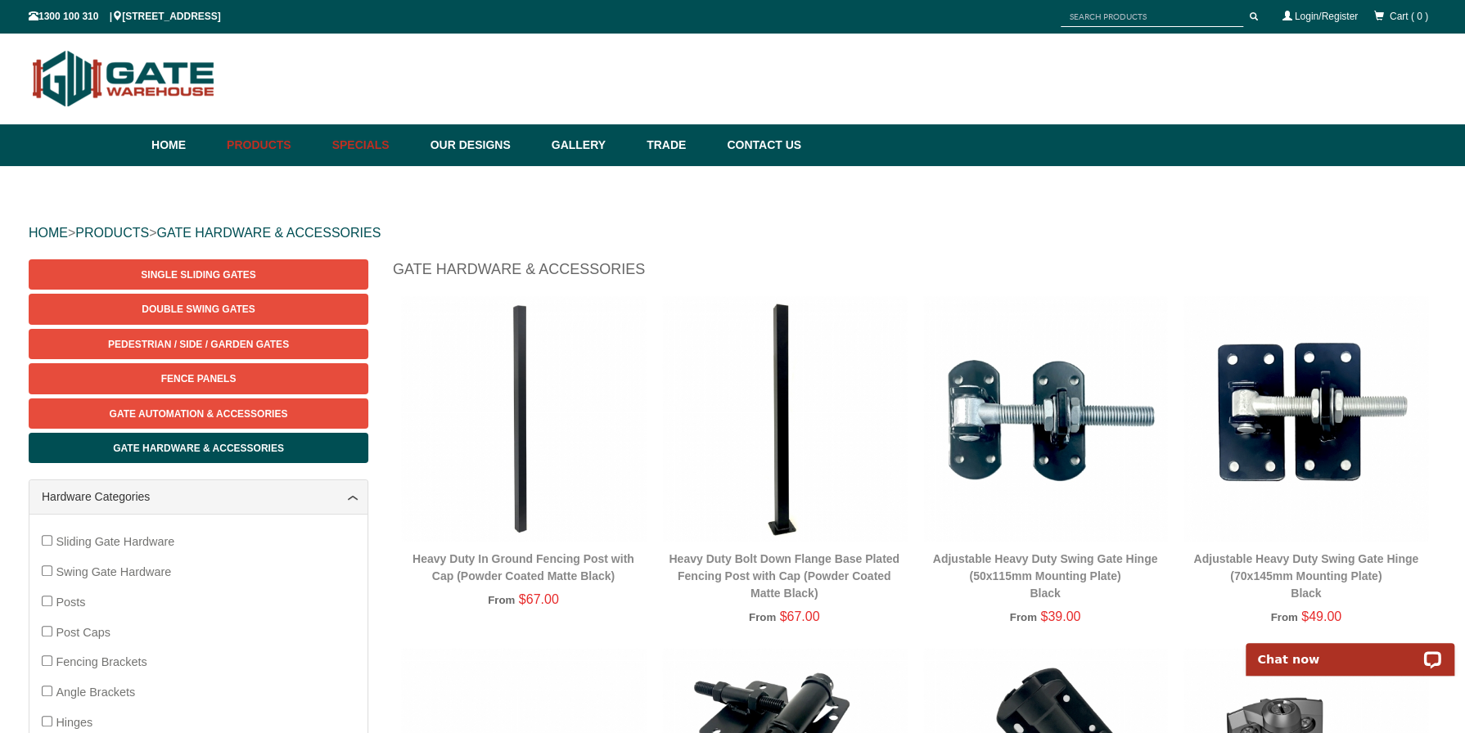
click at [383, 139] on link "Specials" at bounding box center [373, 145] width 98 height 42
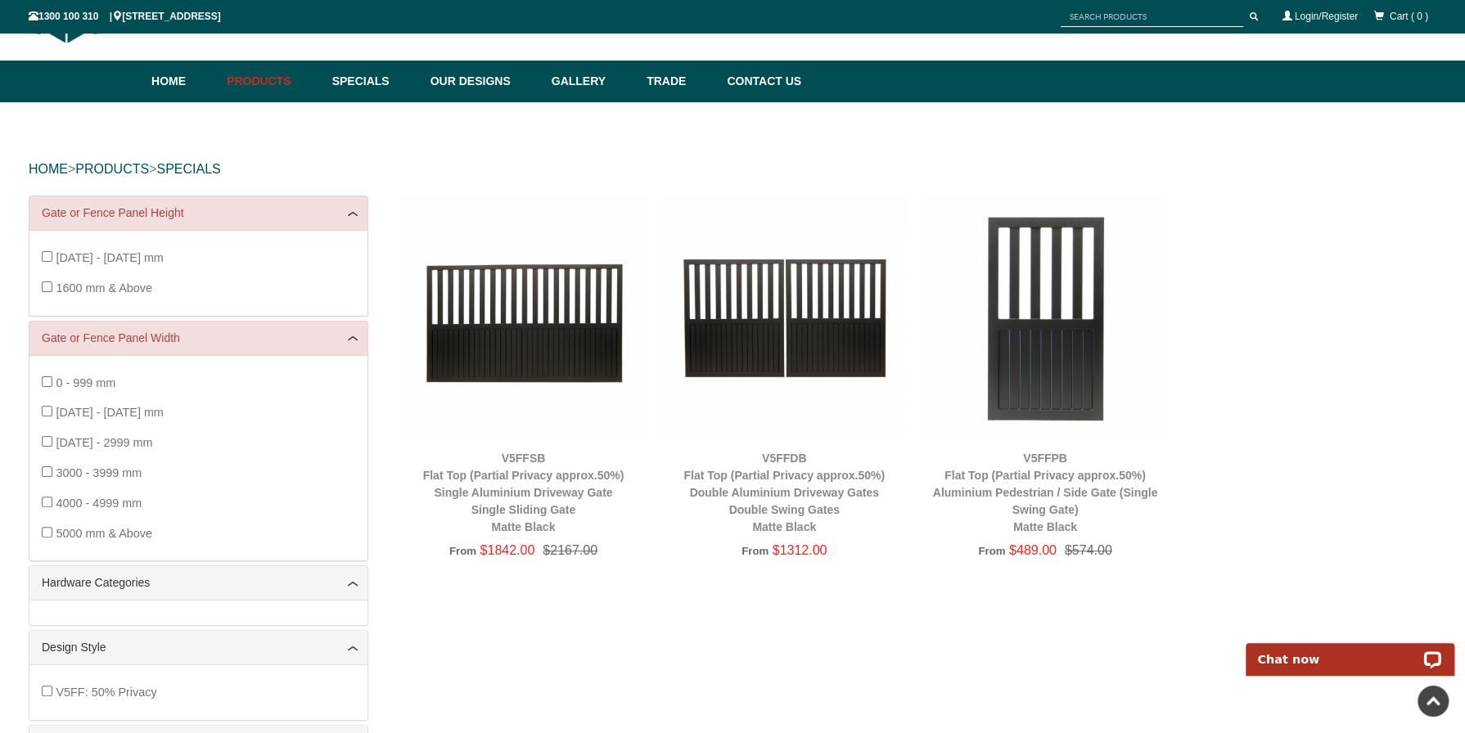
scroll to position [41, 0]
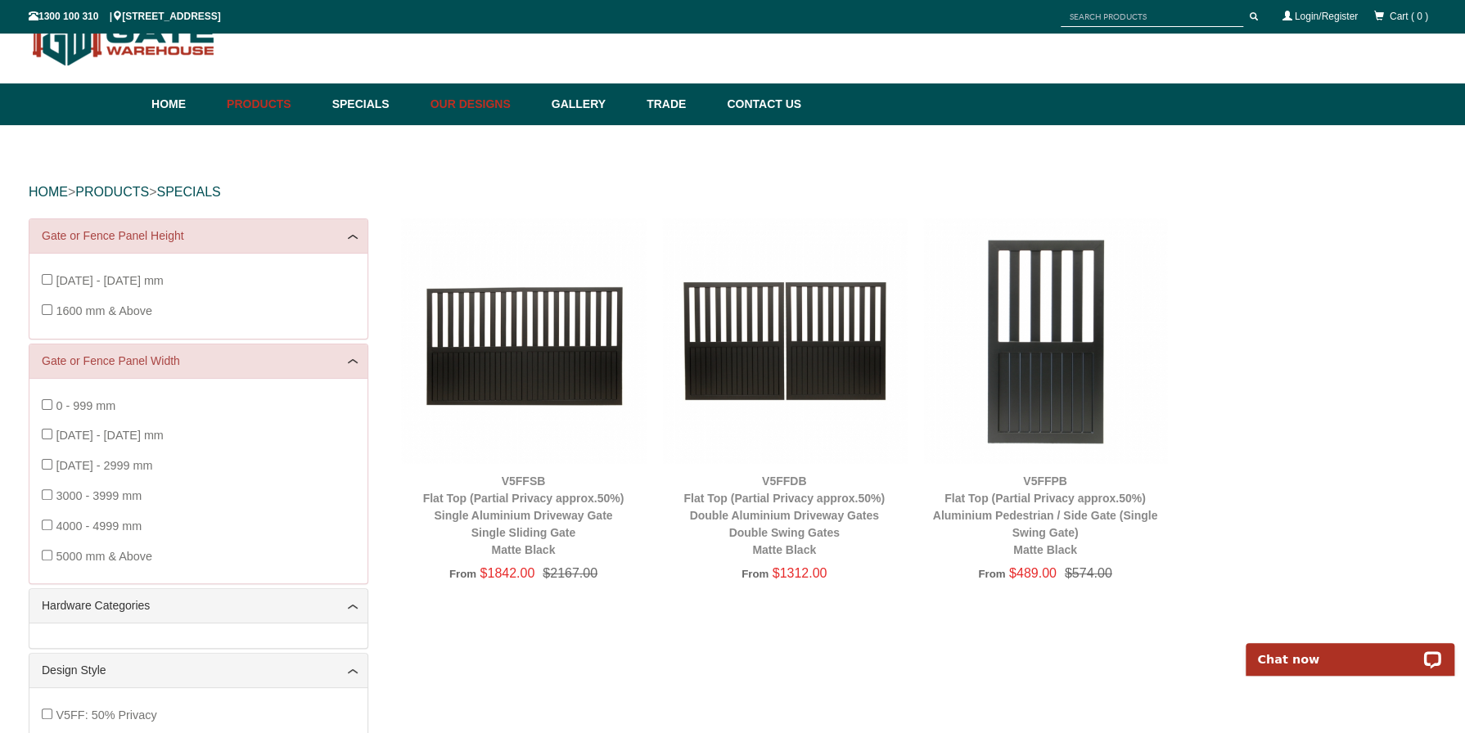
click at [501, 105] on link "Our Designs" at bounding box center [482, 104] width 121 height 42
